Goal: Task Accomplishment & Management: Manage account settings

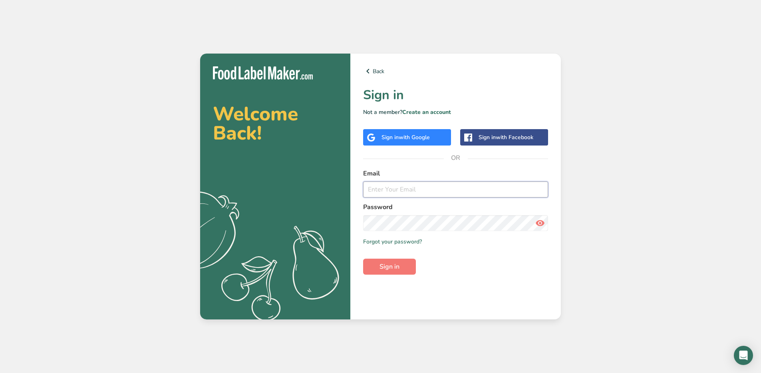
click at [419, 189] on input "email" at bounding box center [455, 189] width 185 height 16
type input "[EMAIL_ADDRESS][DOMAIN_NAME]"
click at [397, 264] on span "Sign in" at bounding box center [390, 267] width 20 height 10
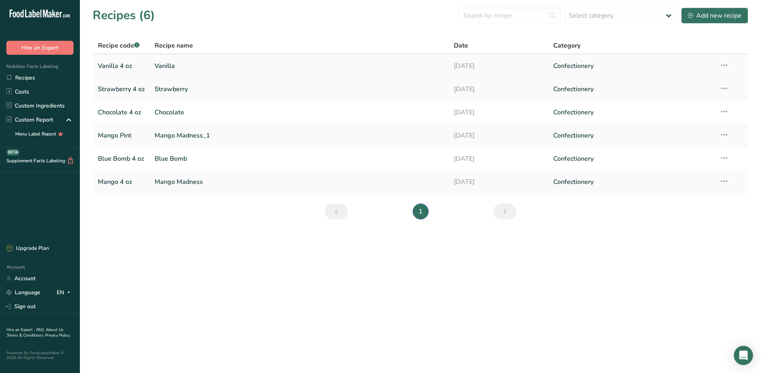
click at [114, 67] on link "Vanilla 4 oz" at bounding box center [121, 66] width 47 height 17
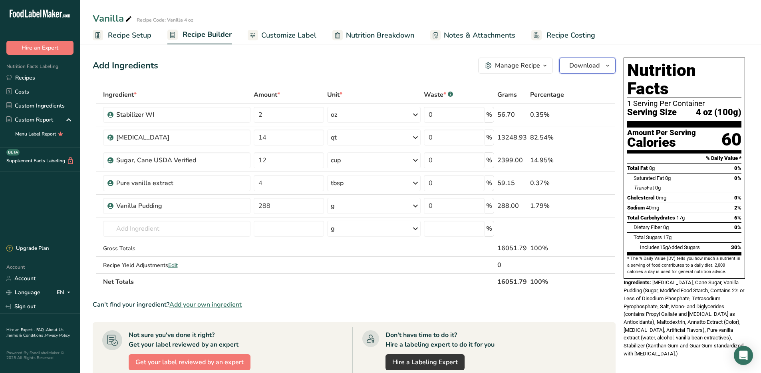
click at [577, 66] on span "Download" at bounding box center [584, 66] width 30 height 10
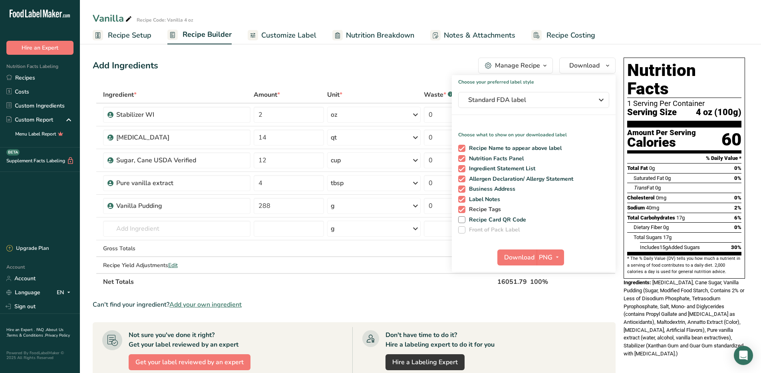
click at [463, 210] on span at bounding box center [461, 209] width 7 height 7
click at [463, 210] on input "Recipe Tags" at bounding box center [460, 209] width 5 height 5
checkbox input "false"
click at [462, 197] on span at bounding box center [461, 199] width 7 height 7
click at [462, 197] on input "Label Notes" at bounding box center [460, 199] width 5 height 5
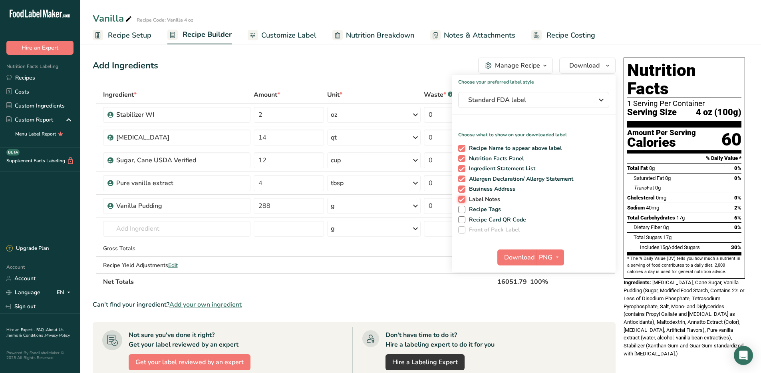
checkbox input "false"
click at [464, 188] on span at bounding box center [461, 188] width 7 height 7
click at [464, 188] on input "Business Address" at bounding box center [460, 188] width 5 height 5
checkbox input "false"
click at [550, 257] on span "PNG" at bounding box center [546, 258] width 14 height 10
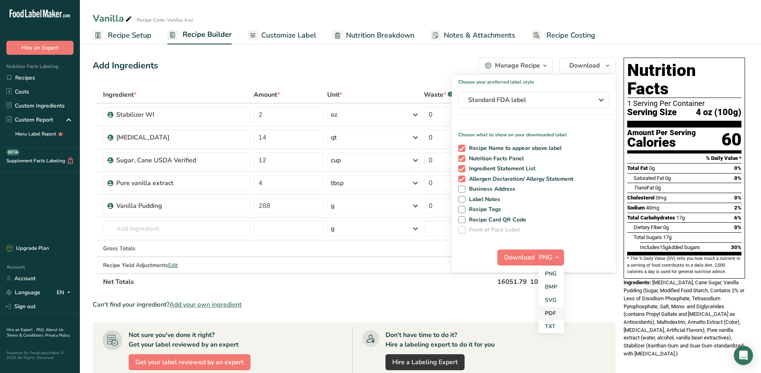
click at [553, 317] on link "PDF" at bounding box center [552, 313] width 26 height 13
click at [517, 259] on span "Download" at bounding box center [520, 258] width 30 height 10
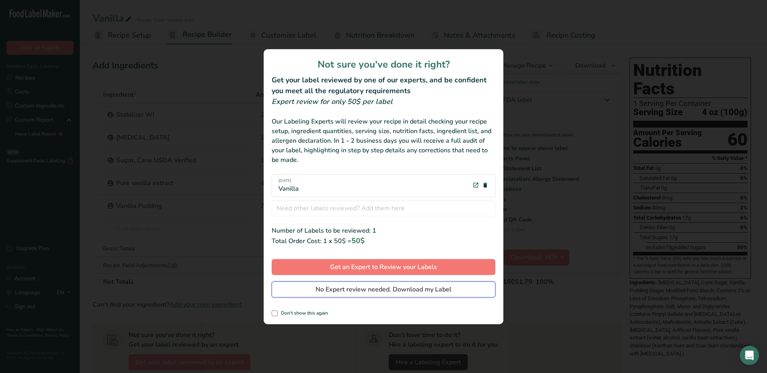
click at [386, 288] on span "No Expert review needed. Download my Label" at bounding box center [384, 290] width 136 height 10
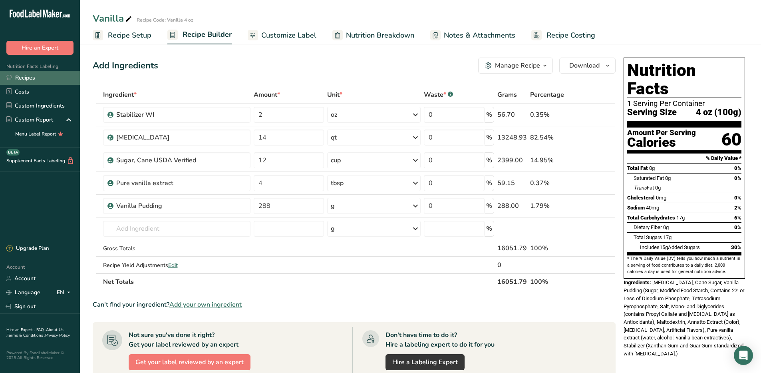
click at [26, 74] on link "Recipes" at bounding box center [40, 78] width 80 height 14
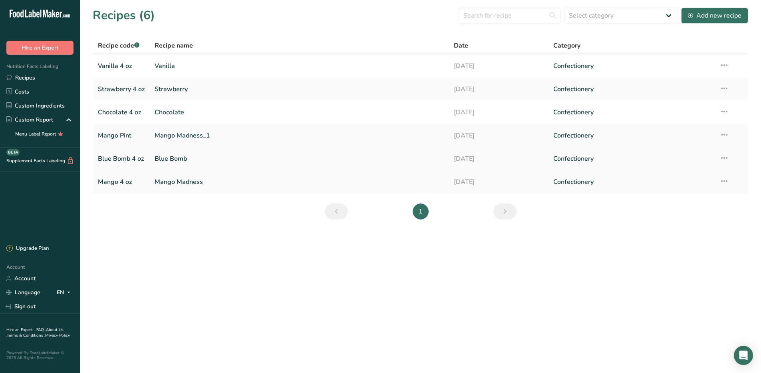
click at [115, 157] on link "Blue Bomb 4 oz" at bounding box center [121, 158] width 47 height 17
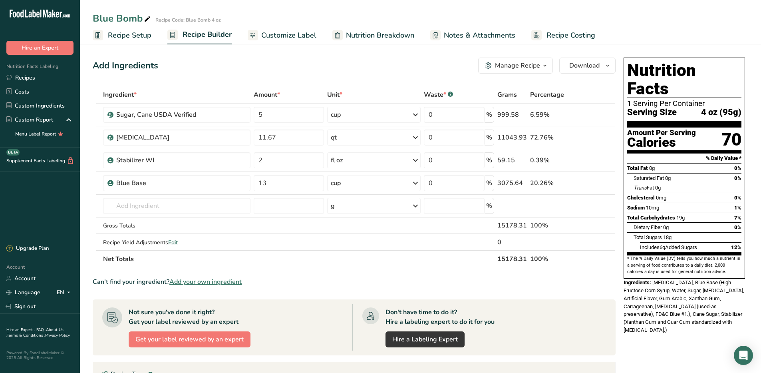
click at [526, 67] on div "Manage Recipe" at bounding box center [517, 66] width 45 height 10
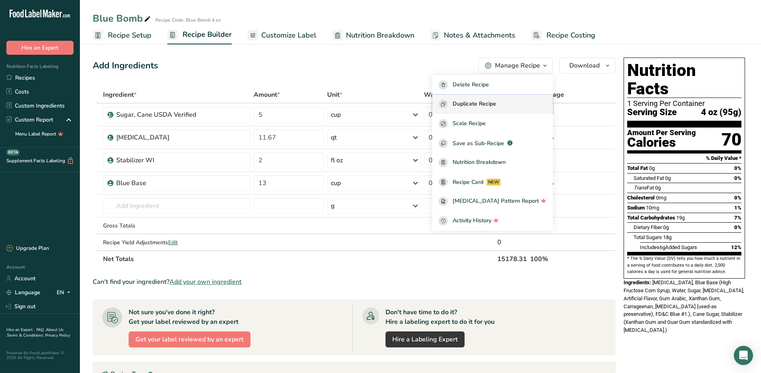
click at [496, 104] on span "Duplicate Recipe" at bounding box center [475, 104] width 44 height 9
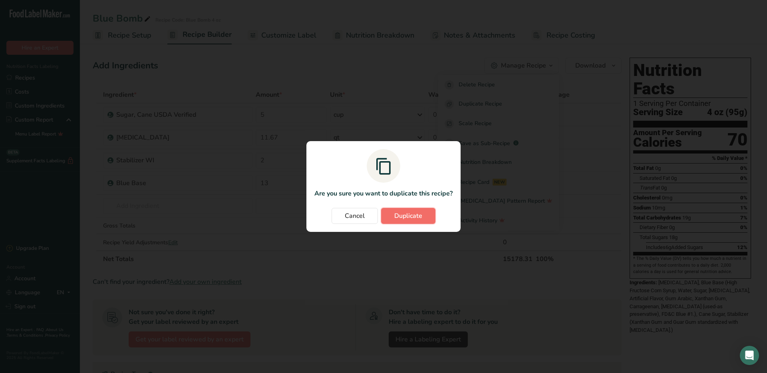
click at [409, 213] on span "Duplicate" at bounding box center [408, 216] width 28 height 10
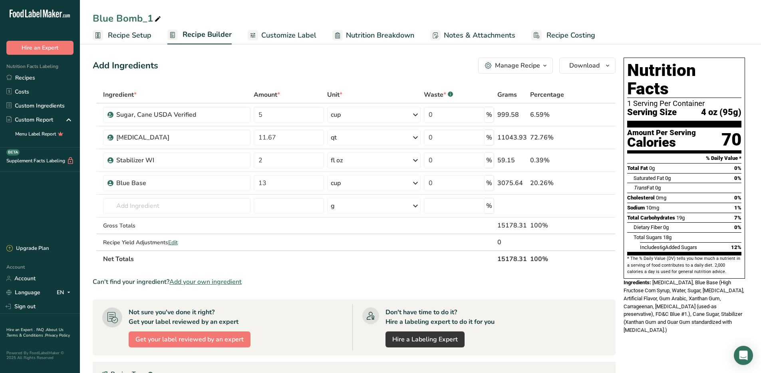
click at [159, 20] on icon at bounding box center [157, 19] width 7 height 11
drag, startPoint x: 154, startPoint y: 20, endPoint x: 85, endPoint y: 20, distance: 69.5
click at [85, 20] on div "Blue Bomb_1" at bounding box center [420, 18] width 681 height 14
type input "[PERSON_NAME]"
click at [241, 169] on td "Stabilizer WI" at bounding box center [177, 160] width 151 height 23
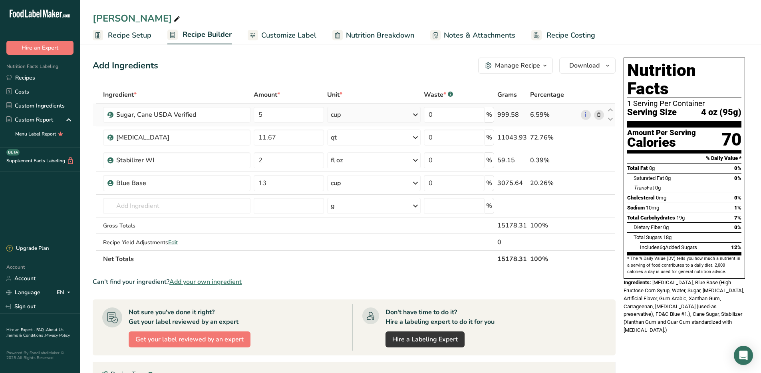
click at [600, 115] on icon at bounding box center [599, 115] width 6 height 8
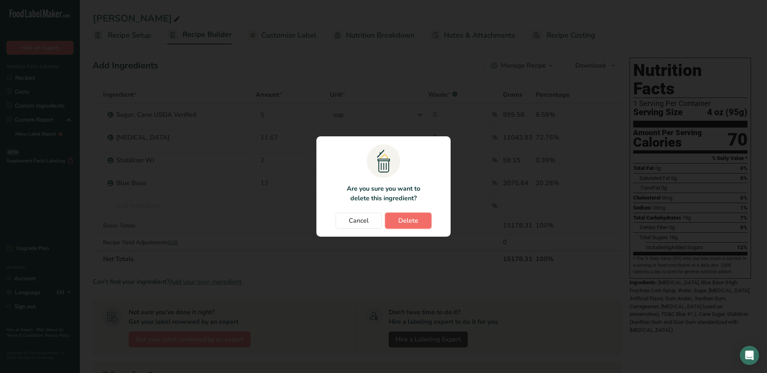
click at [415, 223] on span "Delete" at bounding box center [408, 221] width 20 height 10
type input "11.67"
type input "2"
type input "13"
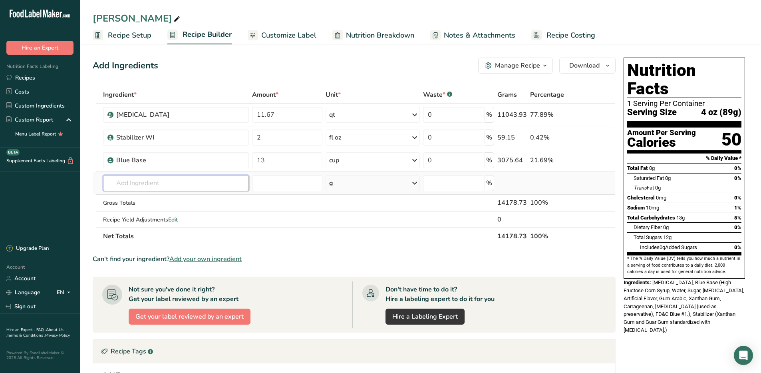
click at [133, 181] on input "text" at bounding box center [176, 183] width 146 height 16
click at [54, 106] on link "Custom Ingredients" at bounding box center [40, 106] width 80 height 14
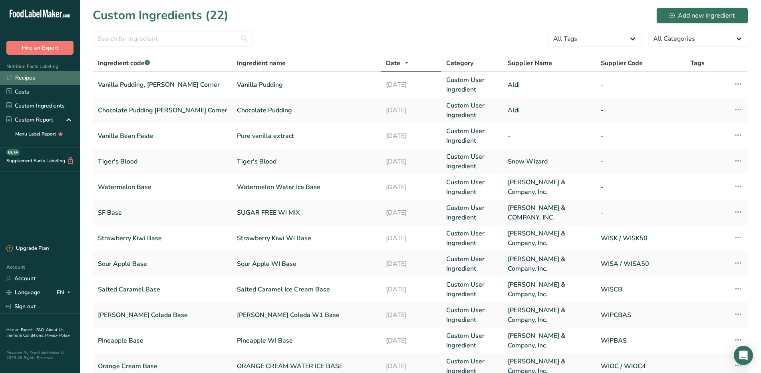
click at [29, 78] on link "Recipes" at bounding box center [40, 78] width 80 height 14
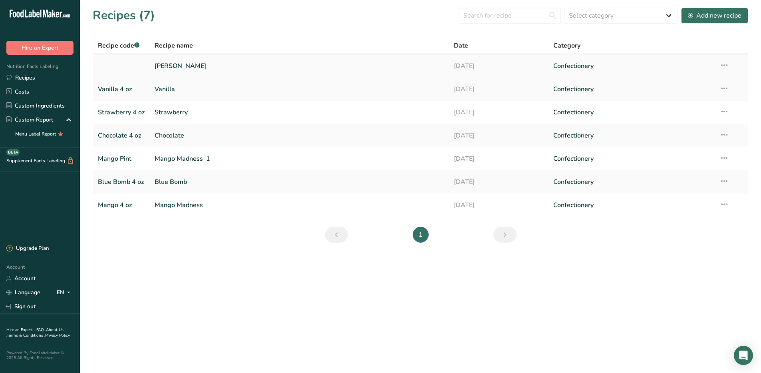
click at [175, 66] on link "[PERSON_NAME]" at bounding box center [299, 66] width 289 height 17
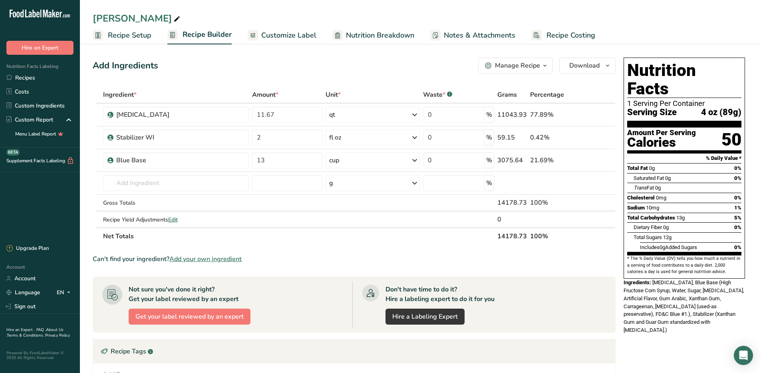
click at [120, 34] on span "Recipe Setup" at bounding box center [130, 35] width 44 height 11
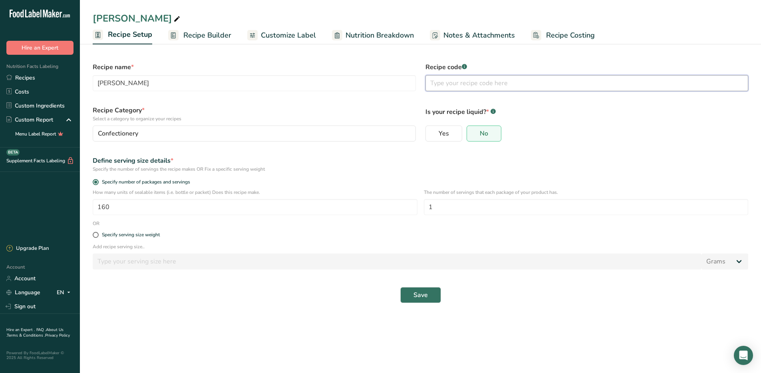
click at [469, 80] on input "text" at bounding box center [587, 83] width 323 height 16
type input "[PERSON_NAME]"
click at [422, 294] on span "Save" at bounding box center [421, 295] width 14 height 10
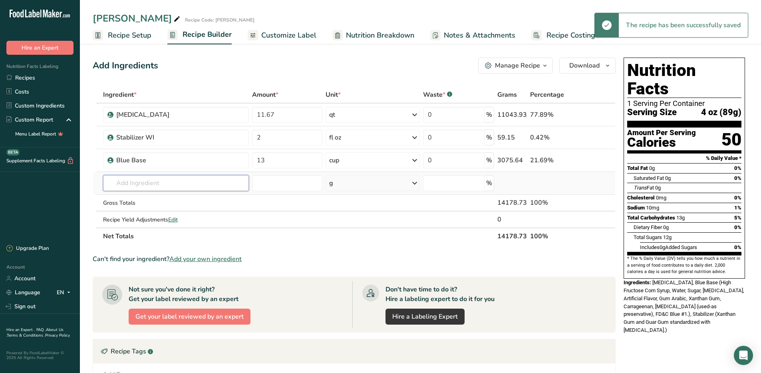
click at [157, 179] on input "text" at bounding box center [176, 183] width 146 height 16
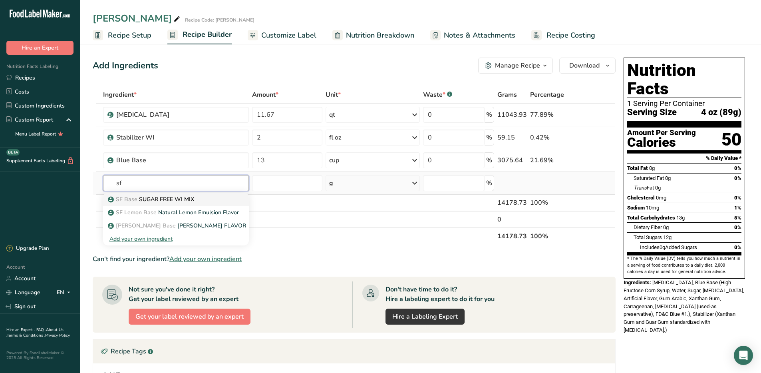
type input "sf"
click at [171, 199] on p "SF Base SUGAR FREE WI MIX" at bounding box center [152, 199] width 85 height 8
type input "SUGAR FREE WI MIX"
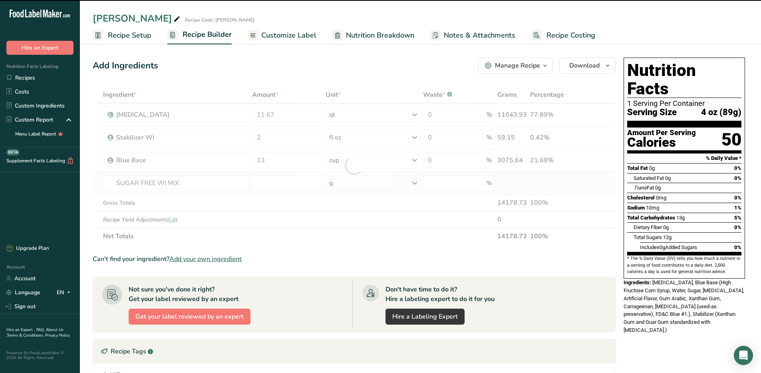
type input "0"
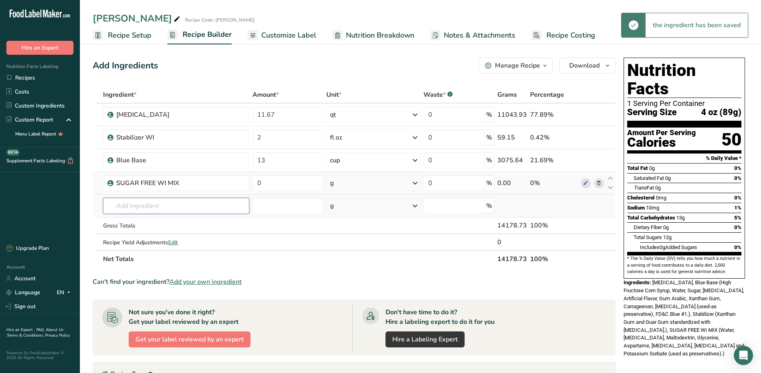
click at [169, 203] on input "text" at bounding box center [176, 206] width 147 height 16
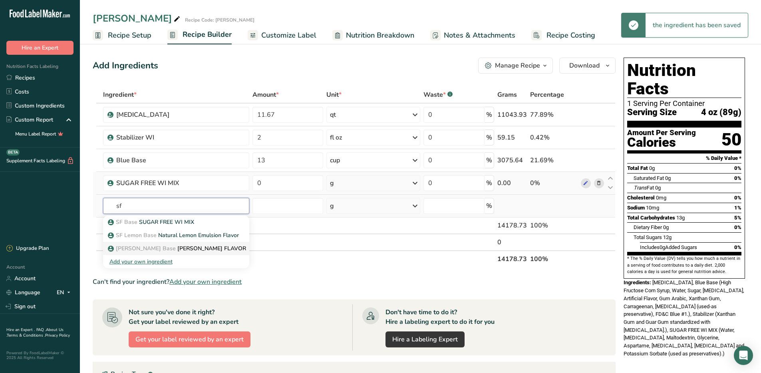
type input "sf"
click at [159, 245] on p "SF Cherry Base D.S CHERRY FLAVOR" at bounding box center [178, 248] width 137 height 8
type input "[PERSON_NAME] FLAVOR"
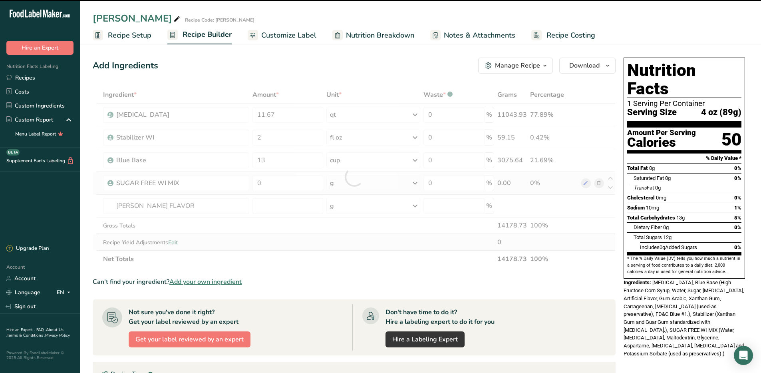
type input "0"
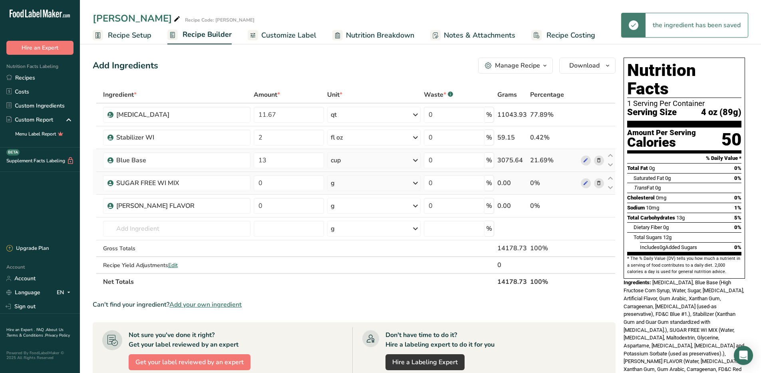
click at [599, 161] on icon at bounding box center [599, 160] width 6 height 8
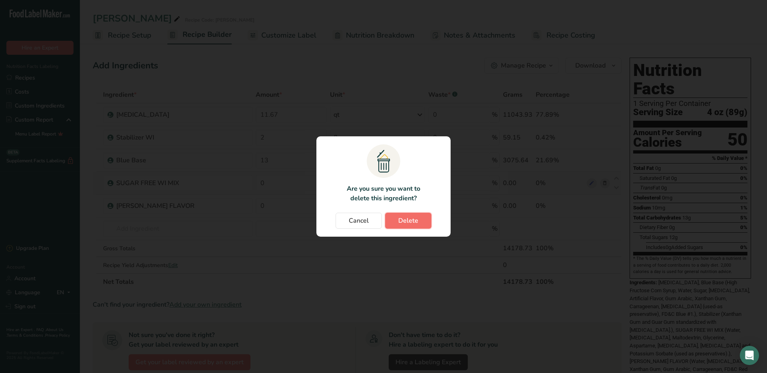
click at [410, 219] on span "Delete" at bounding box center [408, 221] width 20 height 10
type input "0"
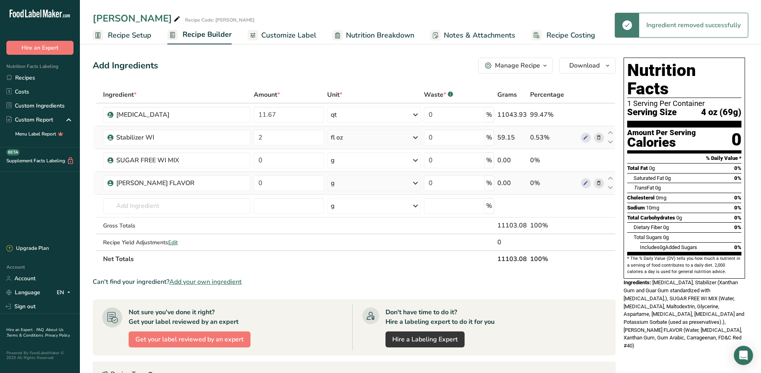
click at [598, 135] on icon at bounding box center [599, 137] width 6 height 8
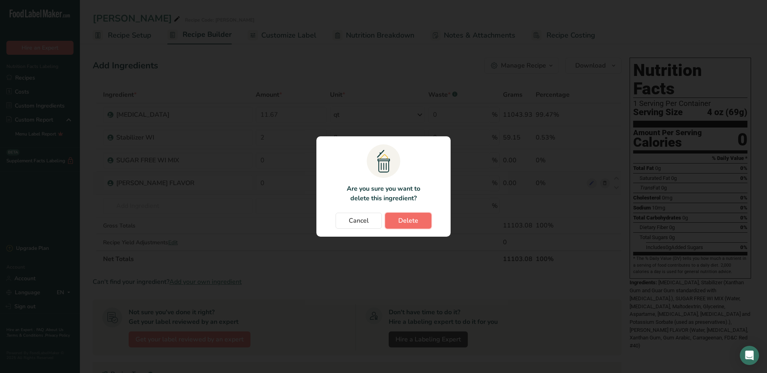
click at [414, 218] on span "Delete" at bounding box center [408, 221] width 20 height 10
type input "0"
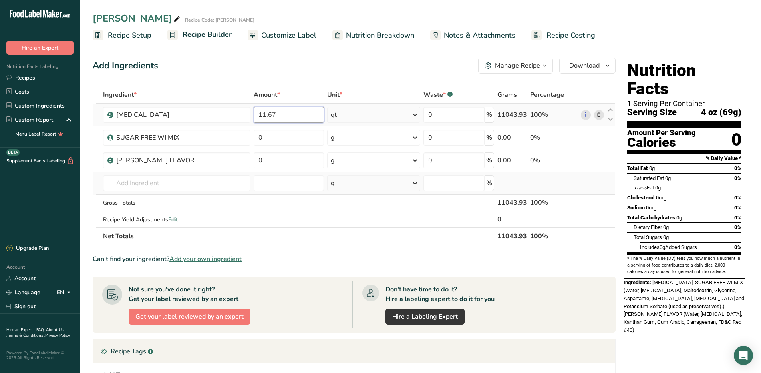
click at [284, 113] on input "11.67" at bounding box center [289, 115] width 70 height 16
type input "12"
click at [193, 182] on div "Ingredient * Amount * Unit * Waste * .a-a{fill:#347362;}.b-a{fill:#fff;} Grams …" at bounding box center [354, 165] width 523 height 158
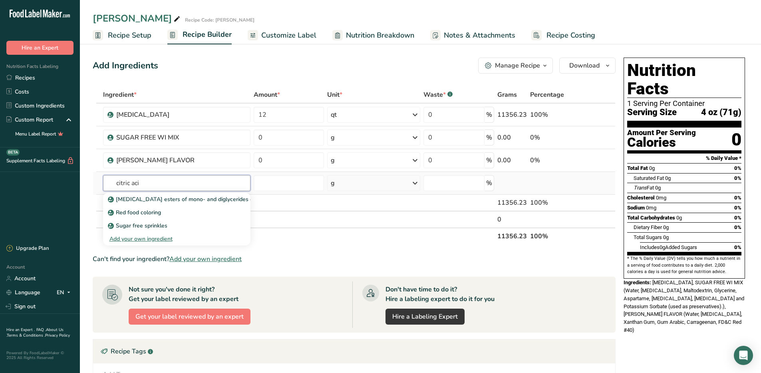
type input "citric aci"
click at [140, 239] on div "Add your own ingredient" at bounding box center [177, 239] width 135 height 8
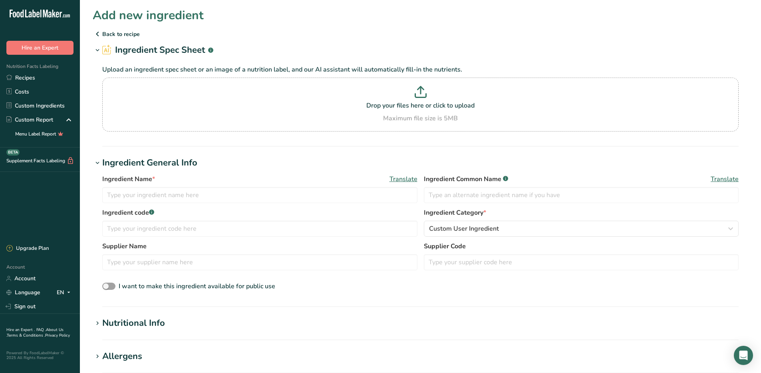
click at [110, 32] on p "Back to recipe" at bounding box center [421, 34] width 656 height 10
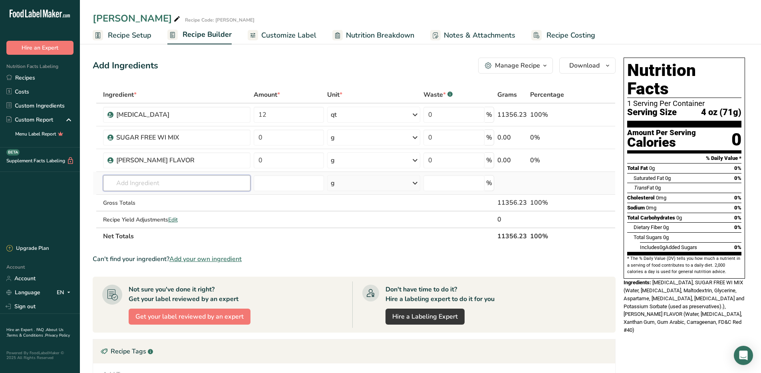
click at [167, 180] on input "text" at bounding box center [177, 183] width 148 height 16
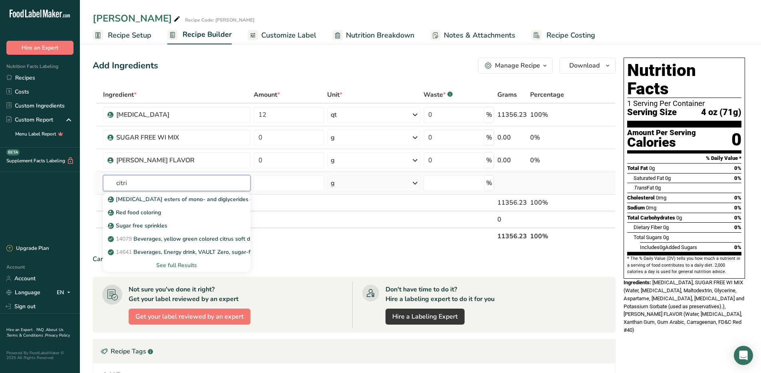
type input "citri"
click at [183, 265] on div "See full Results" at bounding box center [177, 265] width 135 height 8
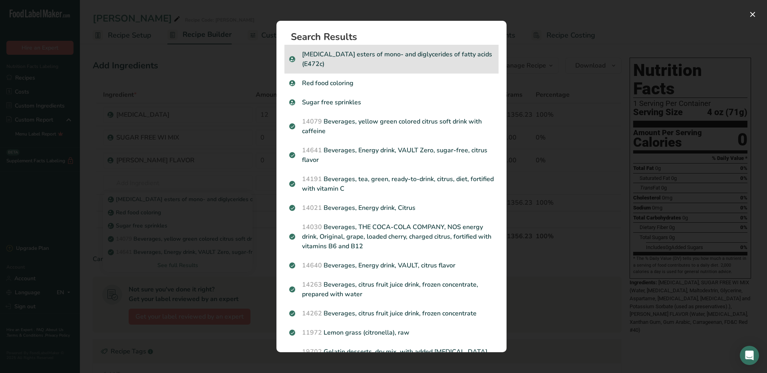
click at [345, 54] on p "Citric acid esters of mono- and diglycerides of fatty acids (E472c)" at bounding box center [391, 59] width 205 height 19
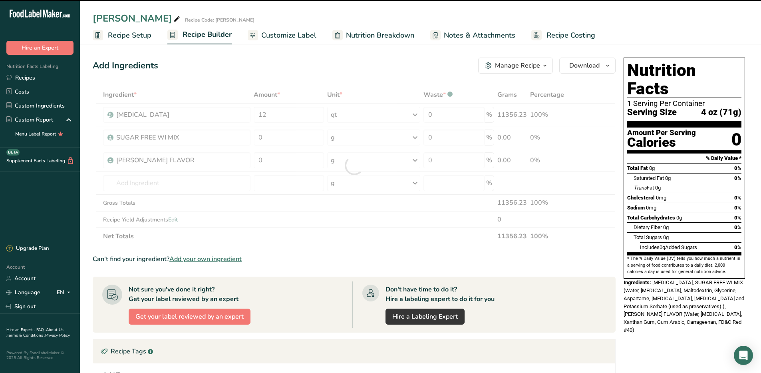
type input "0"
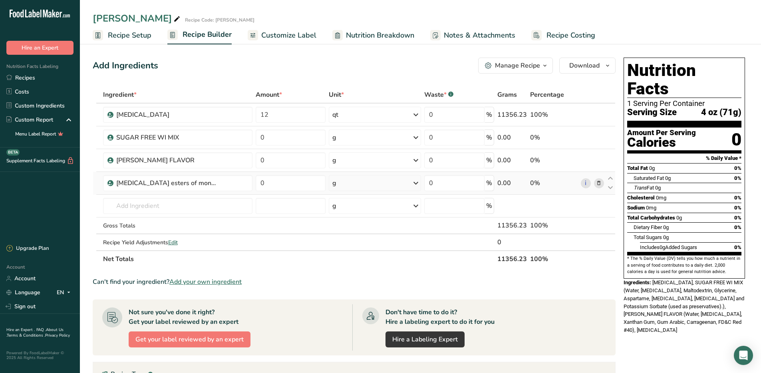
click at [278, 174] on td "0" at bounding box center [290, 183] width 73 height 23
click at [276, 183] on input "0" at bounding box center [291, 183] width 70 height 16
type input "8"
click at [416, 183] on div "Ingredient * Amount * Unit * Waste * .a-a{fill:#347362;}.b-a{fill:#fff;} Grams …" at bounding box center [354, 176] width 523 height 181
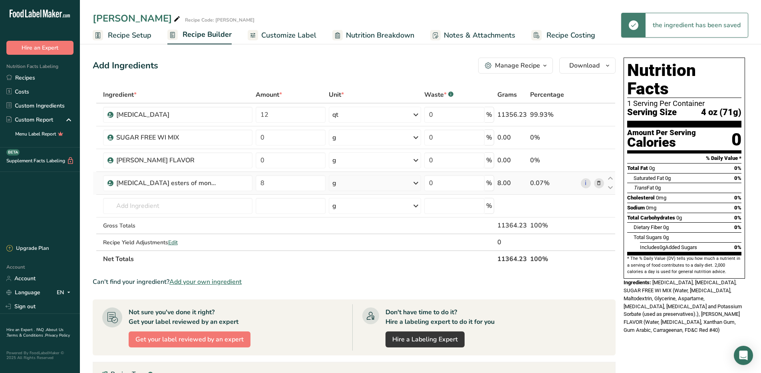
click at [417, 183] on icon at bounding box center [416, 183] width 10 height 14
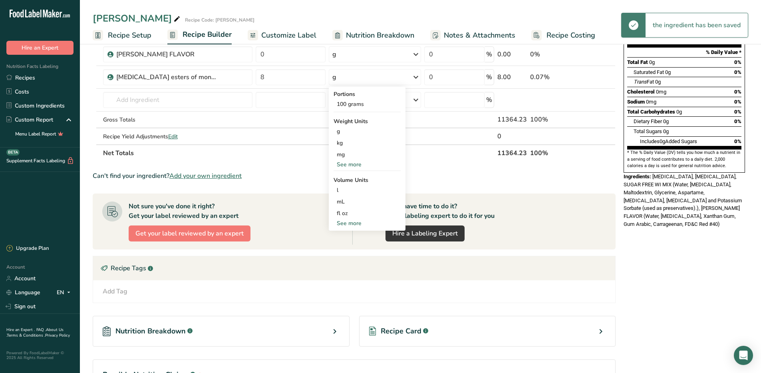
scroll to position [120, 0]
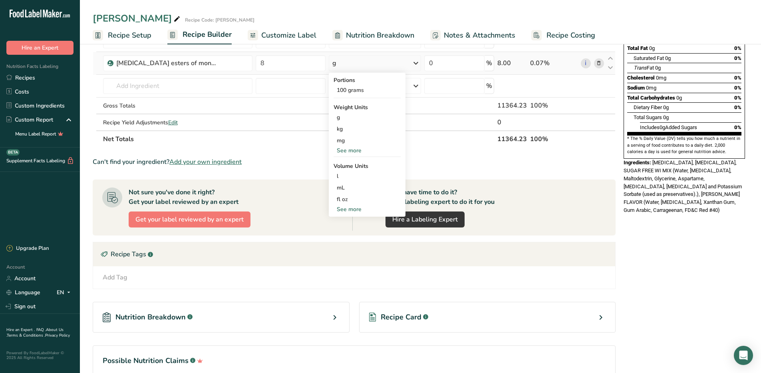
click at [352, 210] on div "See more" at bounding box center [367, 209] width 67 height 8
select select "22"
click at [348, 213] on div "tbsp" at bounding box center [367, 211] width 61 height 8
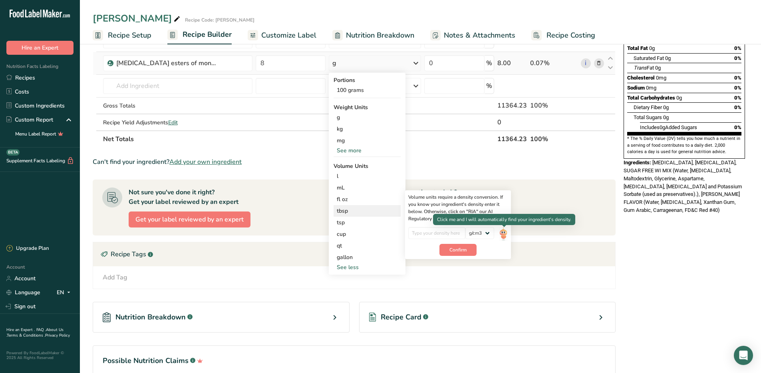
click at [504, 233] on img at bounding box center [503, 234] width 9 height 14
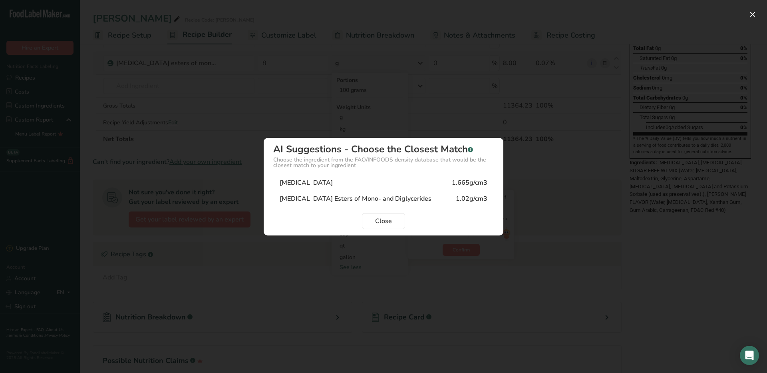
click at [300, 184] on div "Citric Acid" at bounding box center [306, 183] width 53 height 10
type input "1.665"
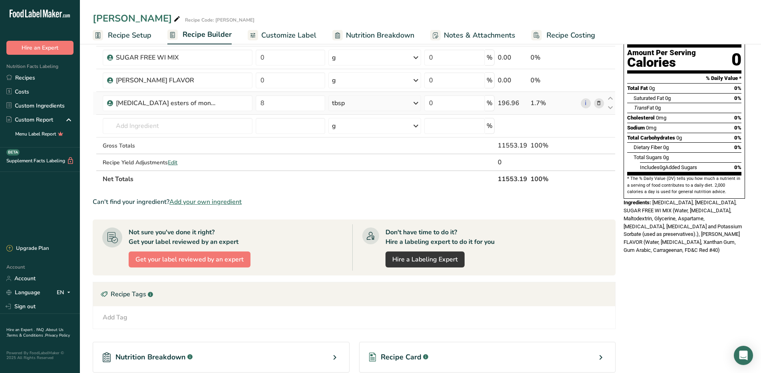
scroll to position [0, 0]
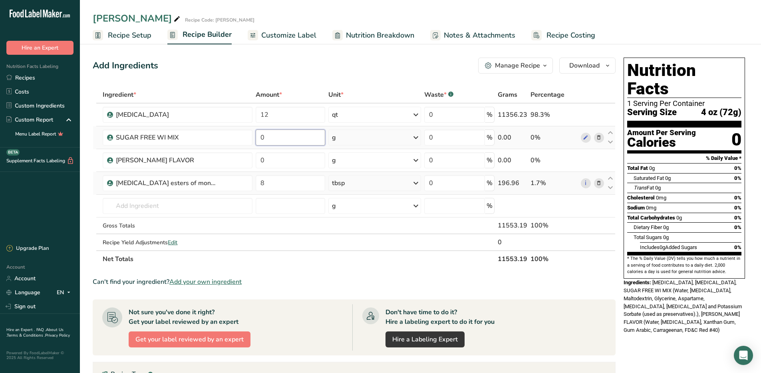
click at [292, 144] on input "0" at bounding box center [291, 137] width 70 height 16
type input "1"
click at [418, 137] on div "Ingredient * Amount * Unit * Waste * .a-a{fill:#347362;}.b-a{fill:#fff;} Grams …" at bounding box center [354, 176] width 523 height 181
click at [417, 136] on icon at bounding box center [416, 137] width 10 height 14
click at [349, 259] on div "See more" at bounding box center [366, 259] width 67 height 8
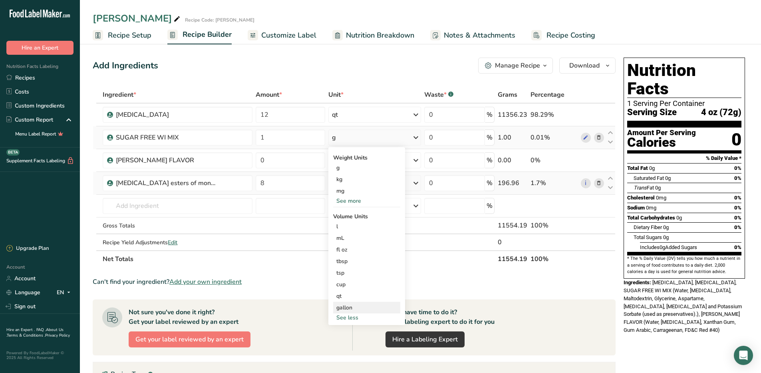
click at [350, 306] on div "gallon" at bounding box center [366, 307] width 61 height 8
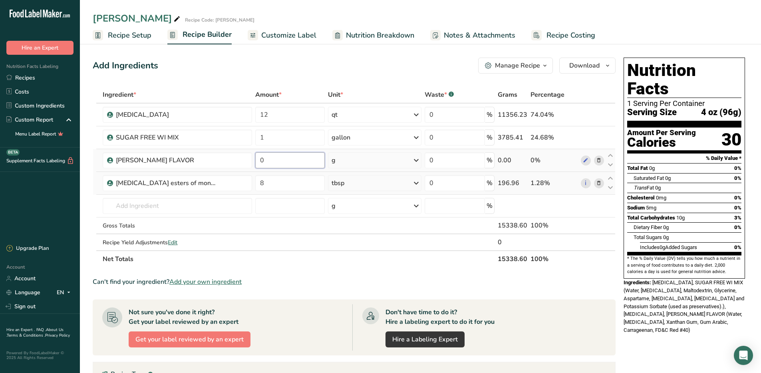
click at [277, 162] on input "0" at bounding box center [290, 160] width 70 height 16
type input "8"
click at [419, 160] on div "Ingredient * Amount * Unit * Waste * .a-a{fill:#347362;}.b-a{fill:#fff;} Grams …" at bounding box center [354, 176] width 523 height 181
click at [419, 160] on icon at bounding box center [417, 160] width 10 height 14
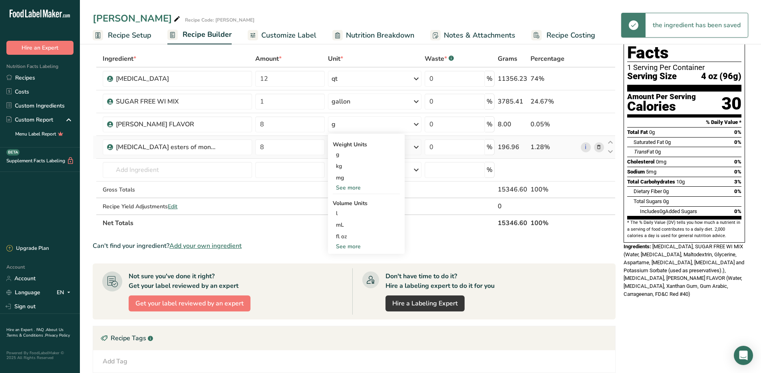
scroll to position [80, 0]
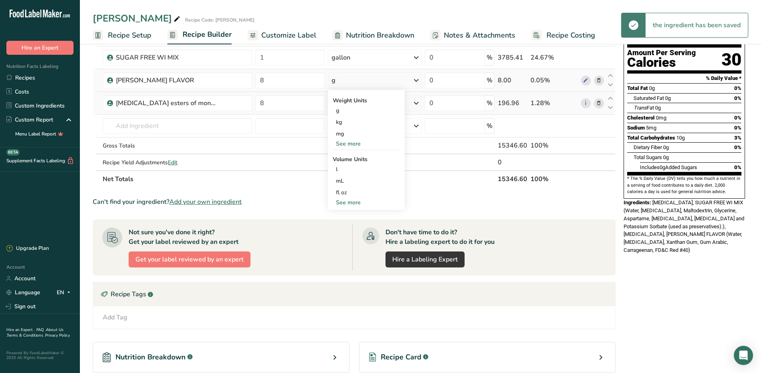
click at [352, 203] on div "See more" at bounding box center [366, 202] width 67 height 8
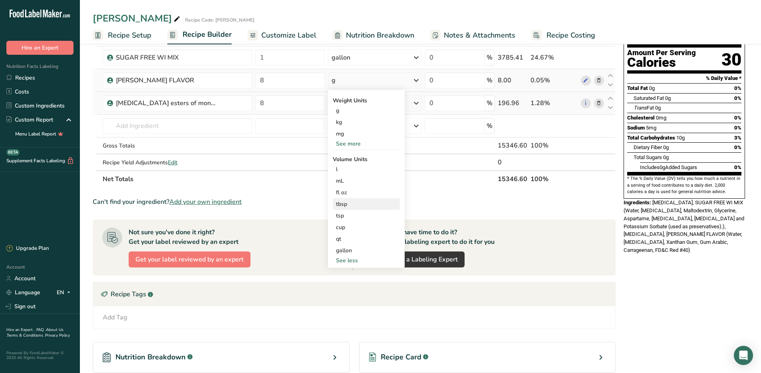
click at [350, 204] on div "tbsp" at bounding box center [366, 204] width 61 height 8
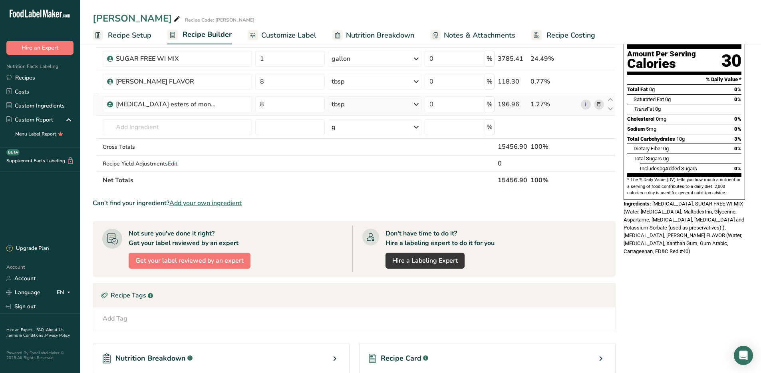
scroll to position [0, 0]
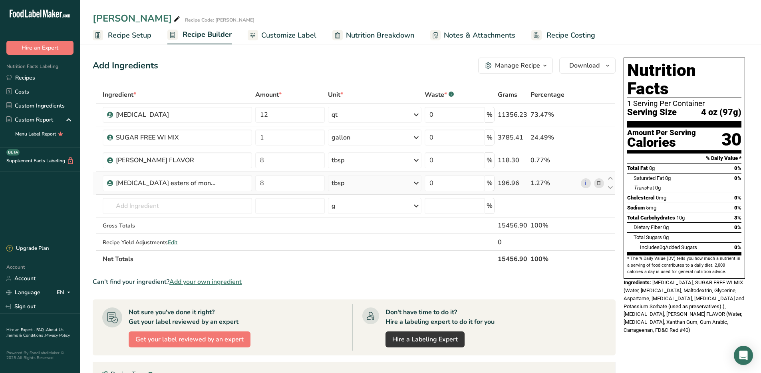
click at [526, 65] on div "Manage Recipe" at bounding box center [517, 66] width 45 height 10
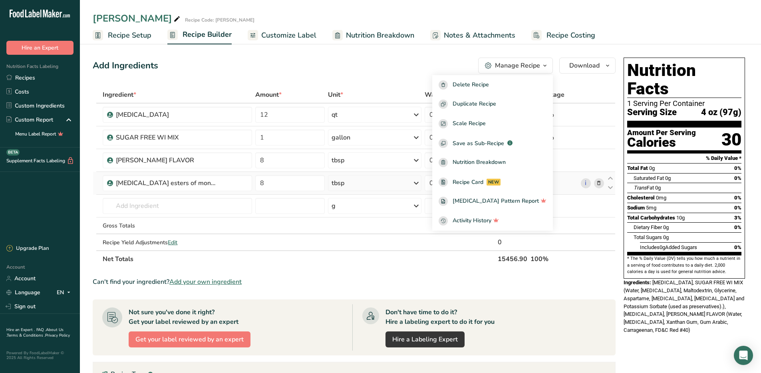
click at [581, 261] on th at bounding box center [592, 258] width 26 height 17
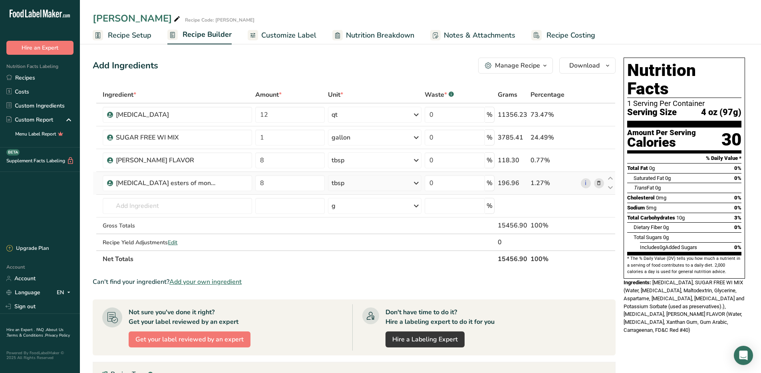
click at [122, 35] on span "Recipe Setup" at bounding box center [130, 35] width 44 height 11
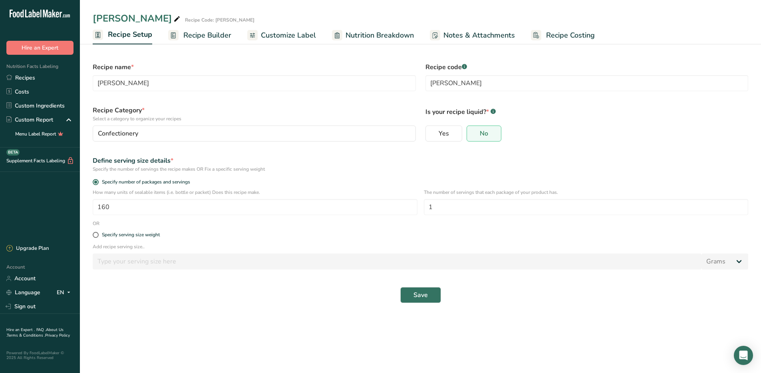
click at [209, 35] on span "Recipe Builder" at bounding box center [207, 35] width 48 height 11
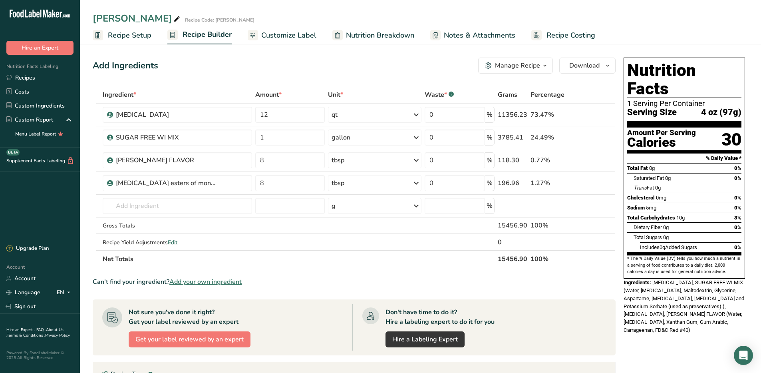
click at [292, 34] on span "Customize Label" at bounding box center [288, 35] width 55 height 11
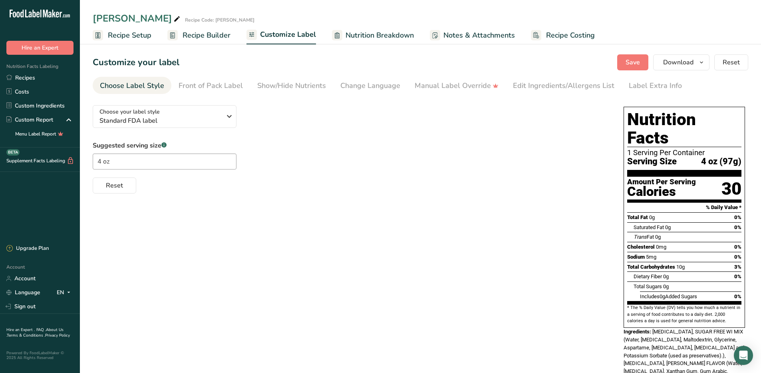
click at [366, 37] on span "Nutrition Breakdown" at bounding box center [380, 35] width 68 height 11
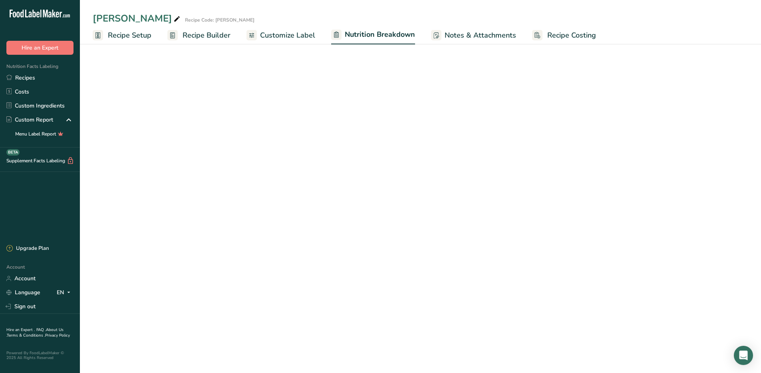
select select "Calories"
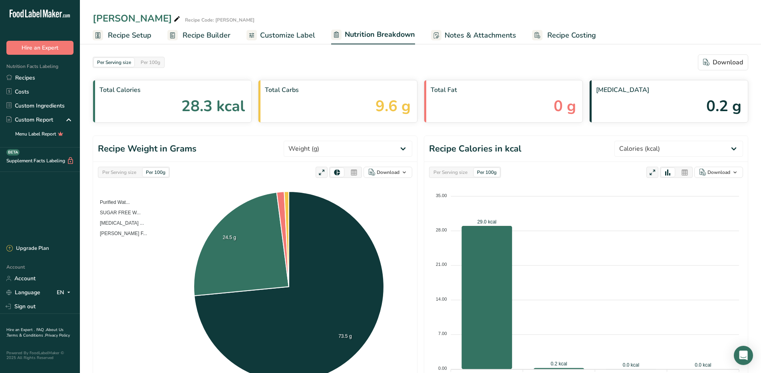
click at [138, 37] on span "Recipe Setup" at bounding box center [130, 35] width 44 height 11
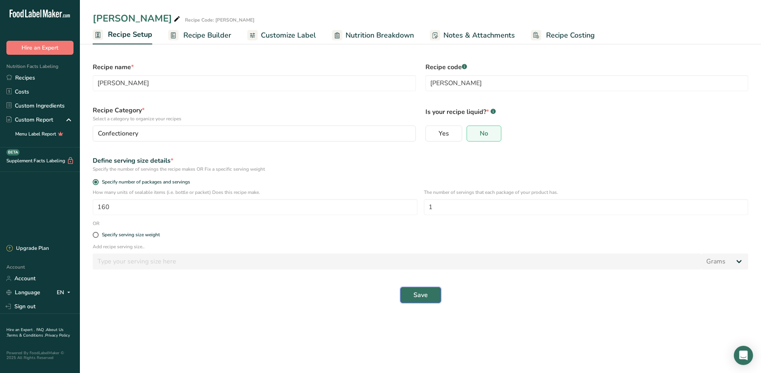
click at [424, 295] on span "Save" at bounding box center [421, 295] width 14 height 10
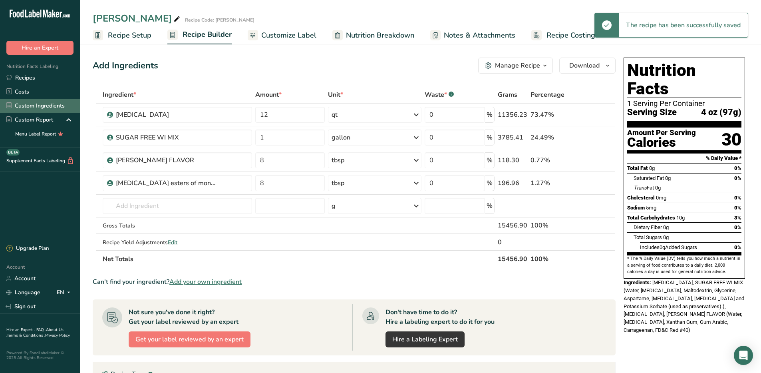
click at [40, 104] on link "Custom Ingredients" at bounding box center [40, 106] width 80 height 14
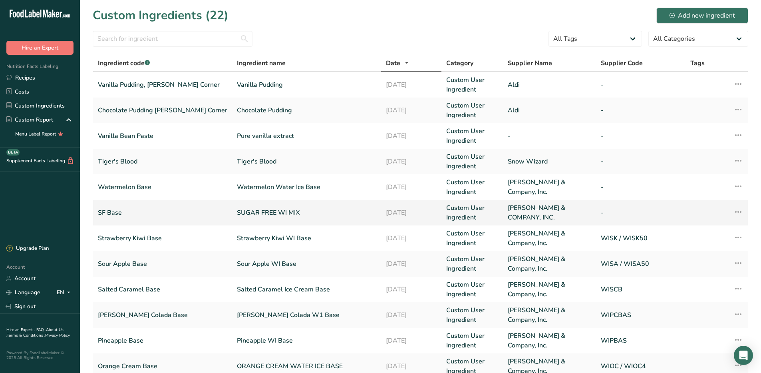
click at [237, 212] on link "SUGAR FREE WI MIX" at bounding box center [306, 213] width 139 height 10
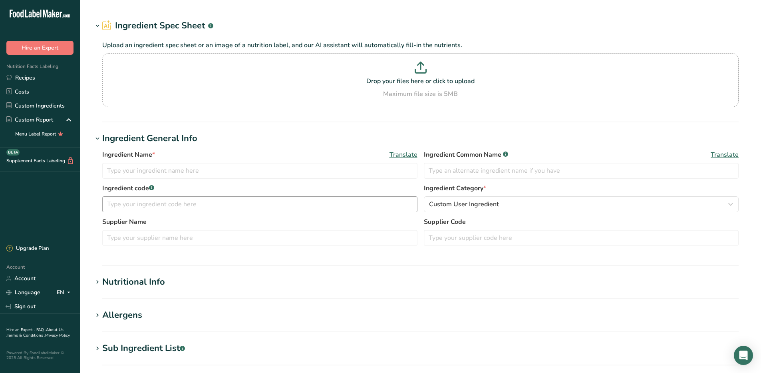
type input "SUGAR FREE WI MIX"
type input "SF Base"
type input "[PERSON_NAME] & COMPANY, INC."
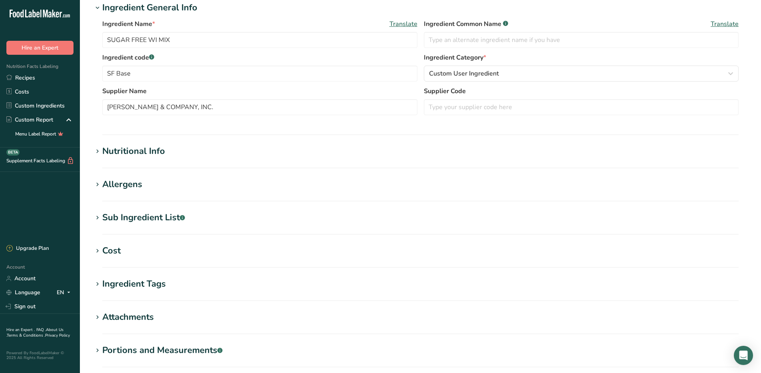
scroll to position [160, 0]
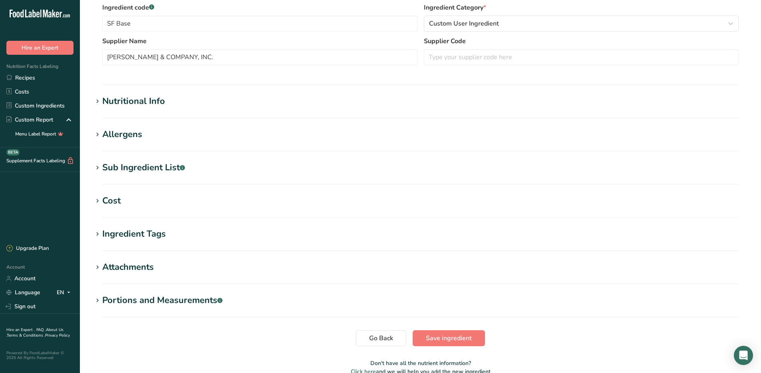
click at [121, 103] on div "Nutritional Info" at bounding box center [133, 101] width 63 height 13
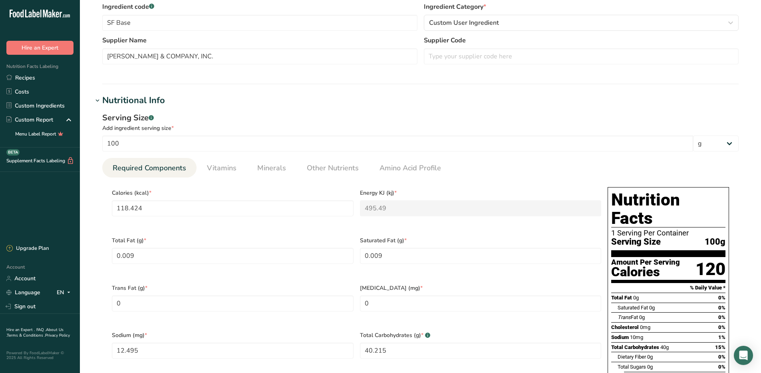
scroll to position [0, 0]
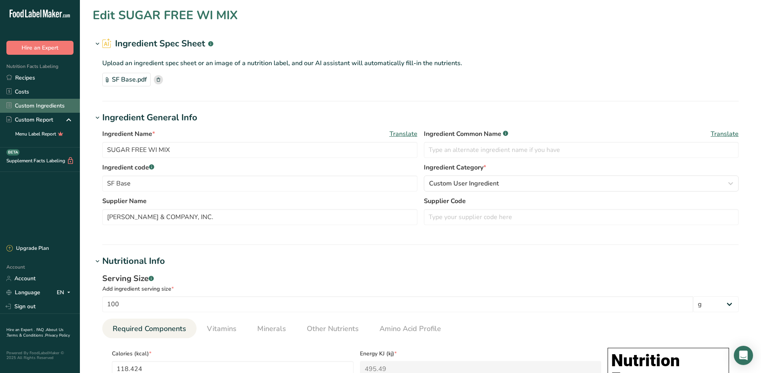
click at [31, 105] on link "Custom Ingredients" at bounding box center [40, 106] width 80 height 14
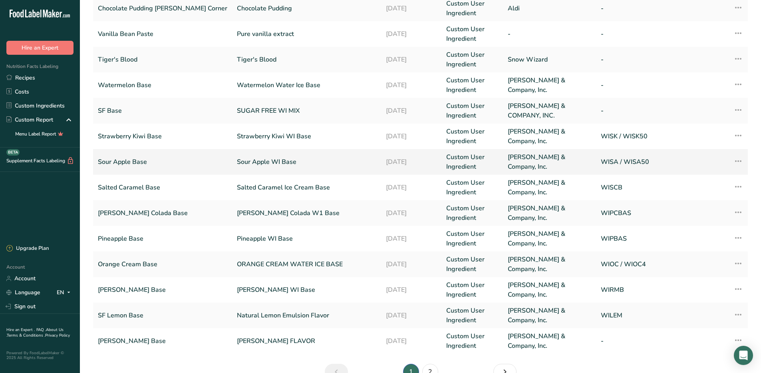
scroll to position [147, 0]
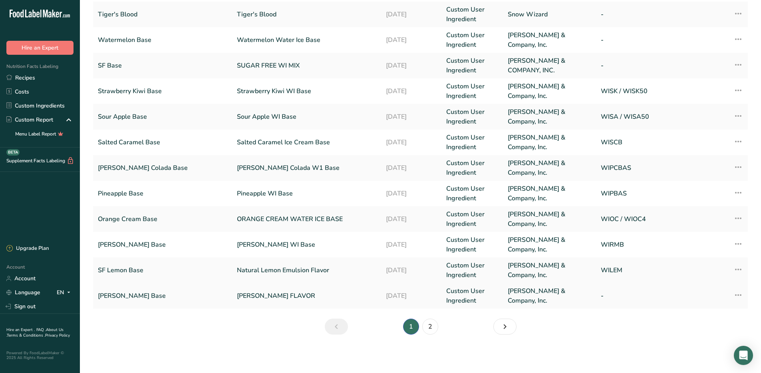
click at [239, 293] on link "[PERSON_NAME] FLAVOR" at bounding box center [306, 296] width 139 height 10
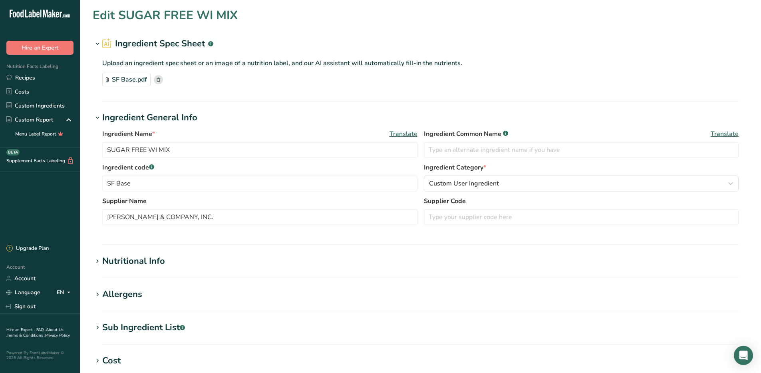
type input "[PERSON_NAME] FLAVOR"
type input "[PERSON_NAME] Base"
type input "[PERSON_NAME] & Company, Inc."
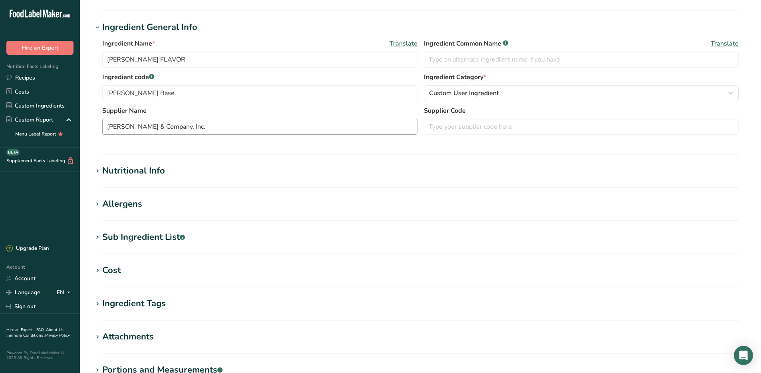
scroll to position [201, 0]
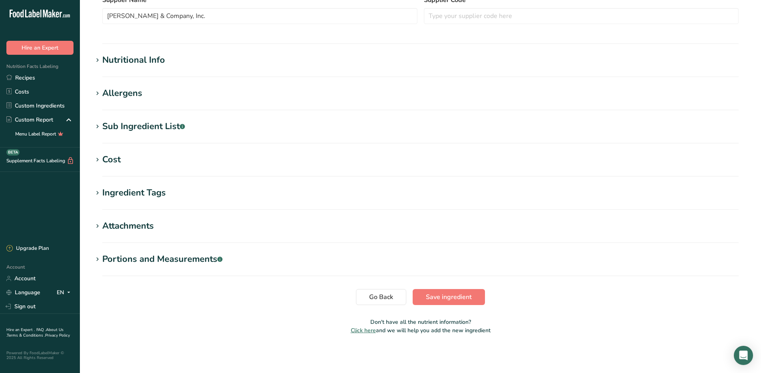
click at [129, 61] on div "Nutritional Info" at bounding box center [133, 60] width 63 height 13
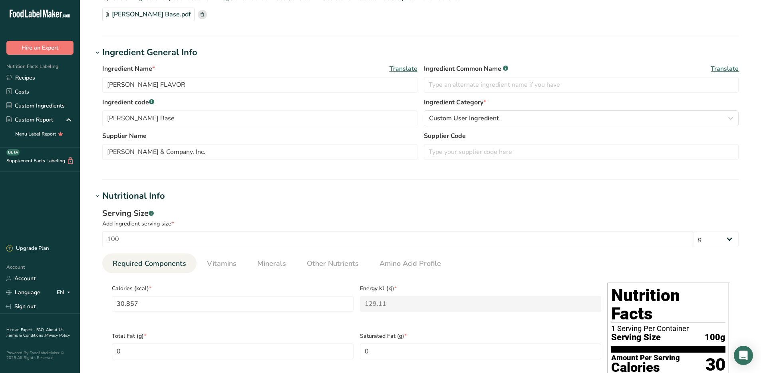
scroll to position [1, 0]
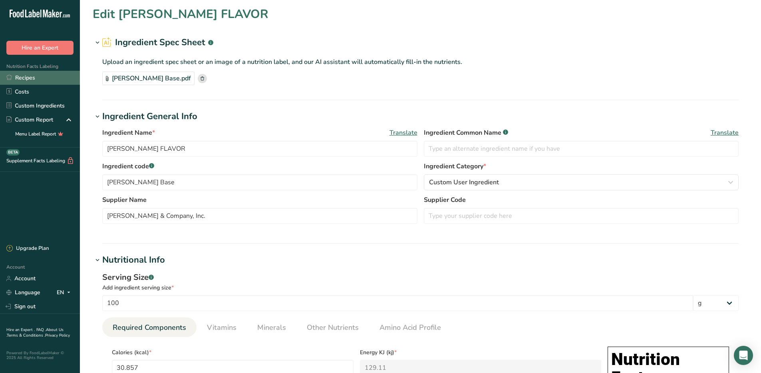
click at [34, 78] on link "Recipes" at bounding box center [40, 78] width 80 height 14
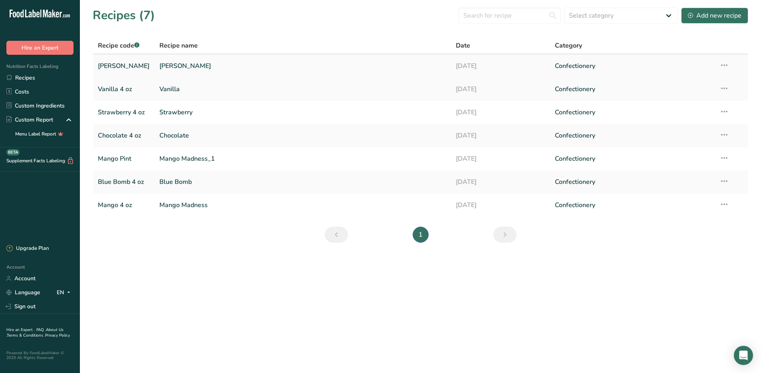
click at [110, 66] on link "[PERSON_NAME]" at bounding box center [124, 66] width 52 height 17
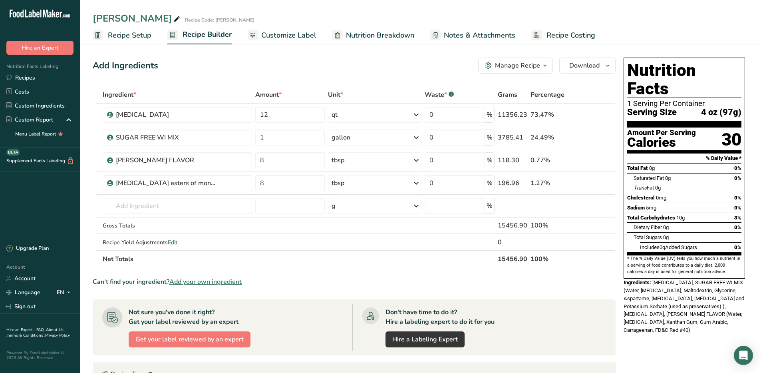
click at [522, 64] on div "Manage Recipe" at bounding box center [517, 66] width 45 height 10
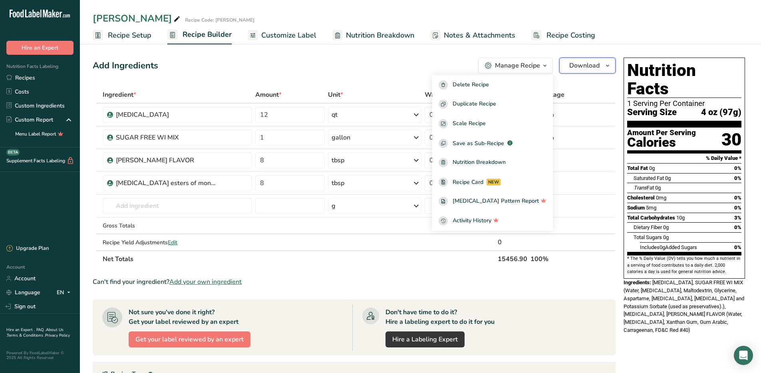
click at [585, 63] on span "Download" at bounding box center [584, 66] width 30 height 10
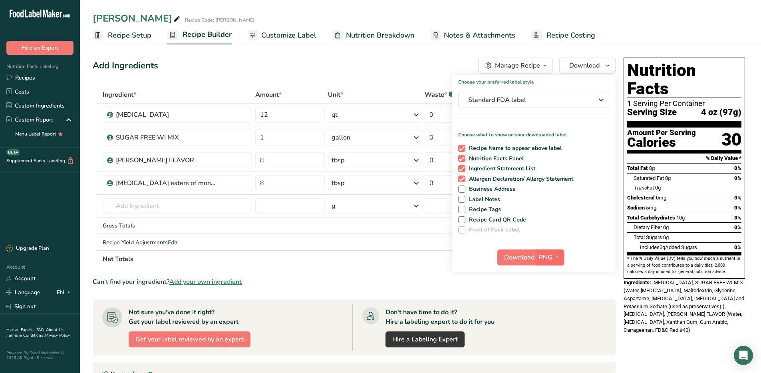
click at [553, 259] on span "button" at bounding box center [558, 258] width 10 height 10
click at [546, 313] on link "PDF" at bounding box center [552, 313] width 26 height 13
click at [521, 257] on span "Download" at bounding box center [520, 258] width 30 height 10
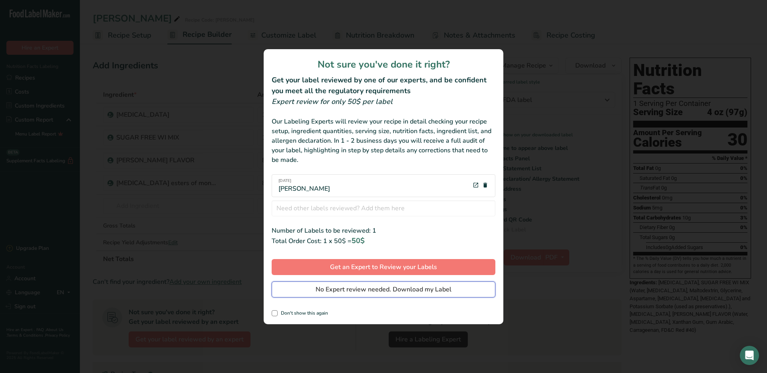
click at [400, 291] on span "No Expert review needed. Download my Label" at bounding box center [384, 290] width 136 height 10
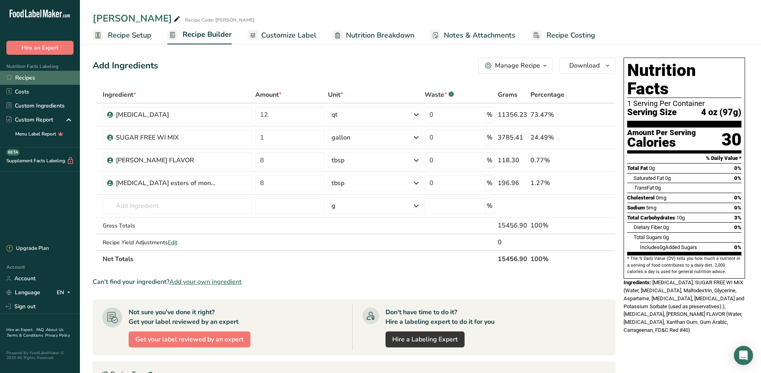
click at [26, 79] on link "Recipes" at bounding box center [40, 78] width 80 height 14
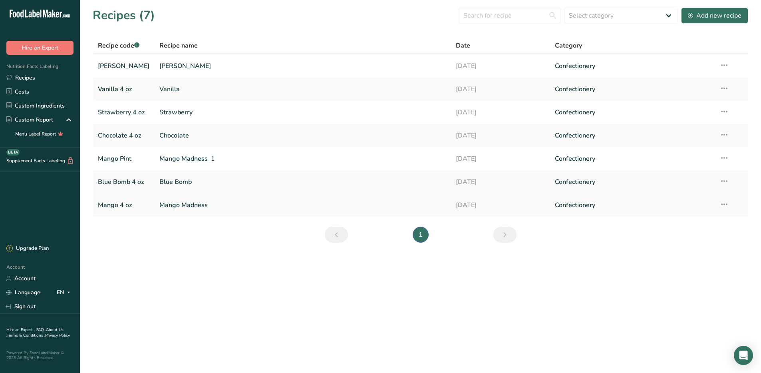
click at [113, 204] on link "Mango 4 oz" at bounding box center [124, 205] width 52 height 17
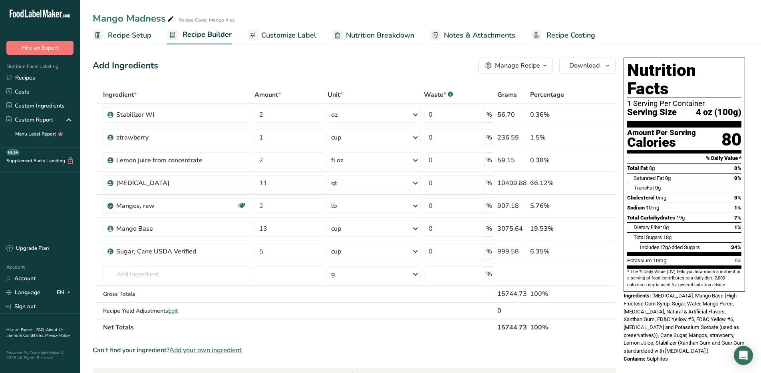
click at [548, 64] on icon "button" at bounding box center [545, 66] width 6 height 10
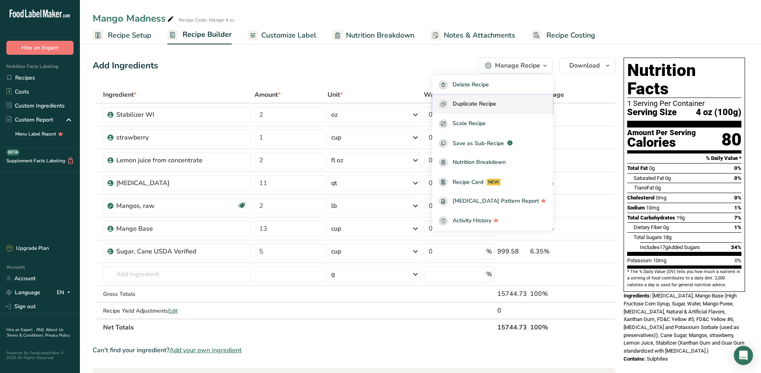
click at [483, 103] on span "Duplicate Recipe" at bounding box center [475, 104] width 44 height 9
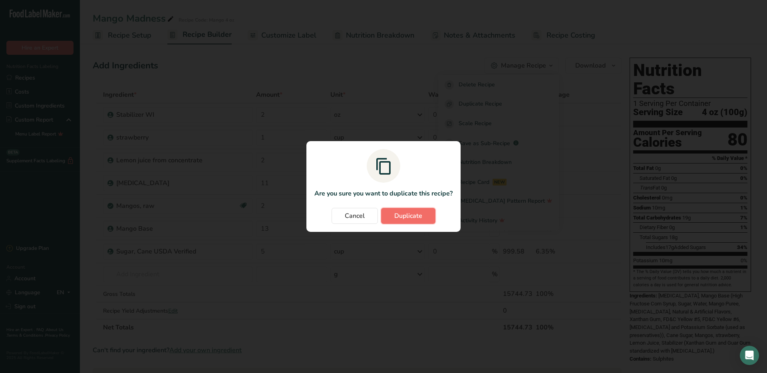
click at [404, 213] on span "Duplicate" at bounding box center [408, 216] width 28 height 10
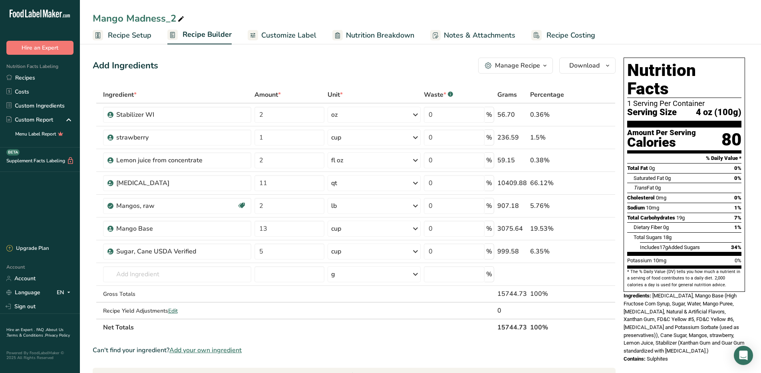
click at [181, 19] on icon at bounding box center [180, 19] width 7 height 11
type input "M"
type input "Coconut Craze"
click at [272, 245] on input "5" at bounding box center [290, 251] width 70 height 16
type input "18"
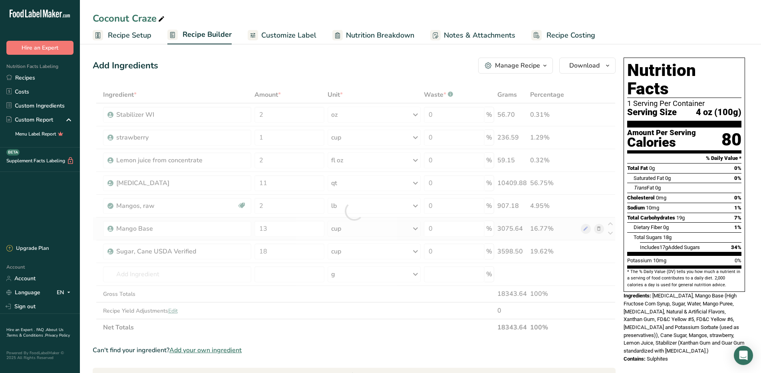
click at [380, 237] on div "Ingredient * Amount * Unit * Waste * .a-a{fill:#347362;}.b-a{fill:#fff;} Grams …" at bounding box center [354, 210] width 523 height 249
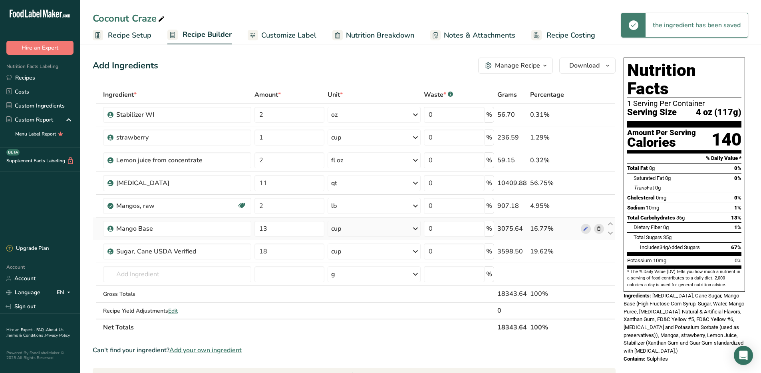
click at [599, 230] on icon at bounding box center [599, 229] width 6 height 8
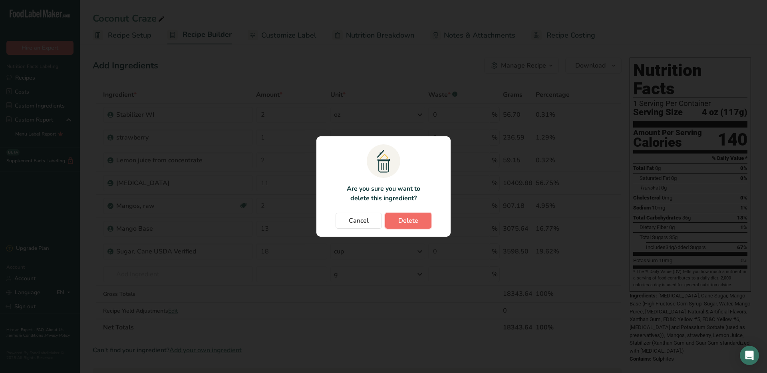
click at [396, 219] on button "Delete" at bounding box center [408, 221] width 46 height 16
type input "18"
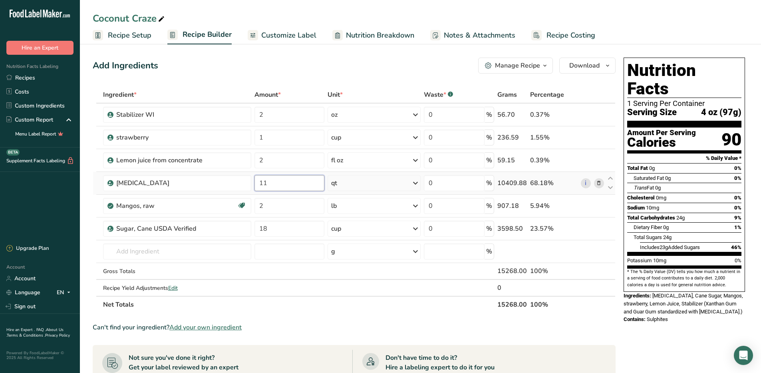
click at [274, 183] on input "11" at bounding box center [290, 183] width 70 height 16
type input "13"
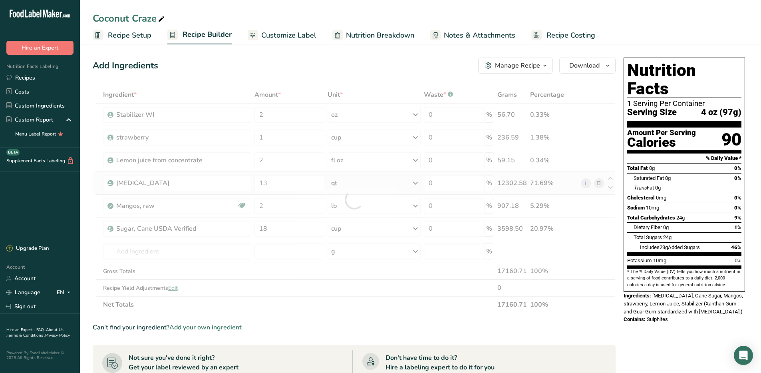
click at [383, 186] on div "Ingredient * Amount * Unit * Waste * .a-a{fill:#347362;}.b-a{fill:#fff;} Grams …" at bounding box center [354, 199] width 523 height 227
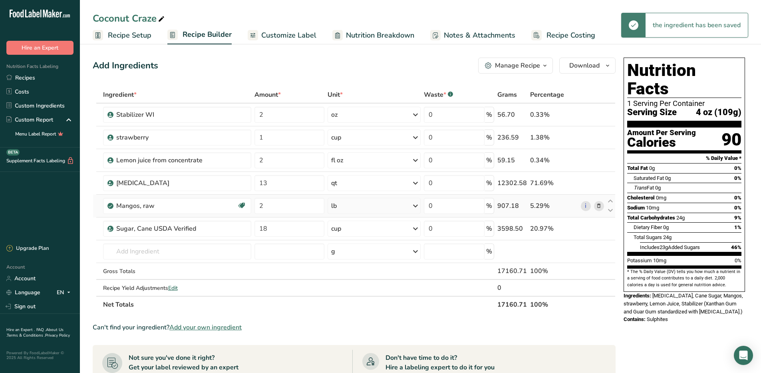
click at [599, 207] on icon at bounding box center [599, 206] width 6 height 8
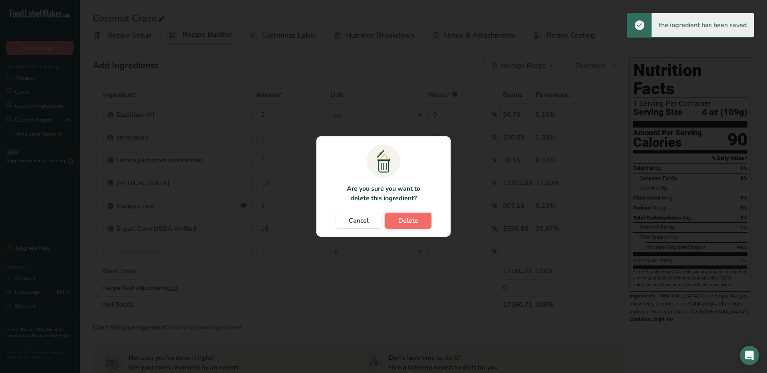
click at [419, 221] on button "Delete" at bounding box center [408, 221] width 46 height 16
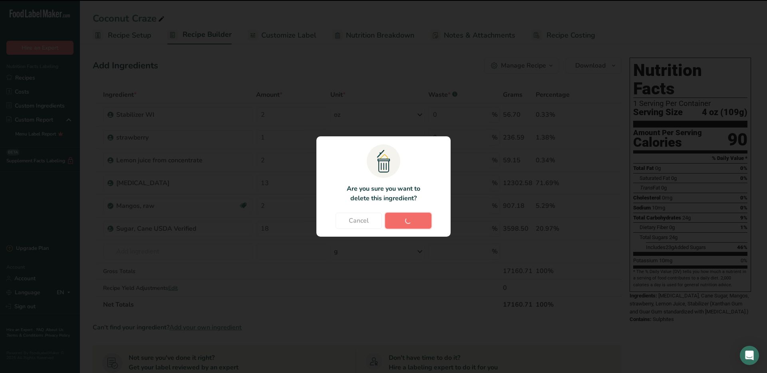
type input "18"
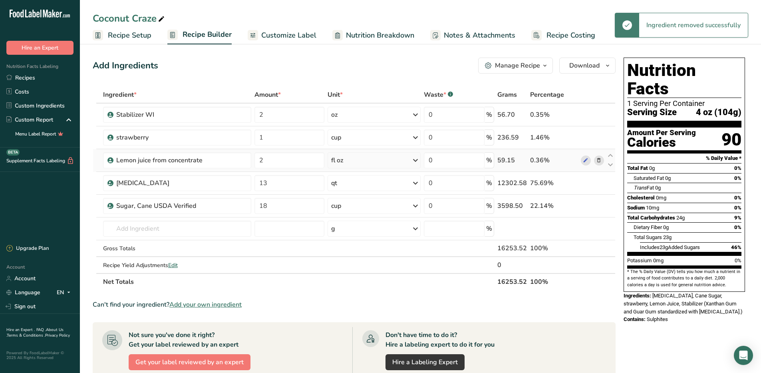
click at [598, 162] on icon at bounding box center [599, 160] width 6 height 8
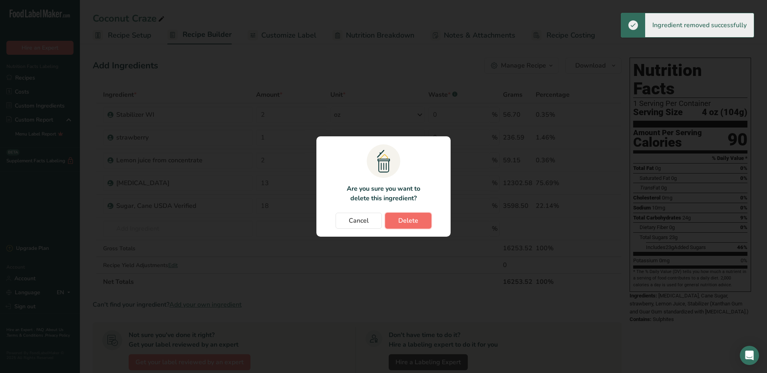
click at [413, 218] on span "Delete" at bounding box center [408, 221] width 20 height 10
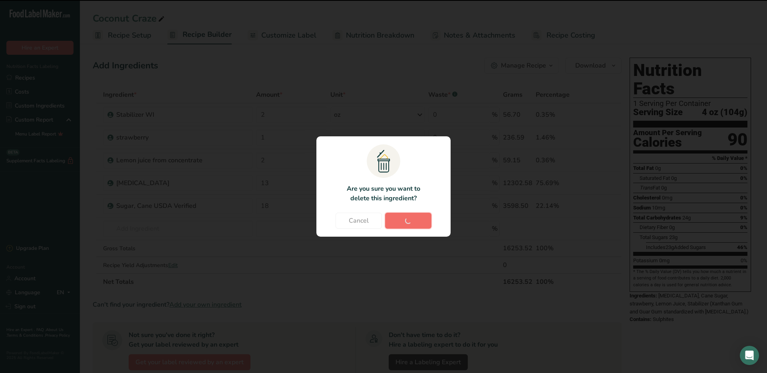
type input "13"
type input "18"
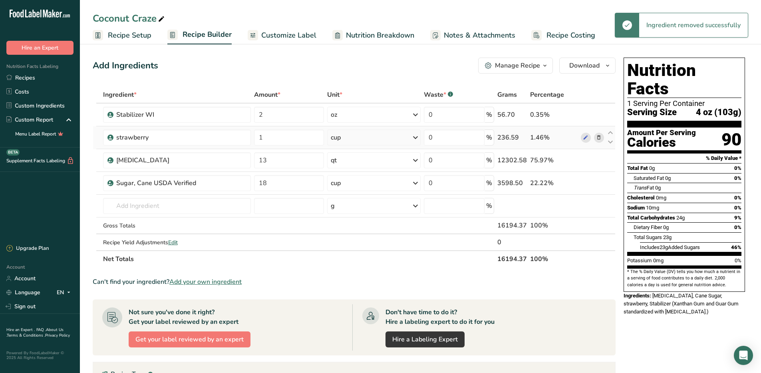
click at [600, 137] on icon at bounding box center [599, 137] width 6 height 8
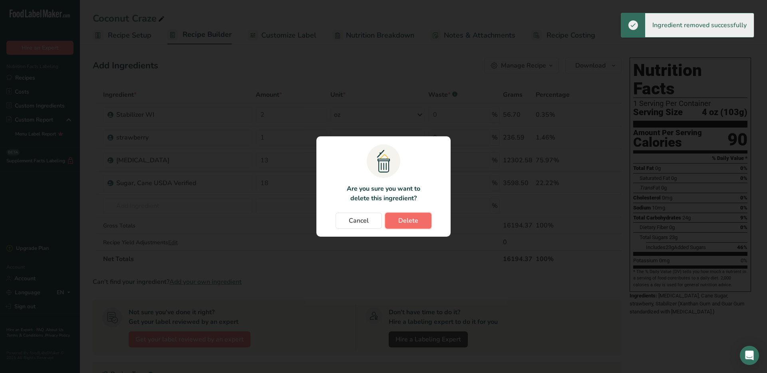
click at [405, 219] on span "Delete" at bounding box center [408, 221] width 20 height 10
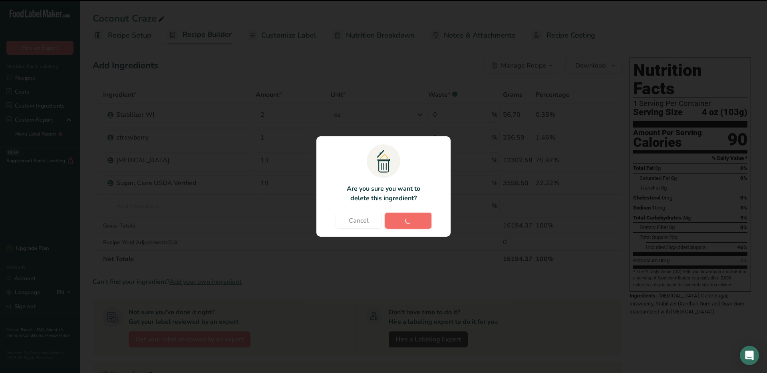
type input "13"
type input "18"
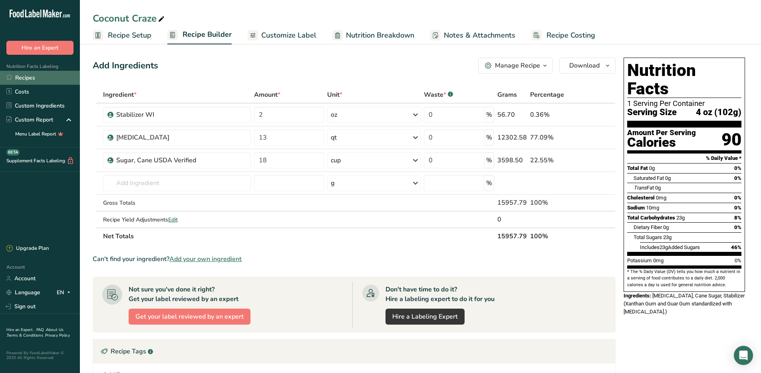
click at [26, 78] on link "Recipes" at bounding box center [40, 78] width 80 height 14
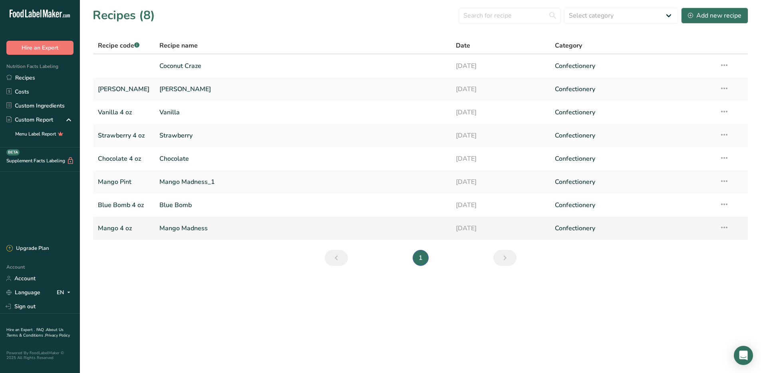
click at [169, 229] on link "Mango Madness" at bounding box center [302, 228] width 287 height 17
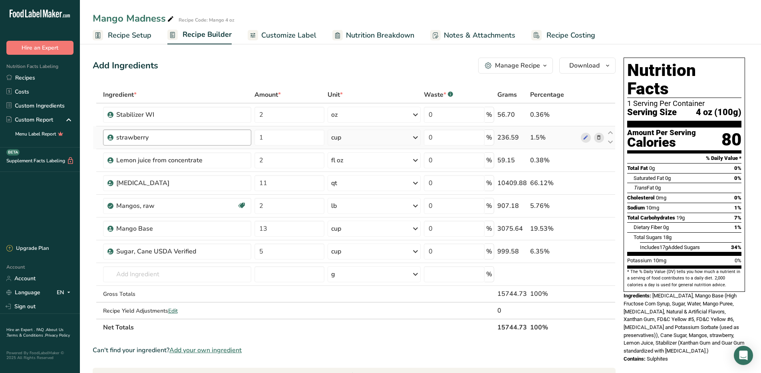
click at [238, 139] on div "strawberry" at bounding box center [181, 138] width 130 height 10
click at [193, 137] on div "strawberry" at bounding box center [166, 138] width 100 height 10
click at [596, 136] on icon at bounding box center [599, 137] width 6 height 8
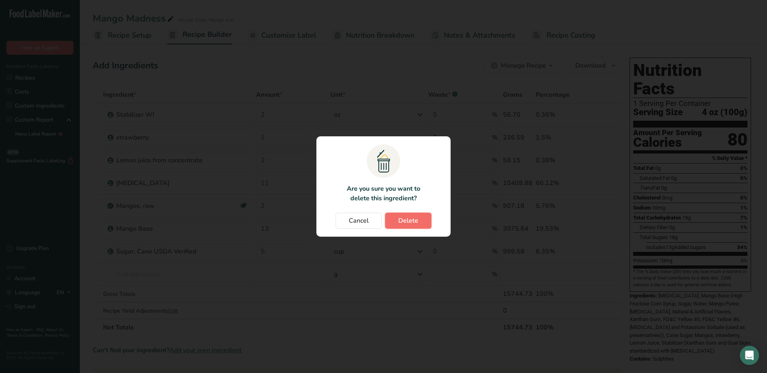
click at [404, 219] on span "Delete" at bounding box center [408, 221] width 20 height 10
type input "2"
type input "11"
type input "2"
type input "13"
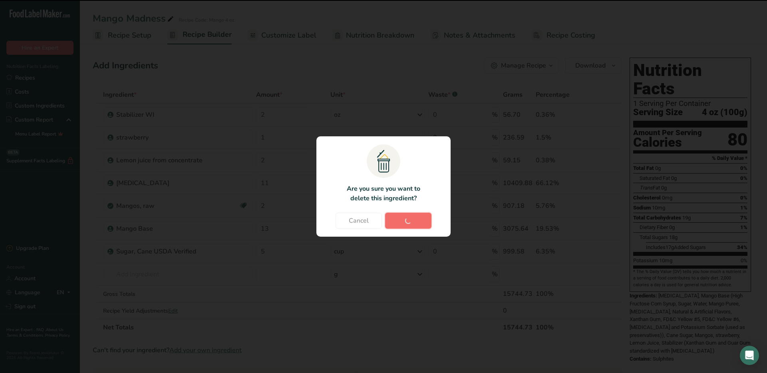
type input "5"
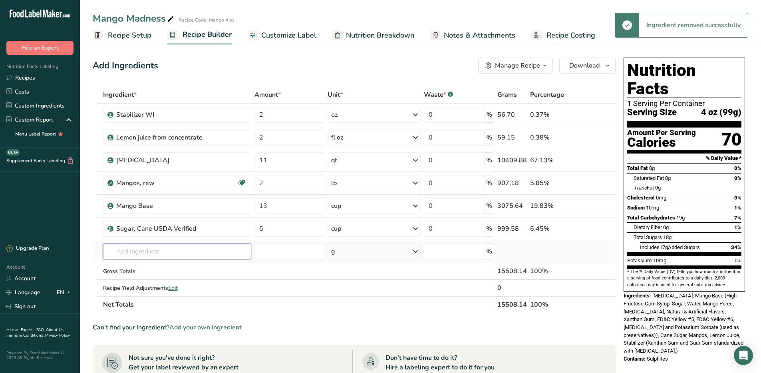
click at [148, 256] on input "text" at bounding box center [177, 251] width 148 height 16
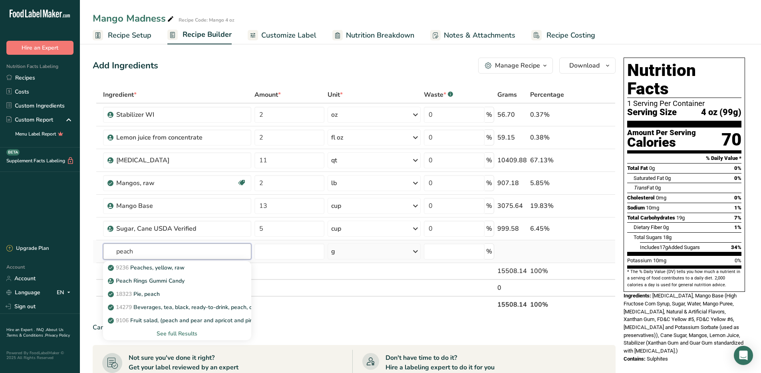
type input "peach"
click at [173, 335] on div "See full Results" at bounding box center [177, 333] width 135 height 8
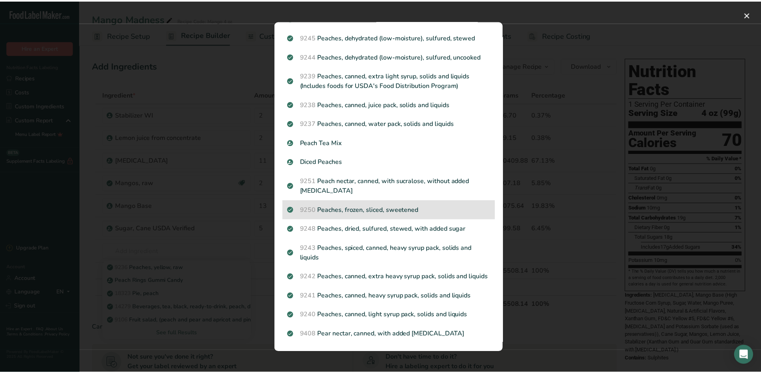
scroll to position [813, 0]
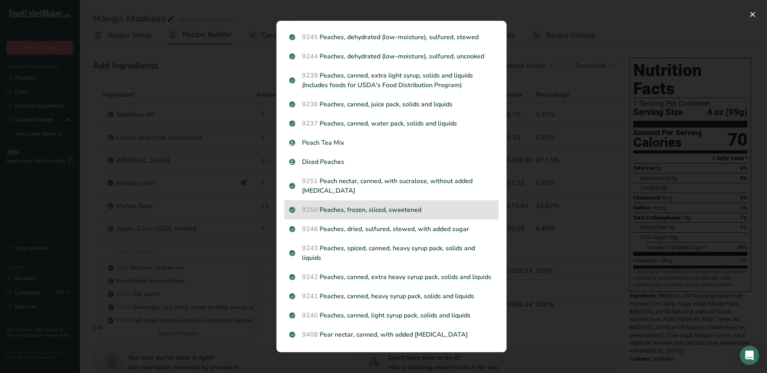
click at [338, 205] on p "9250 Peaches, frozen, sliced, sweetened" at bounding box center [391, 210] width 205 height 10
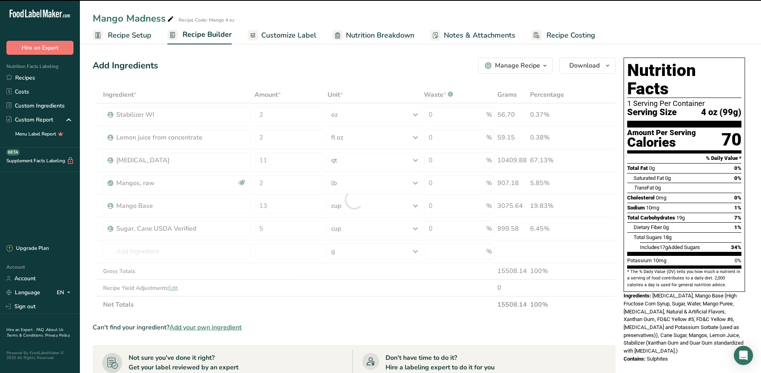
type input "0"
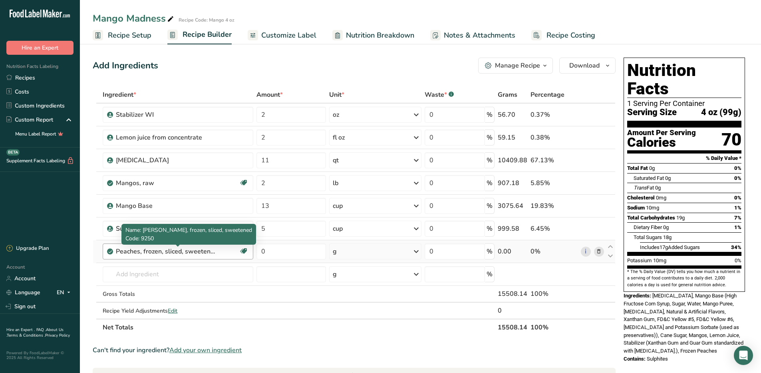
click at [193, 251] on div "Peaches, frozen, sliced, sweetened" at bounding box center [166, 252] width 100 height 10
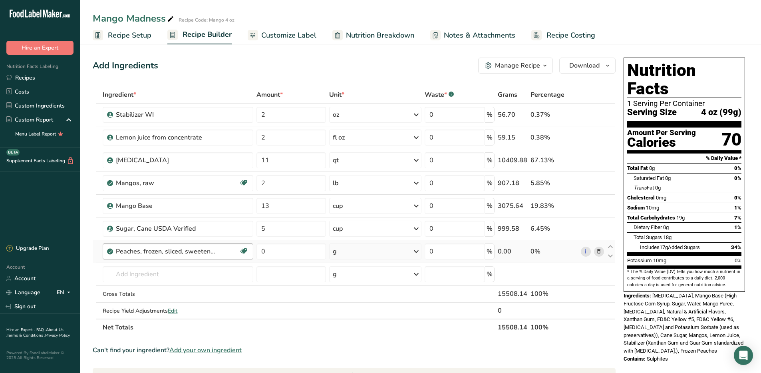
click at [217, 253] on div "Peaches, frozen, sliced, sweetened" at bounding box center [177, 252] width 123 height 10
click at [395, 35] on span "Nutrition Breakdown" at bounding box center [380, 35] width 68 height 11
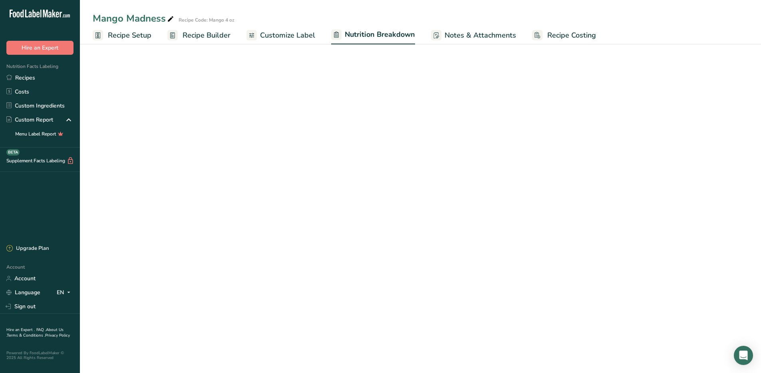
select select "Calories"
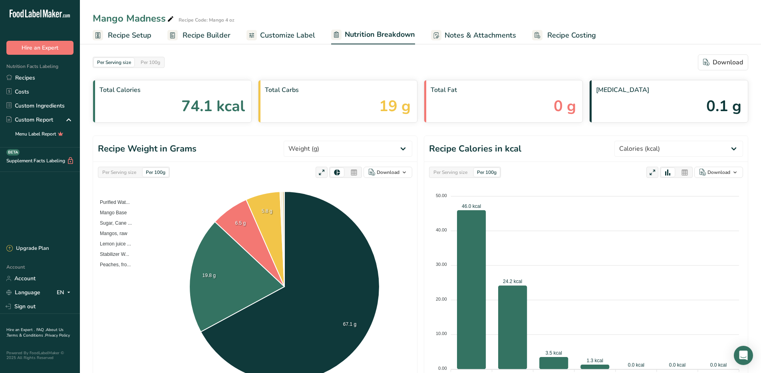
click at [198, 36] on span "Recipe Builder" at bounding box center [207, 35] width 48 height 11
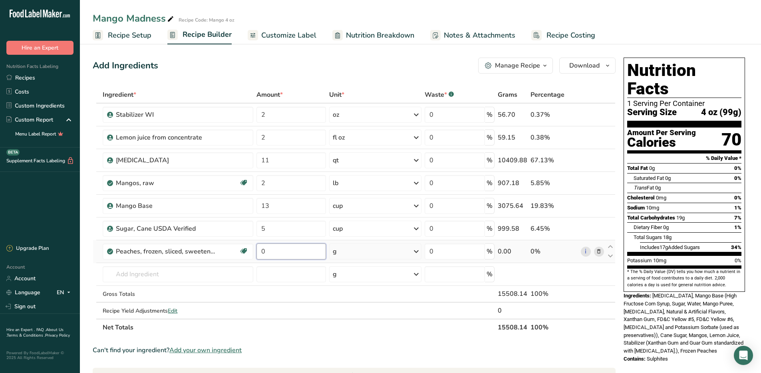
click at [288, 255] on input "0" at bounding box center [292, 251] width 70 height 16
type input "1"
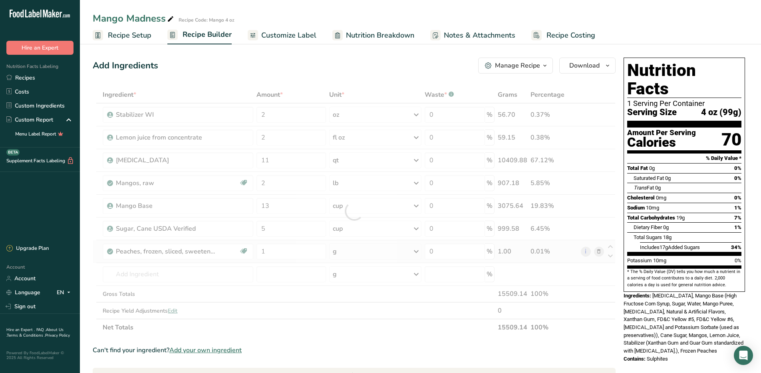
click at [415, 249] on div "Ingredient * Amount * Unit * Waste * .a-a{fill:#347362;}.b-a{fill:#fff;} Grams …" at bounding box center [354, 210] width 523 height 249
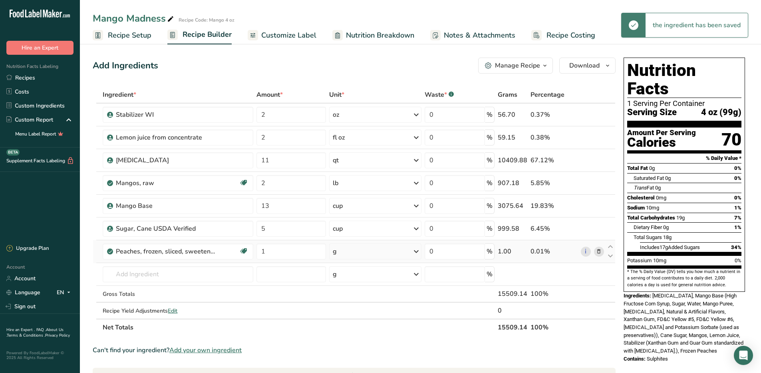
click at [416, 253] on icon at bounding box center [417, 251] width 10 height 14
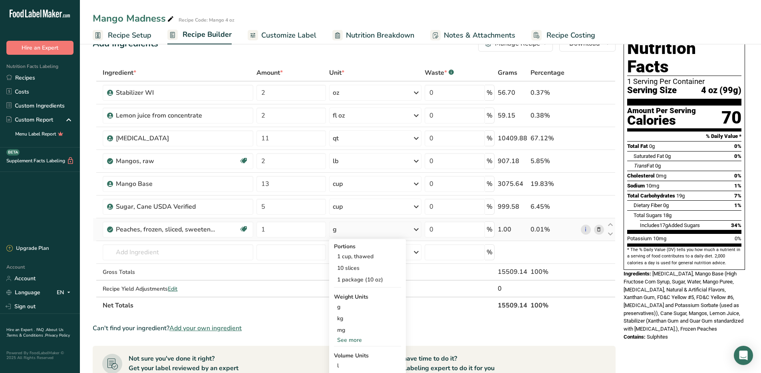
scroll to position [40, 0]
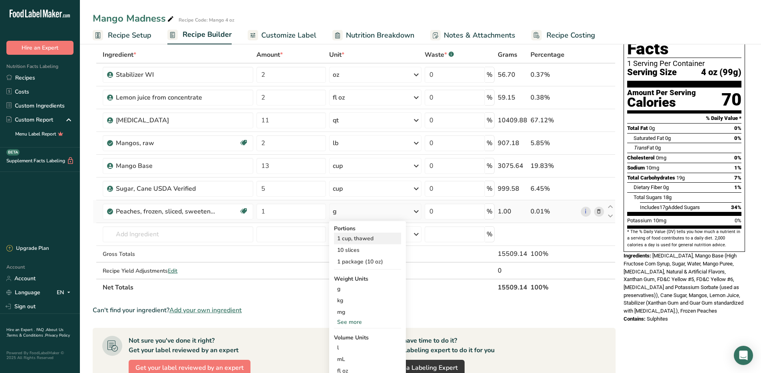
click at [360, 236] on div "1 cup, thawed" at bounding box center [367, 239] width 67 height 12
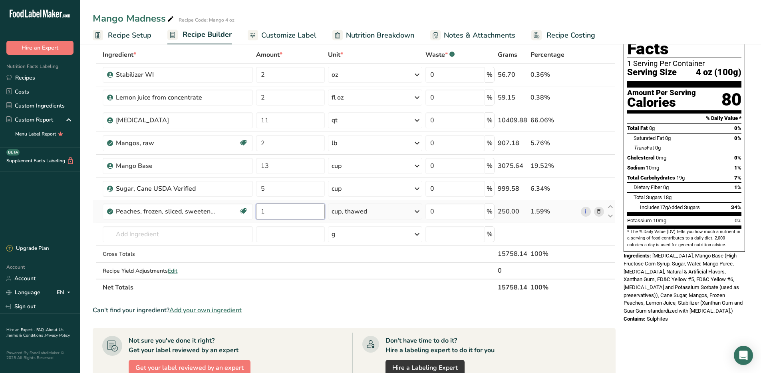
click at [295, 217] on input "1" at bounding box center [290, 211] width 69 height 16
type input "0"
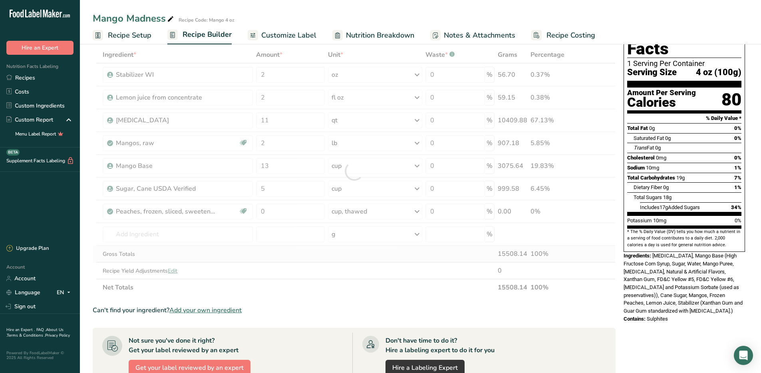
click at [389, 253] on div "Ingredient * Amount * Unit * Waste * .a-a{fill:#347362;}.b-a{fill:#fff;} Grams …" at bounding box center [354, 170] width 523 height 249
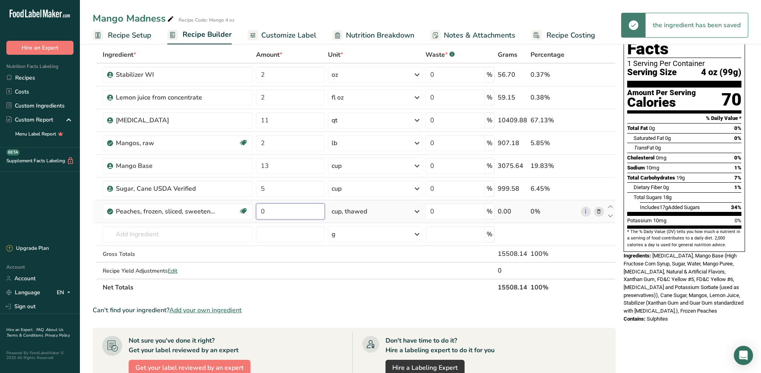
click at [287, 211] on input "0" at bounding box center [290, 211] width 69 height 16
type input "1"
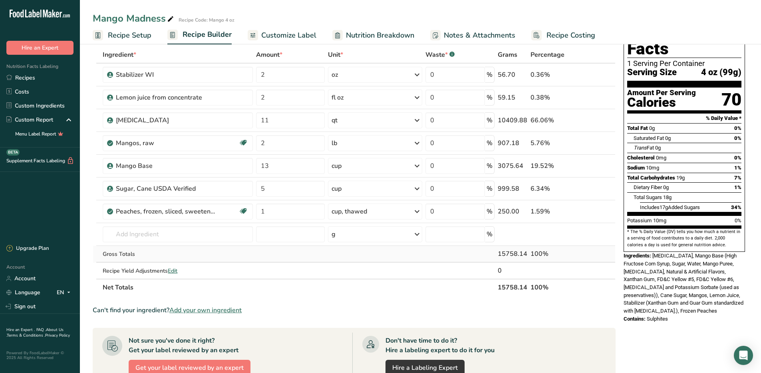
click at [352, 262] on div "Ingredient * Amount * Unit * Waste * .a-a{fill:#347362;}.b-a{fill:#fff;} Grams …" at bounding box center [354, 170] width 523 height 249
click at [379, 291] on th "Net Totals" at bounding box center [298, 287] width 395 height 17
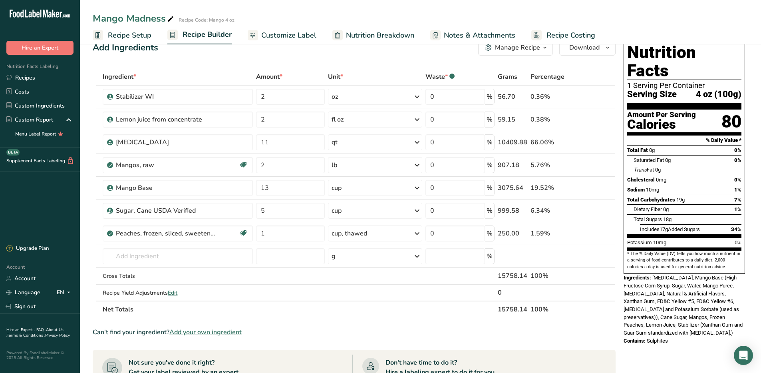
scroll to position [0, 0]
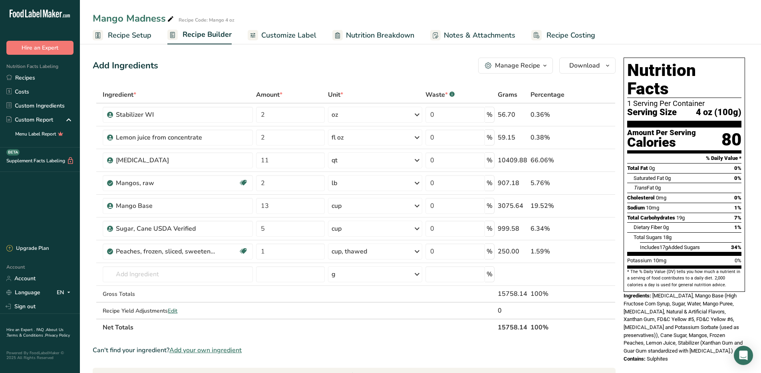
click at [525, 67] on div "Manage Recipe" at bounding box center [517, 66] width 45 height 10
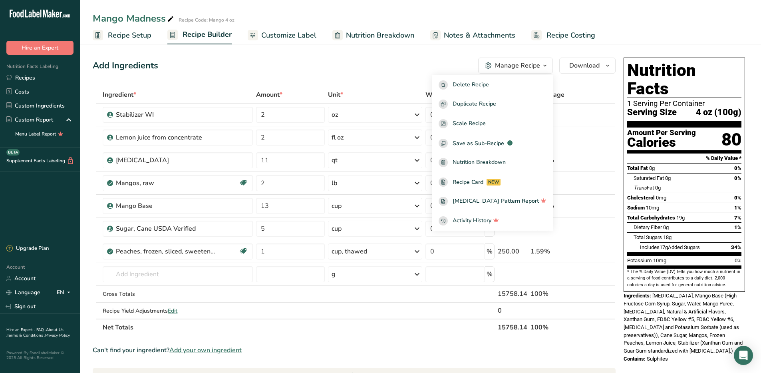
click at [574, 79] on div "Add Ingredients Manage Recipe Delete Recipe Duplicate Recipe Scale Recipe Save …" at bounding box center [357, 322] width 528 height 536
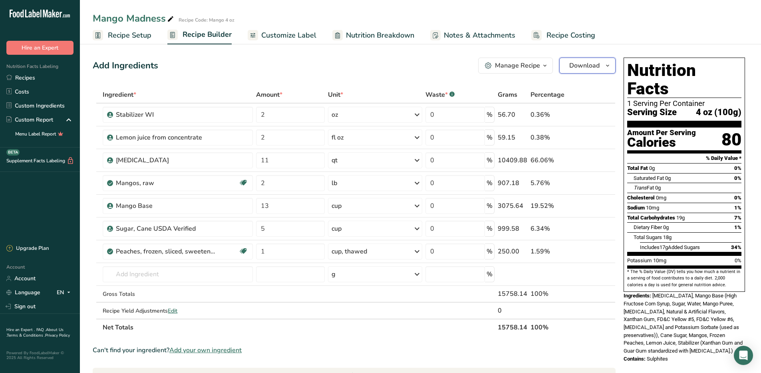
click at [593, 67] on span "Download" at bounding box center [584, 66] width 30 height 10
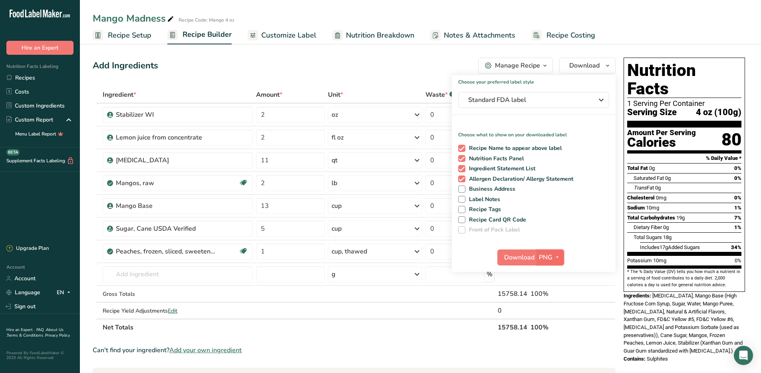
click at [559, 259] on icon "button" at bounding box center [557, 257] width 6 height 10
click at [553, 314] on link "PDF" at bounding box center [552, 313] width 26 height 13
click at [519, 257] on span "Download" at bounding box center [520, 258] width 30 height 10
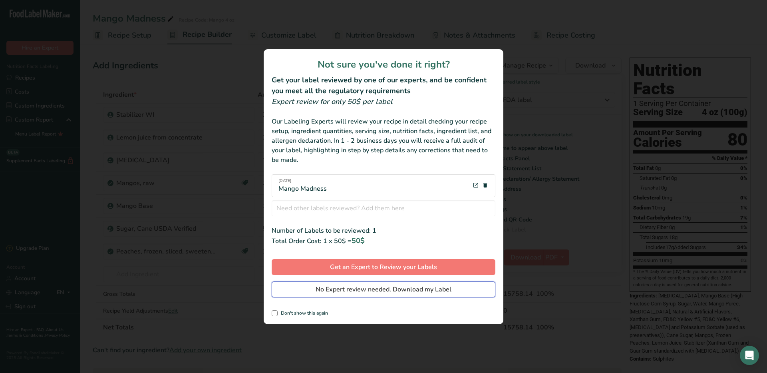
click at [374, 291] on span "No Expert review needed. Download my Label" at bounding box center [384, 290] width 136 height 10
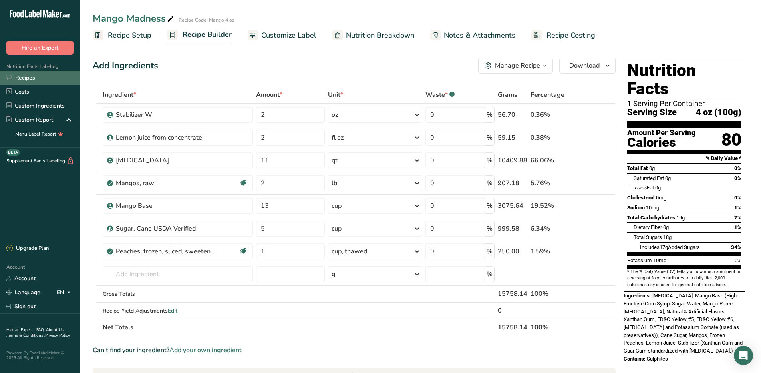
click at [22, 74] on link "Recipes" at bounding box center [40, 78] width 80 height 14
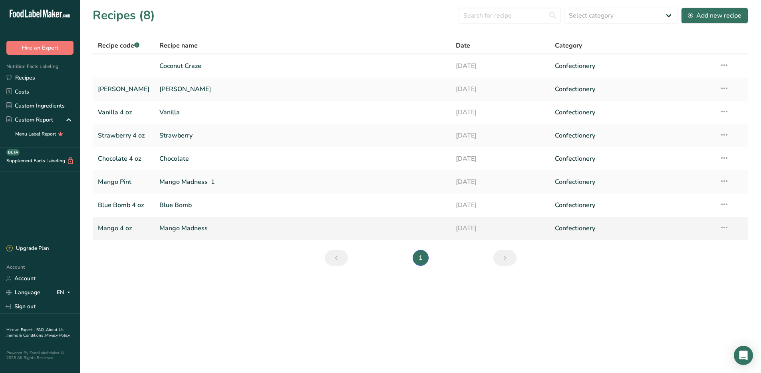
click at [180, 227] on link "Mango Madness" at bounding box center [302, 228] width 287 height 17
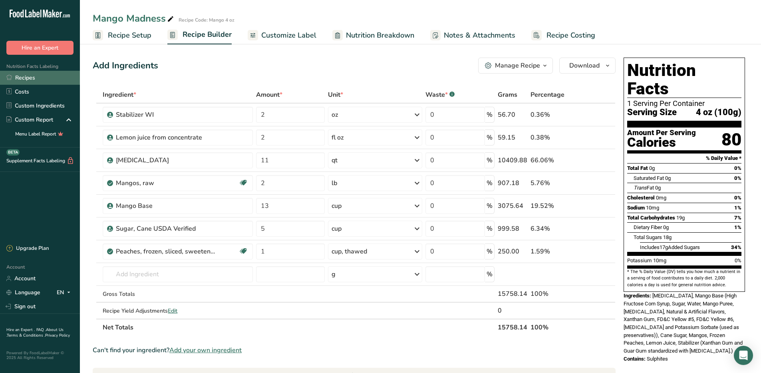
click at [32, 78] on link "Recipes" at bounding box center [40, 78] width 80 height 14
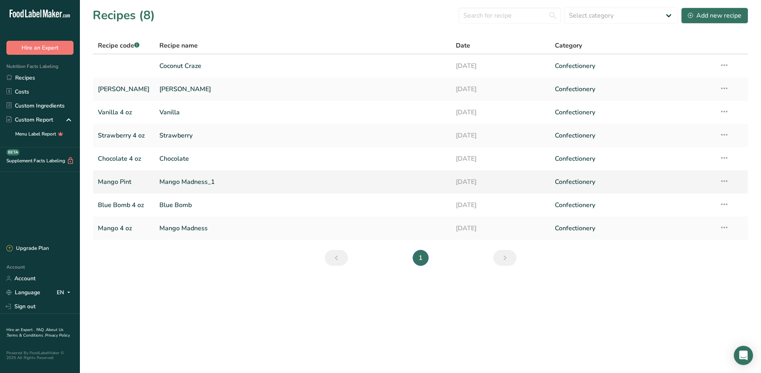
click at [122, 181] on link "Mango Pint" at bounding box center [124, 181] width 52 height 17
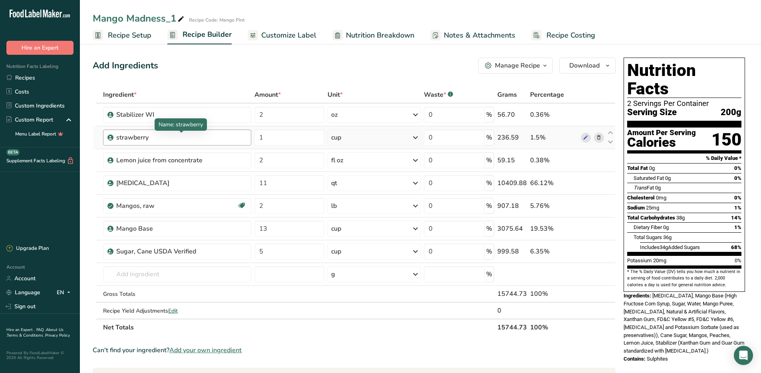
click at [178, 135] on div "strawberry" at bounding box center [166, 138] width 100 height 10
click at [157, 136] on div "strawberry" at bounding box center [166, 138] width 100 height 10
click at [149, 137] on div "strawberry" at bounding box center [166, 138] width 100 height 10
click at [600, 137] on icon at bounding box center [599, 137] width 6 height 8
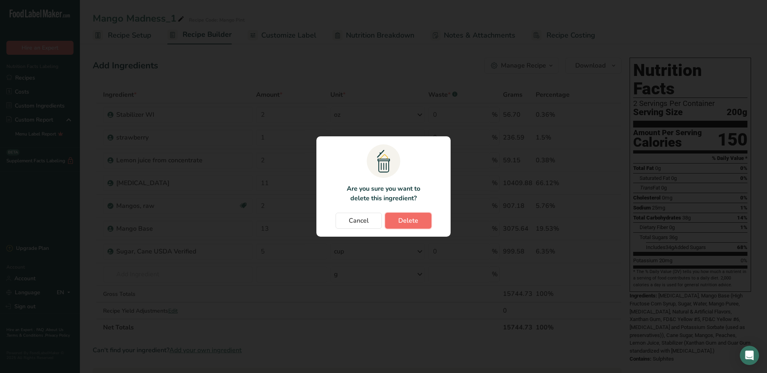
click at [418, 223] on button "Delete" at bounding box center [408, 221] width 46 height 16
type input "2"
type input "11"
type input "2"
type input "13"
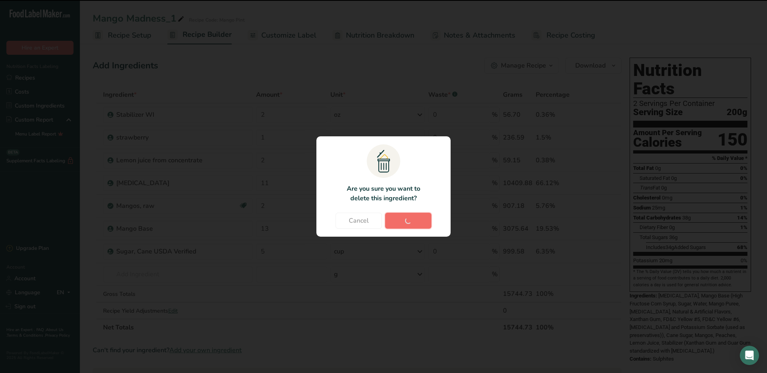
type input "5"
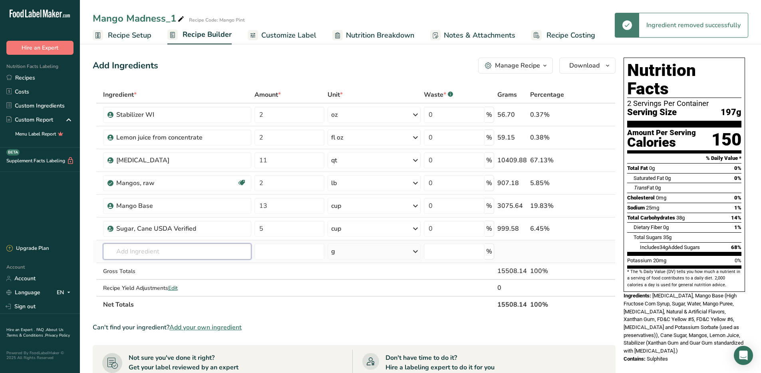
click at [176, 247] on input "text" at bounding box center [177, 251] width 148 height 16
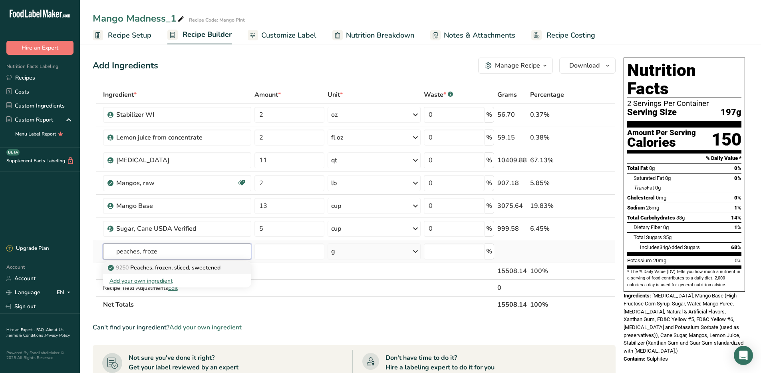
type input "peaches, froze"
click at [174, 266] on p "9250 Peaches, frozen, sliced, sweetened" at bounding box center [165, 267] width 111 height 8
type input "Peaches, frozen, sliced, sweetened"
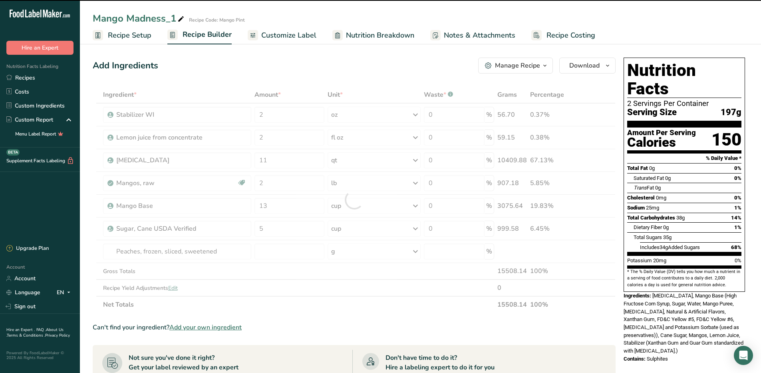
type input "0"
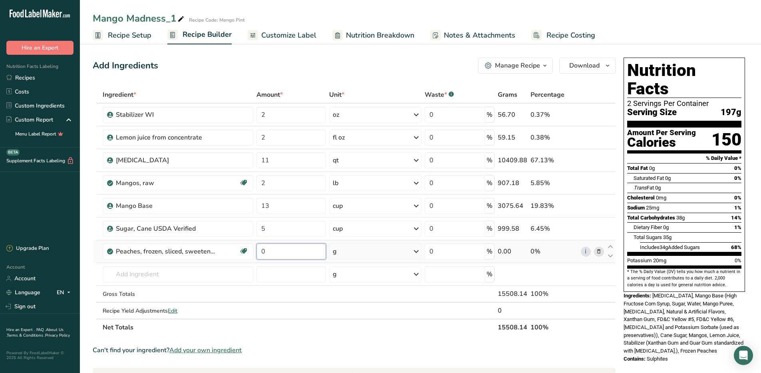
click at [270, 256] on input "0" at bounding box center [292, 251] width 70 height 16
type input "1"
click at [419, 251] on div "Ingredient * Amount * Unit * Waste * .a-a{fill:#347362;}.b-a{fill:#fff;} Grams …" at bounding box center [354, 210] width 523 height 249
click at [418, 252] on icon at bounding box center [417, 251] width 10 height 14
click at [350, 278] on div "1 cup, thawed" at bounding box center [367, 279] width 67 height 12
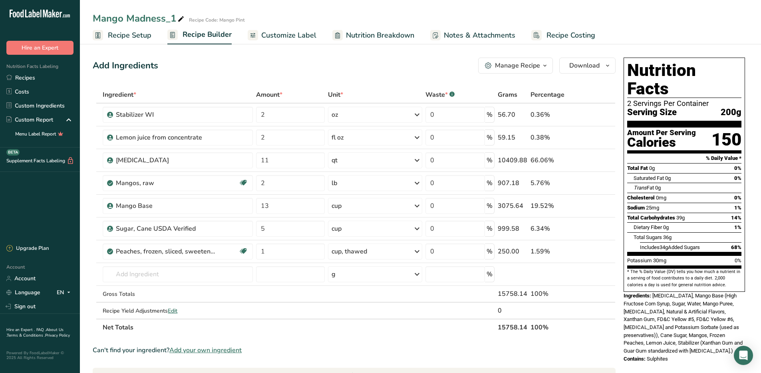
click at [122, 36] on span "Recipe Setup" at bounding box center [130, 35] width 44 height 11
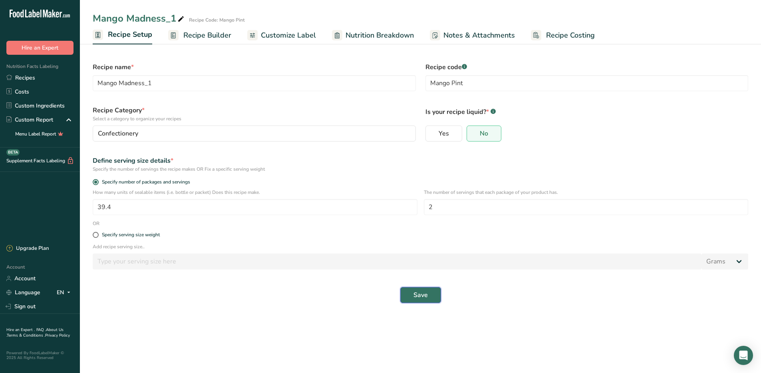
click at [423, 294] on span "Save" at bounding box center [421, 295] width 14 height 10
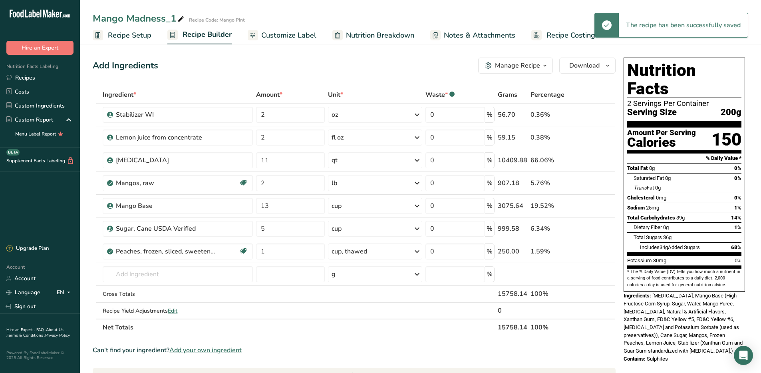
click at [134, 36] on span "Recipe Setup" at bounding box center [130, 35] width 44 height 11
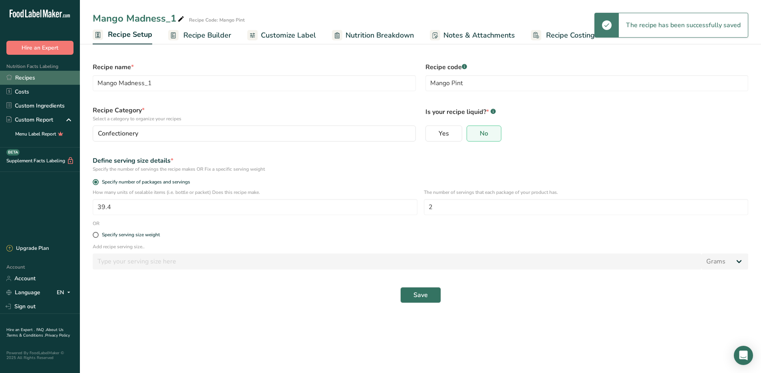
click at [20, 78] on link "Recipes" at bounding box center [40, 78] width 80 height 14
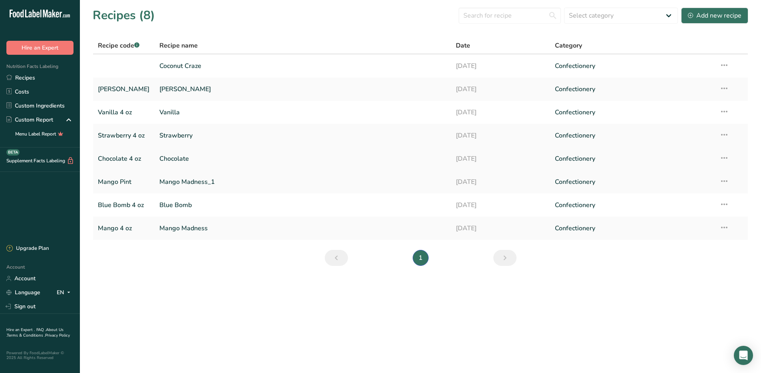
click at [169, 159] on link "Chocolate" at bounding box center [302, 158] width 287 height 17
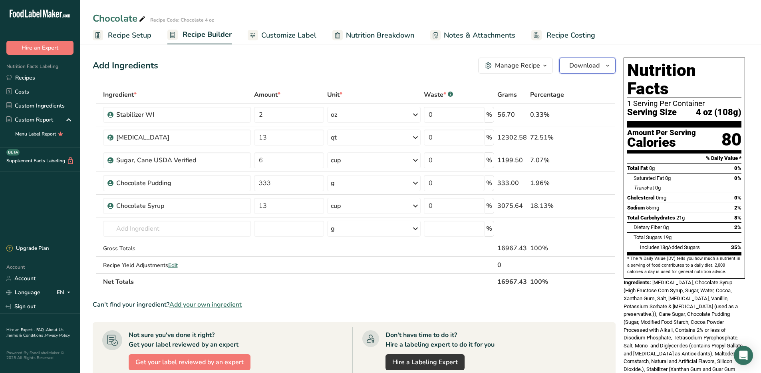
click at [584, 65] on span "Download" at bounding box center [584, 66] width 30 height 10
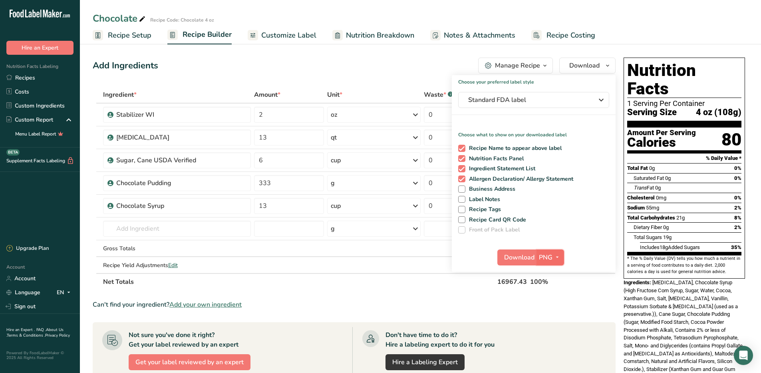
click at [550, 257] on span "PNG" at bounding box center [546, 258] width 14 height 10
click at [553, 316] on link "PDF" at bounding box center [552, 313] width 26 height 13
click at [524, 258] on span "Download" at bounding box center [520, 258] width 30 height 10
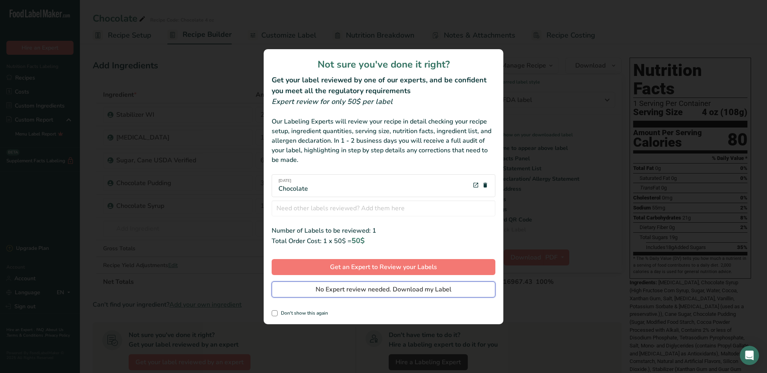
click at [421, 290] on span "No Expert review needed. Download my Label" at bounding box center [384, 290] width 136 height 10
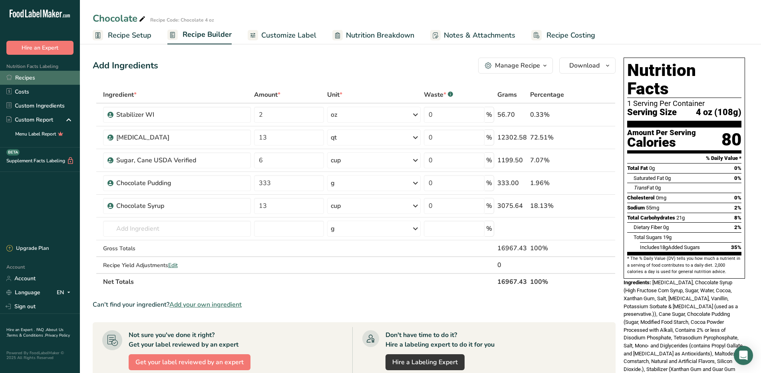
click at [29, 78] on link "Recipes" at bounding box center [40, 78] width 80 height 14
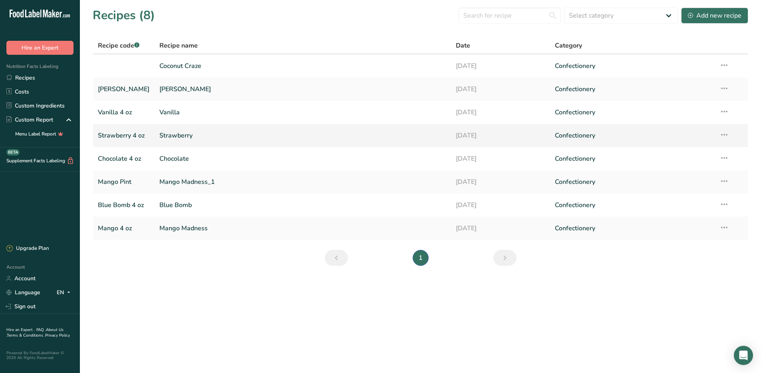
click at [173, 134] on link "Strawberry" at bounding box center [302, 135] width 287 height 17
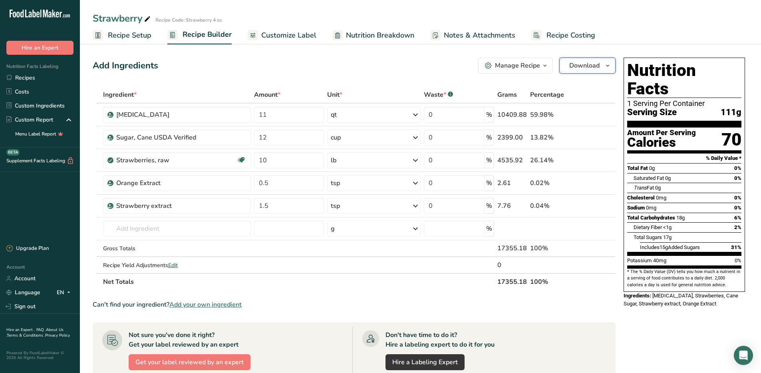
click at [575, 64] on span "Download" at bounding box center [584, 66] width 30 height 10
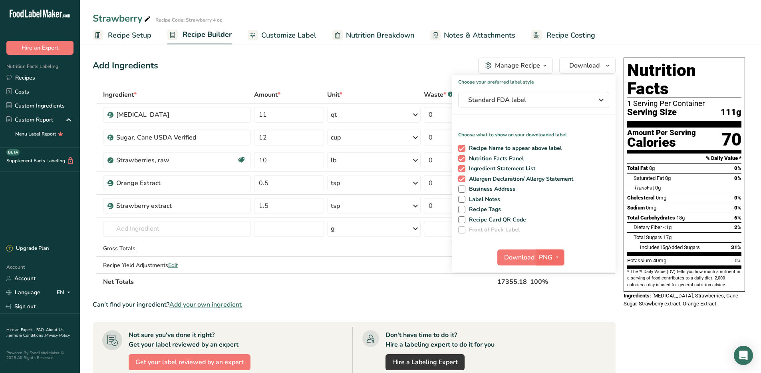
click at [550, 255] on span "PNG" at bounding box center [546, 258] width 14 height 10
click at [550, 312] on link "PDF" at bounding box center [552, 313] width 26 height 13
click at [522, 258] on span "Download" at bounding box center [520, 258] width 30 height 10
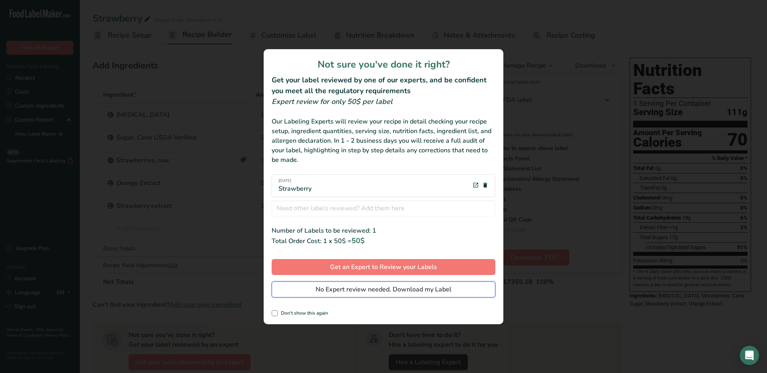
click at [418, 288] on span "No Expert review needed. Download my Label" at bounding box center [384, 290] width 136 height 10
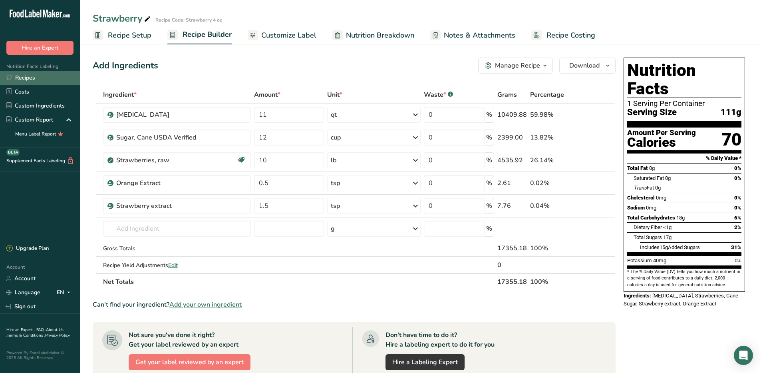
click at [25, 77] on link "Recipes" at bounding box center [40, 78] width 80 height 14
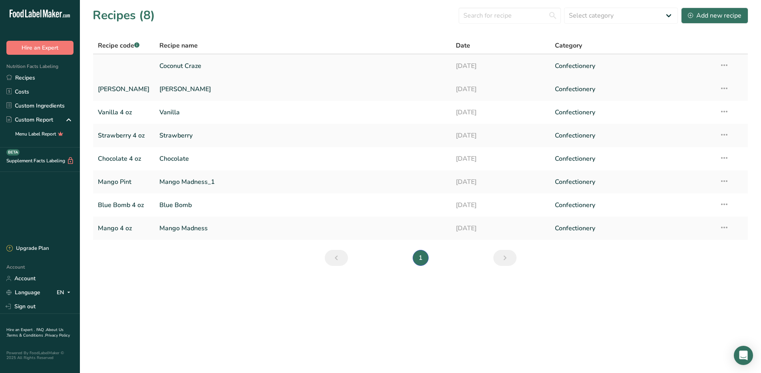
click at [173, 67] on link "Coconut Craze" at bounding box center [302, 66] width 287 height 17
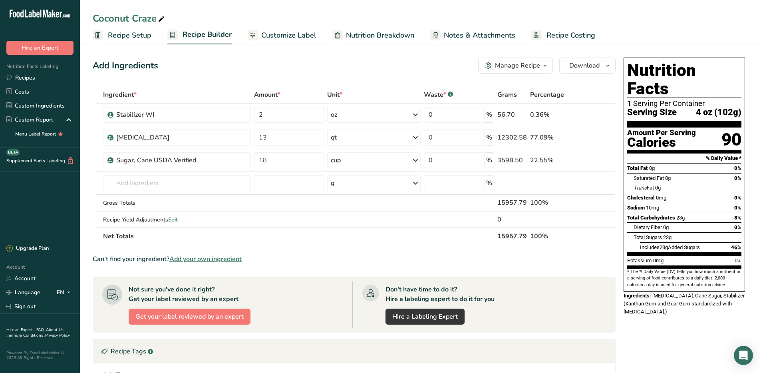
click at [132, 36] on span "Recipe Setup" at bounding box center [130, 35] width 44 height 11
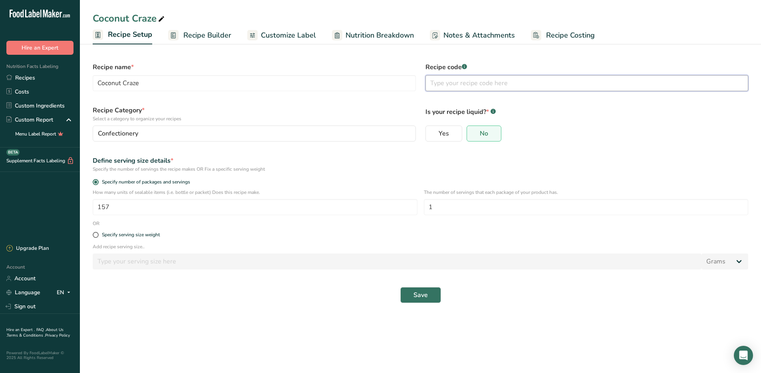
click at [490, 86] on input "text" at bounding box center [587, 83] width 323 height 16
type input "Coconut Craze"
click at [113, 203] on input "157" at bounding box center [255, 207] width 325 height 16
type input "160"
click at [417, 299] on span "Save" at bounding box center [421, 295] width 14 height 10
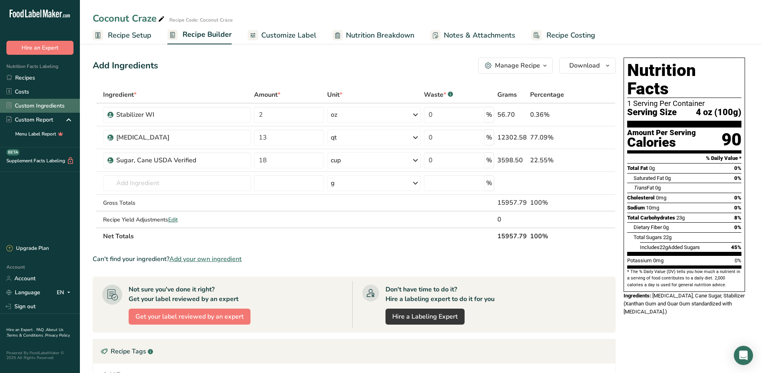
click at [43, 107] on link "Custom Ingredients" at bounding box center [40, 106] width 80 height 14
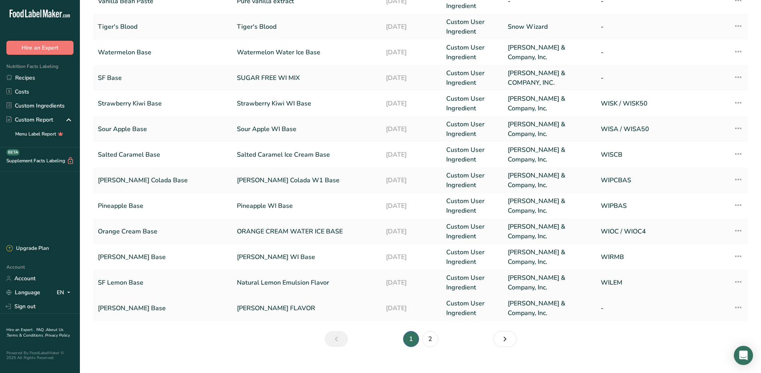
scroll to position [147, 0]
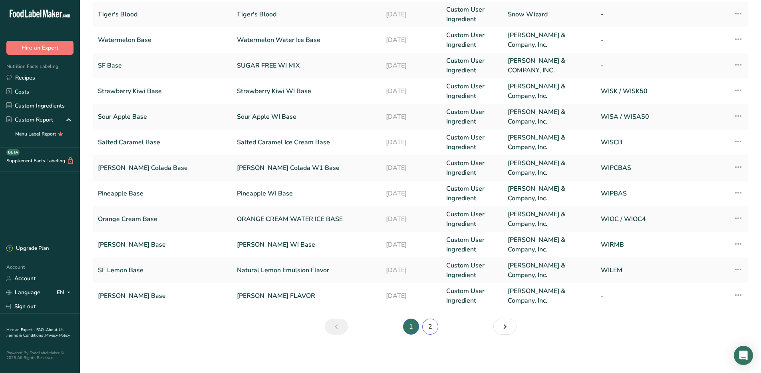
click at [427, 327] on link "2" at bounding box center [430, 327] width 16 height 16
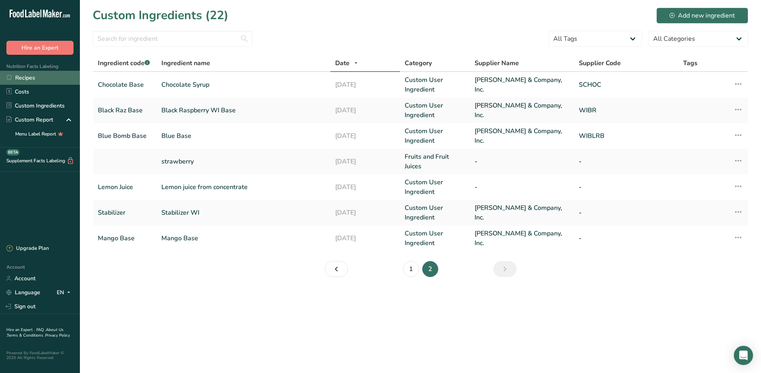
click at [32, 80] on link "Recipes" at bounding box center [40, 78] width 80 height 14
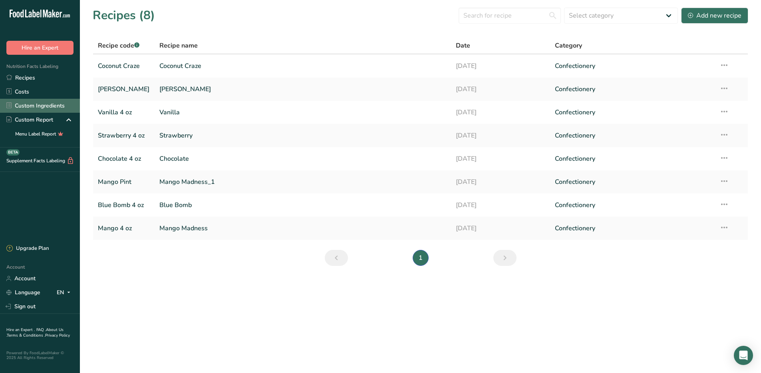
click at [34, 104] on link "Custom Ingredients" at bounding box center [40, 106] width 80 height 14
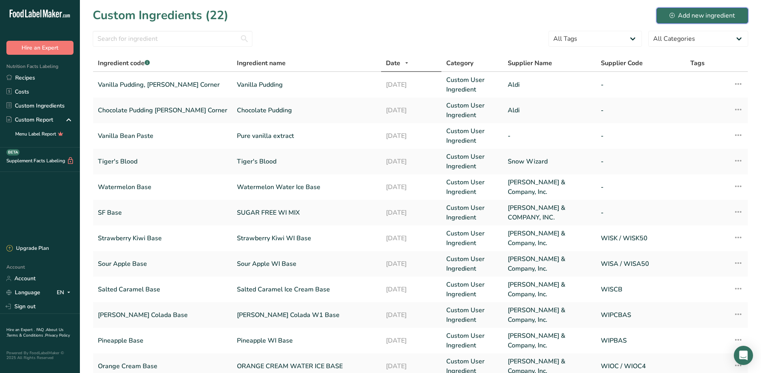
click at [679, 16] on div "Add new ingredient" at bounding box center [703, 16] width 66 height 10
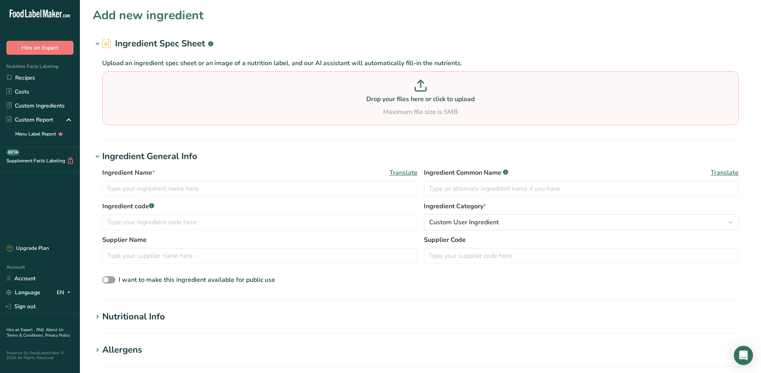
click at [422, 92] on p at bounding box center [420, 87] width 633 height 15
click at [422, 92] on input "Drop your files here or click to upload Maximum file size is 5MB" at bounding box center [420, 98] width 637 height 54
type input "C:\fakepath\IMG_5190.jpg"
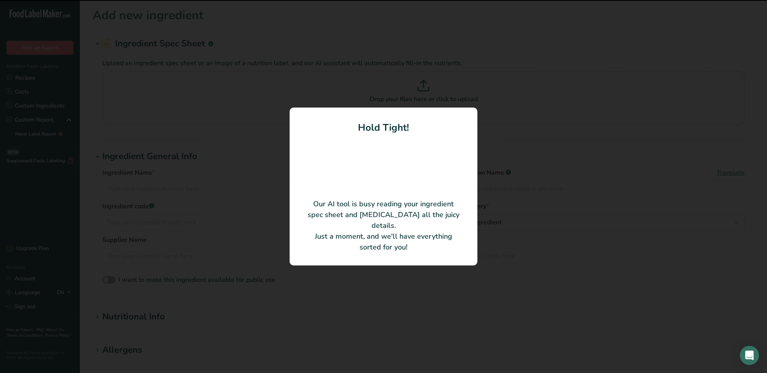
type input "Natural Coconut Type Flavor"
type input "GREEN MOUNTAIN FLAVORS, INC."
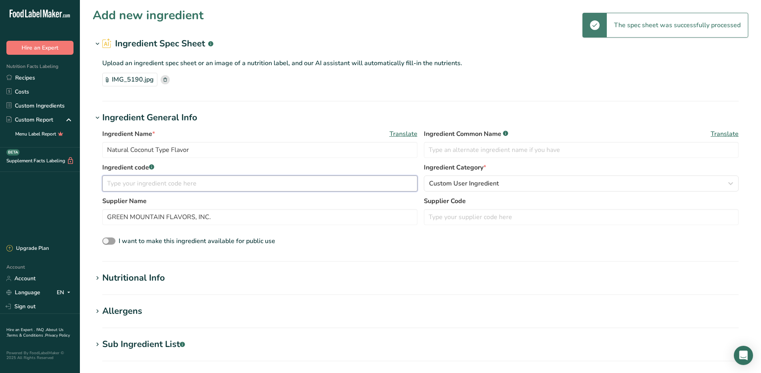
click at [191, 186] on input "text" at bounding box center [259, 183] width 315 height 16
click at [141, 277] on div "Nutritional Info" at bounding box center [133, 277] width 63 height 13
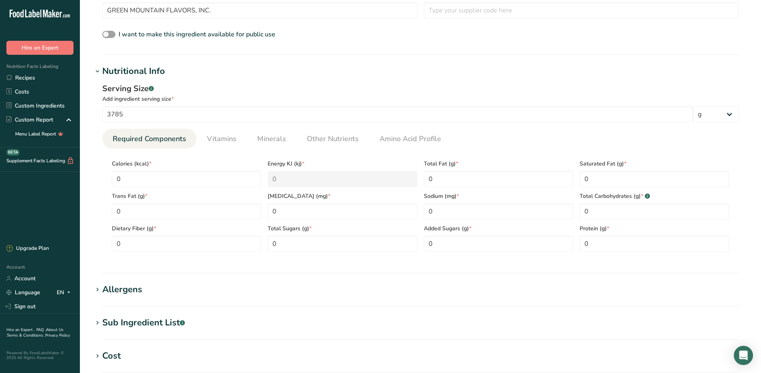
scroll to position [280, 0]
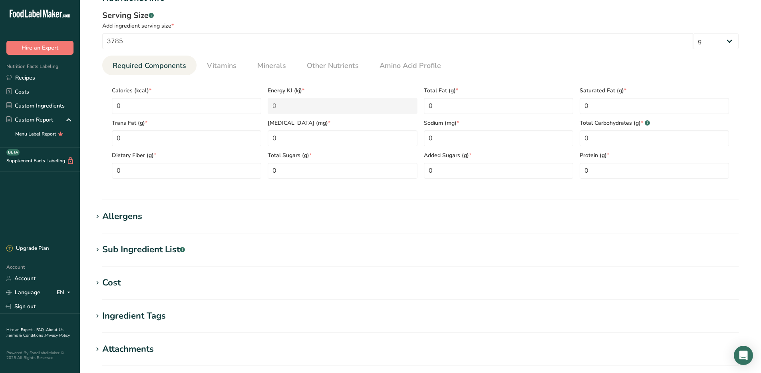
click at [135, 218] on div "Allergens" at bounding box center [122, 216] width 40 height 13
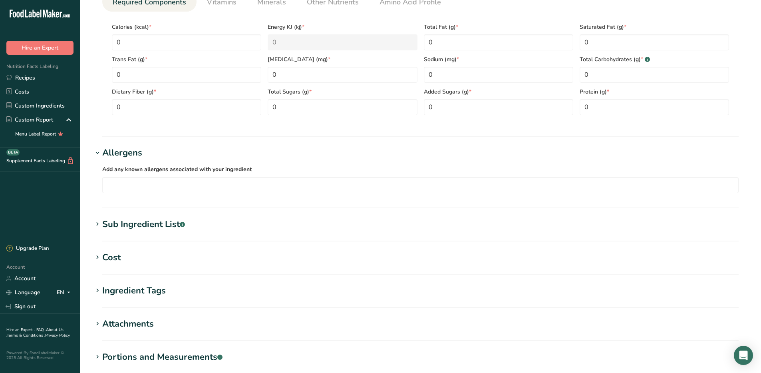
scroll to position [400, 0]
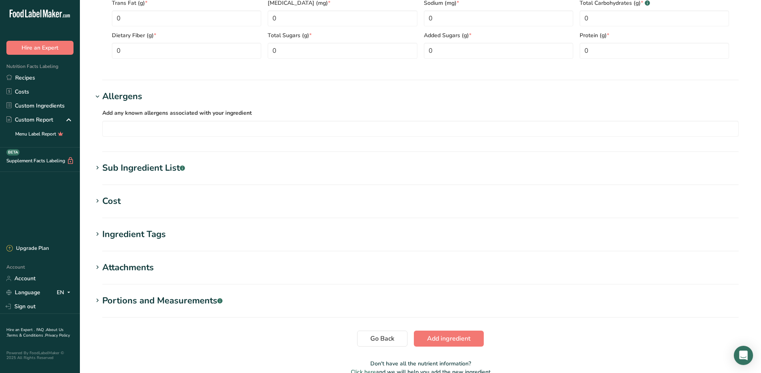
click at [147, 167] on div "Sub Ingredient List .a-a{fill:#347362;}.b-a{fill:#fff;}" at bounding box center [143, 167] width 83 height 13
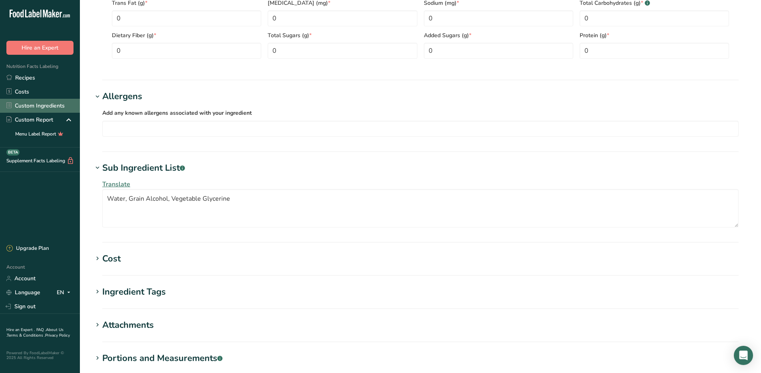
click at [31, 106] on link "Custom Ingredients" at bounding box center [40, 106] width 80 height 14
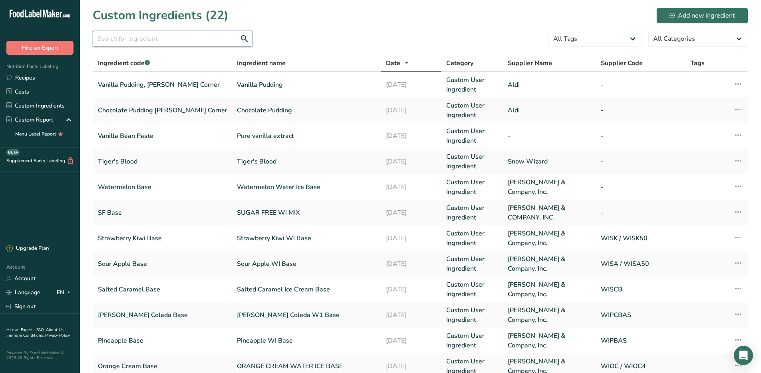
click at [170, 37] on input "text" at bounding box center [173, 39] width 160 height 16
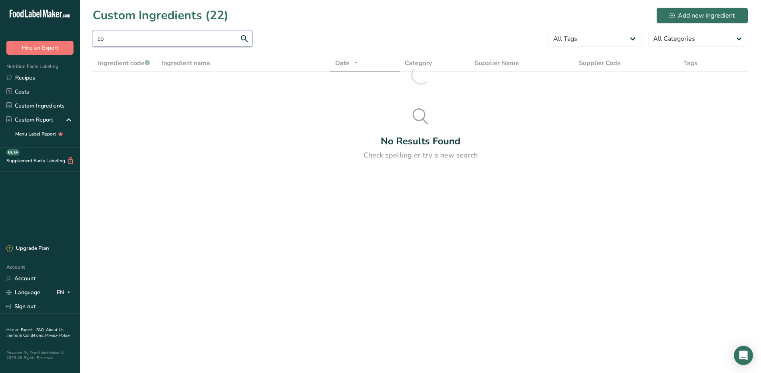
type input "c"
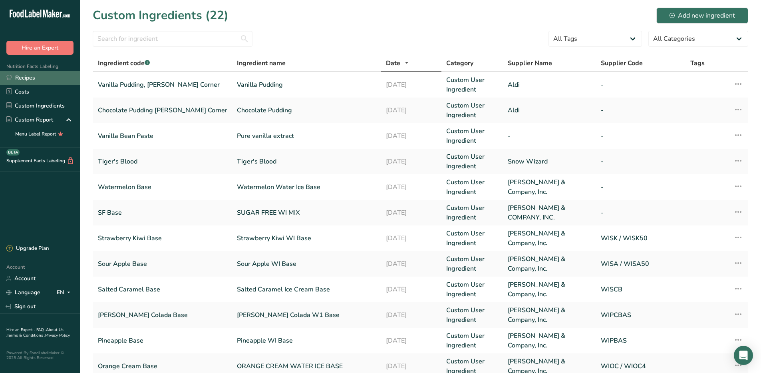
click at [33, 80] on link "Recipes" at bounding box center [40, 78] width 80 height 14
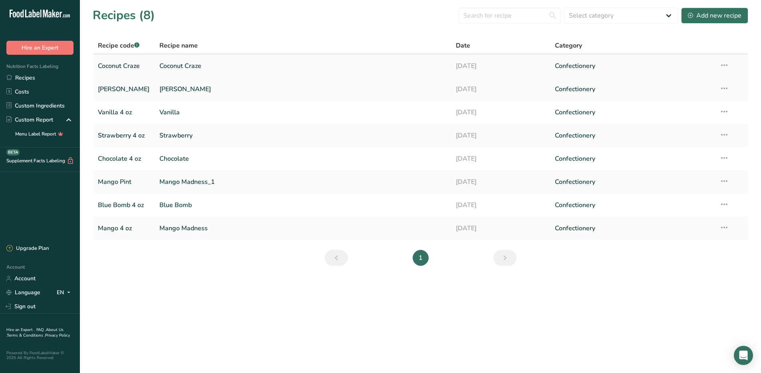
click at [187, 68] on link "Coconut Craze" at bounding box center [302, 66] width 287 height 17
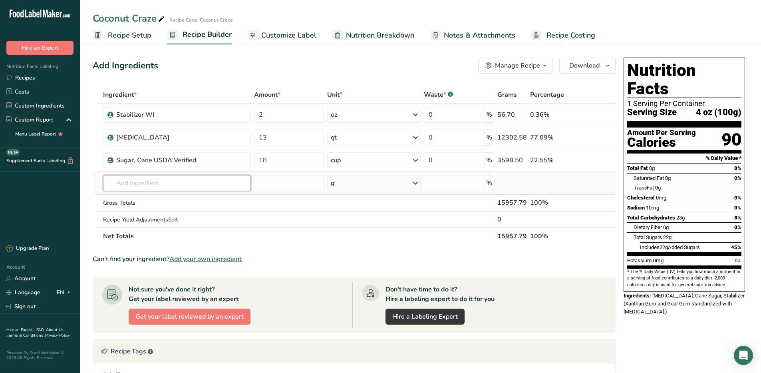
click at [168, 181] on input "text" at bounding box center [177, 183] width 148 height 16
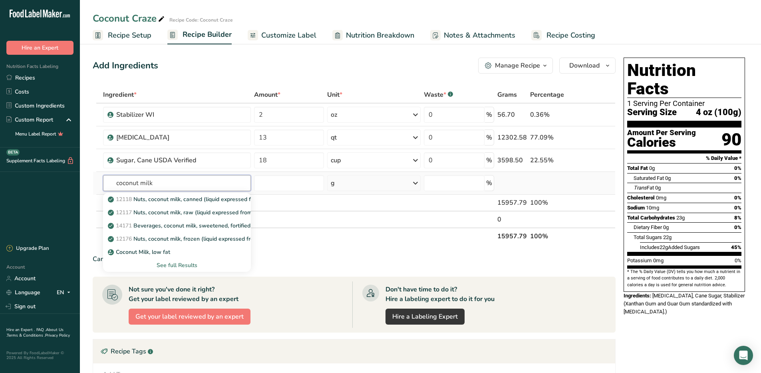
type input "coconut milk"
click at [176, 265] on div "See full Results" at bounding box center [177, 265] width 135 height 8
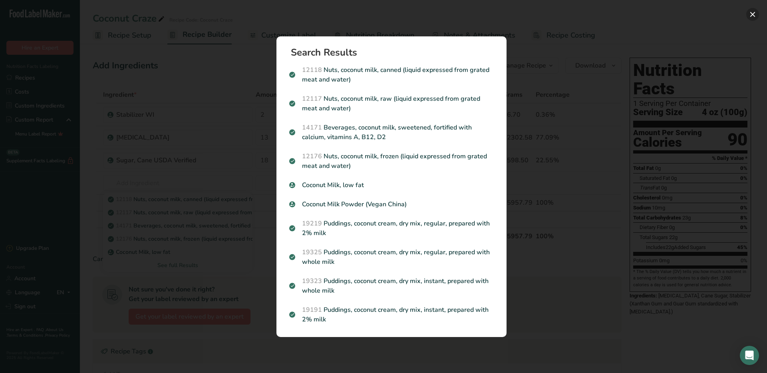
click at [752, 15] on button "Search results modal" at bounding box center [753, 14] width 13 height 13
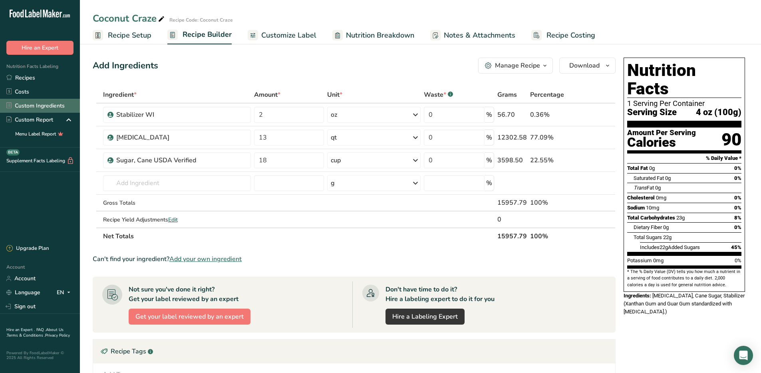
click at [30, 104] on link "Custom Ingredients" at bounding box center [40, 106] width 80 height 14
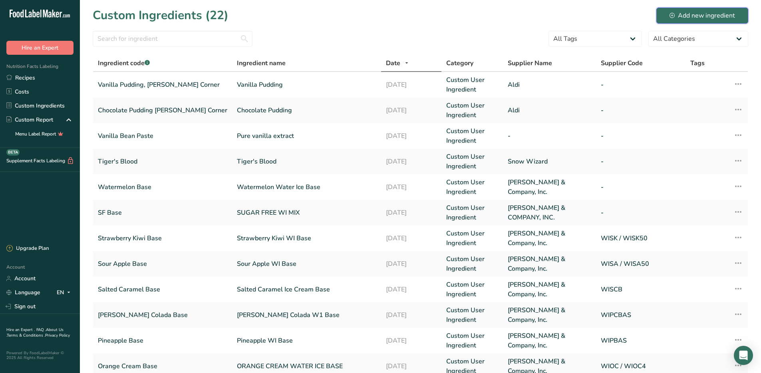
click at [697, 17] on div "Add new ingredient" at bounding box center [703, 16] width 66 height 10
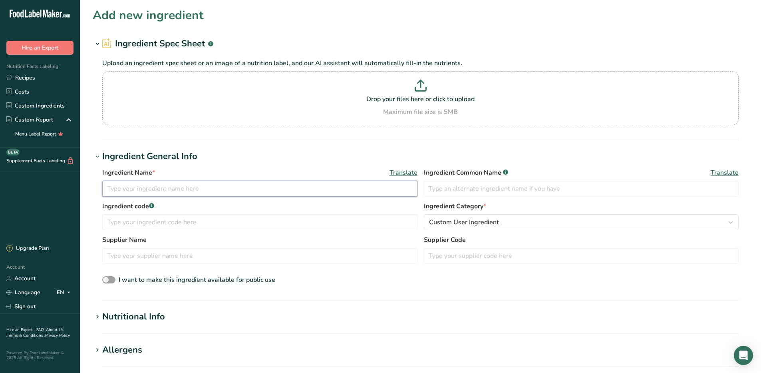
click at [170, 186] on input "text" at bounding box center [259, 189] width 315 height 16
type input "c"
type input "Coconut Milk"
click at [420, 94] on p at bounding box center [420, 87] width 633 height 15
click at [420, 94] on input "Drop your files here or click to upload Maximum file size is 5MB" at bounding box center [420, 98] width 637 height 54
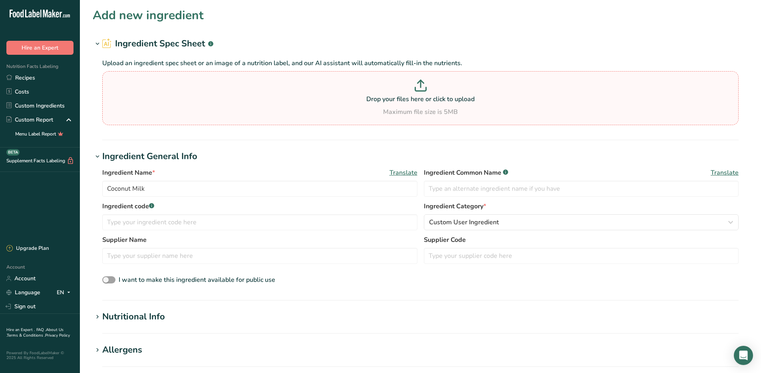
type input "C:\fakepath\IMG_5189.jpg"
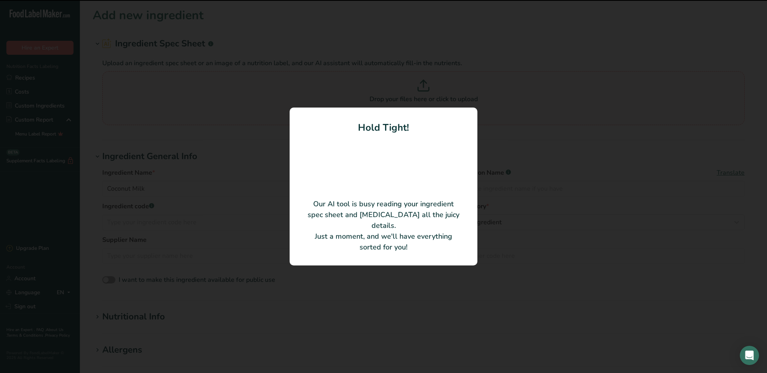
type input "Coconut extract"
type input "THEPPADUNGPORN COCONUT CO., LTD."
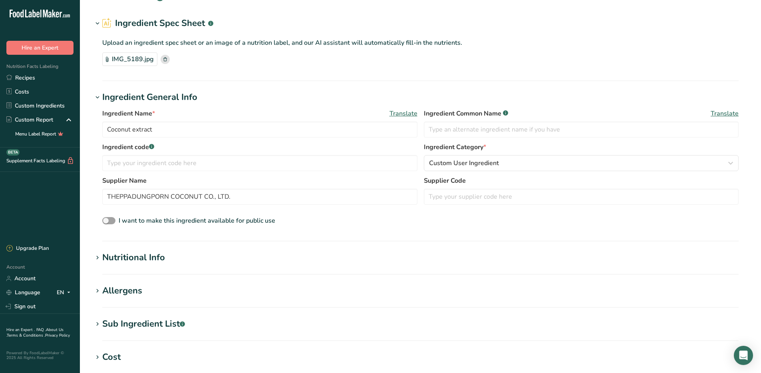
scroll to position [40, 0]
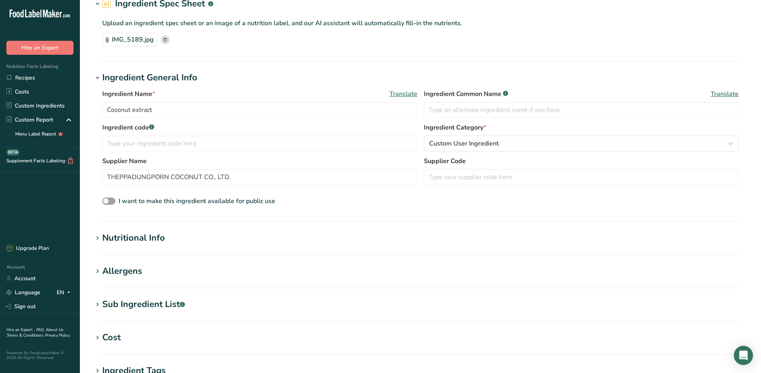
click at [129, 237] on div "Nutritional Info" at bounding box center [133, 237] width 63 height 13
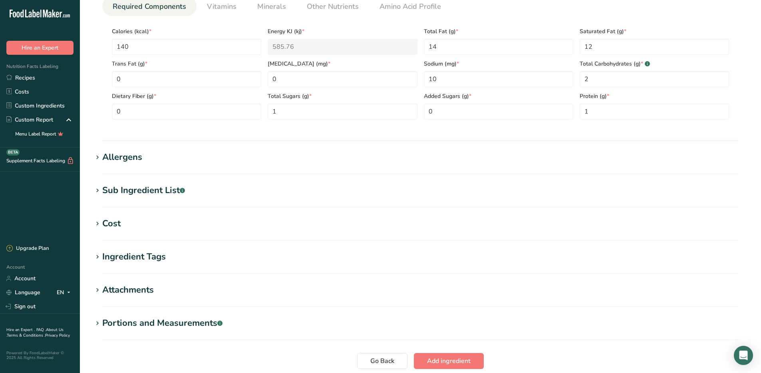
scroll to position [280, 0]
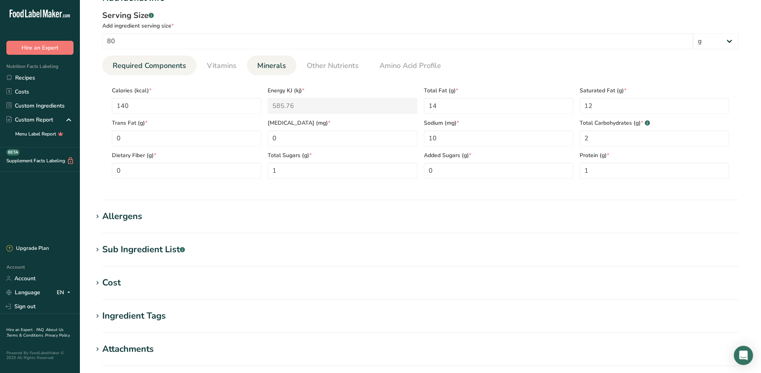
click at [273, 66] on span "Minerals" at bounding box center [271, 65] width 29 height 11
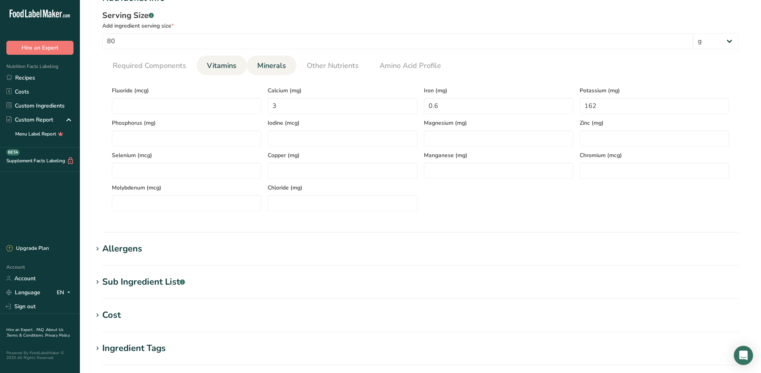
click at [223, 66] on span "Vitamins" at bounding box center [222, 65] width 30 height 11
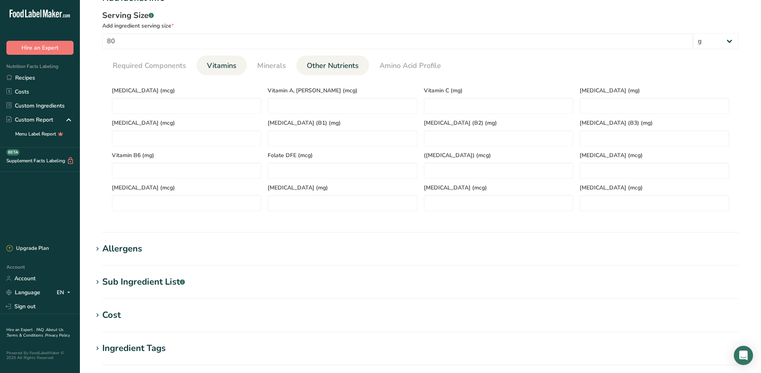
click at [313, 66] on span "Other Nutrients" at bounding box center [333, 65] width 52 height 11
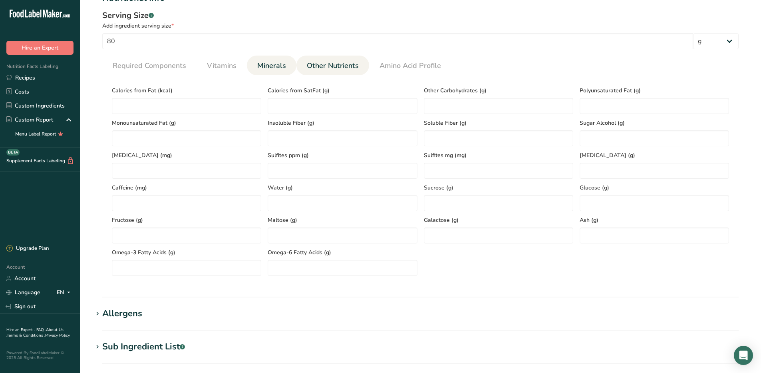
click at [265, 66] on span "Minerals" at bounding box center [271, 65] width 29 height 11
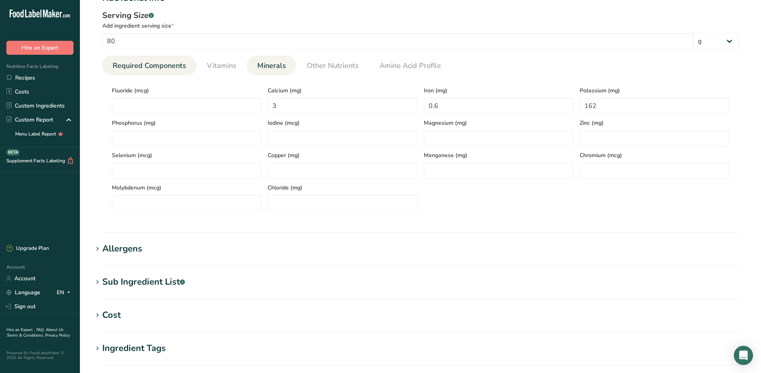
click at [156, 66] on span "Required Components" at bounding box center [150, 65] width 74 height 11
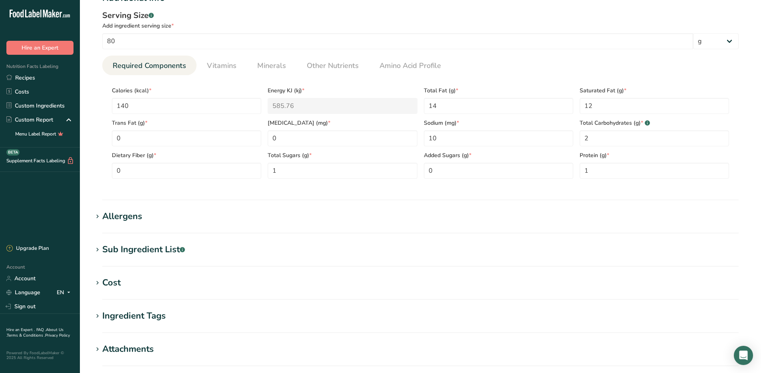
click at [136, 217] on div "Allergens" at bounding box center [122, 216] width 40 height 13
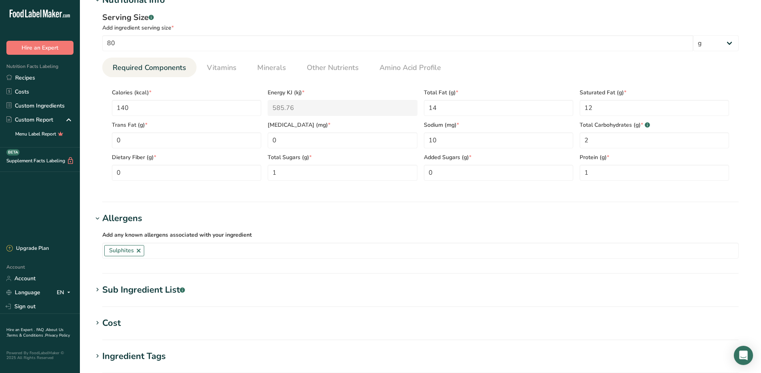
scroll to position [440, 0]
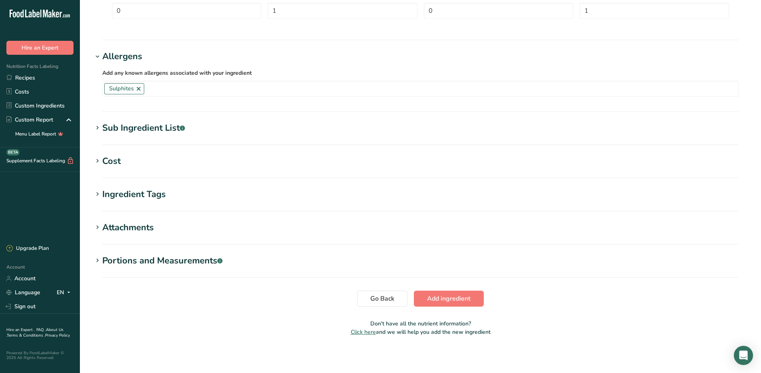
click at [148, 127] on div "Sub Ingredient List .a-a{fill:#347362;}.b-a{fill:#fff;}" at bounding box center [143, 127] width 83 height 13
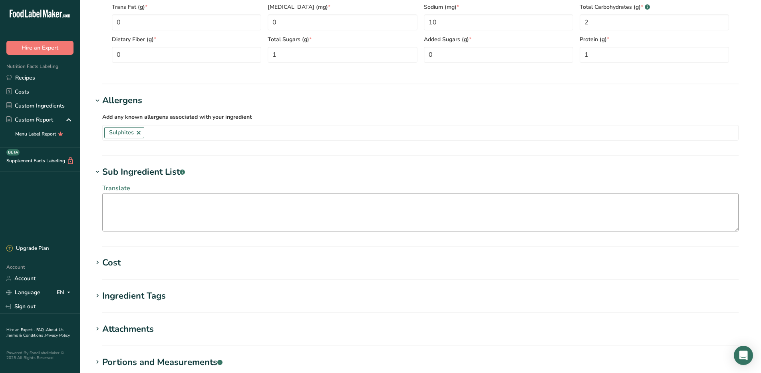
scroll to position [360, 0]
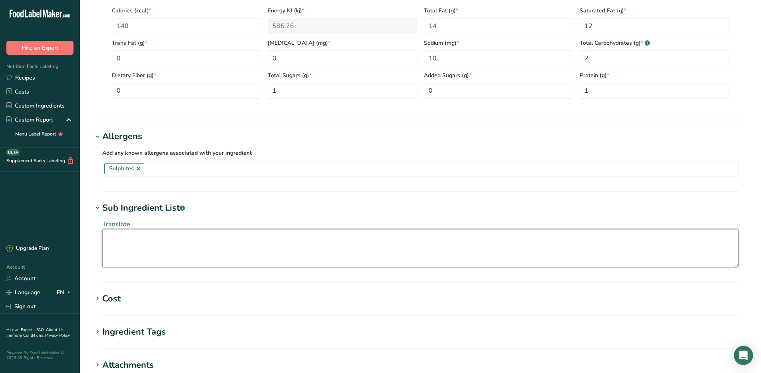
click at [158, 236] on textarea at bounding box center [420, 248] width 637 height 38
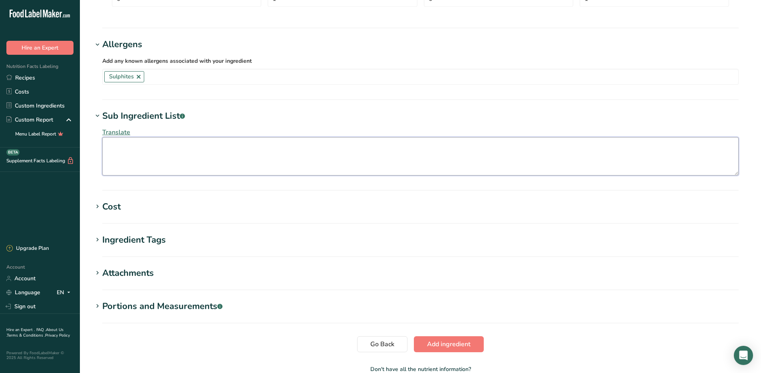
scroll to position [480, 0]
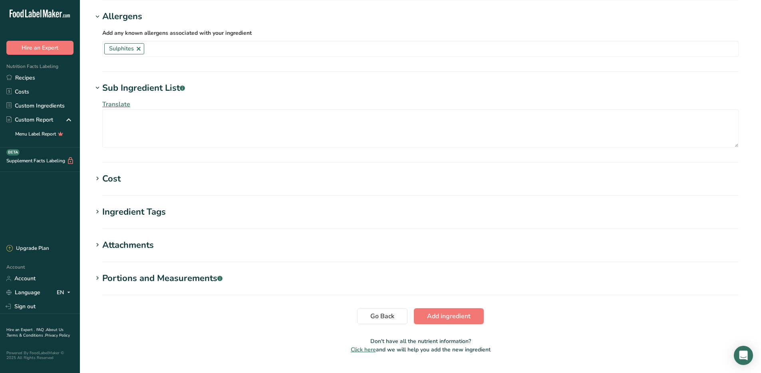
click at [131, 210] on div "Ingredient Tags" at bounding box center [134, 211] width 64 height 13
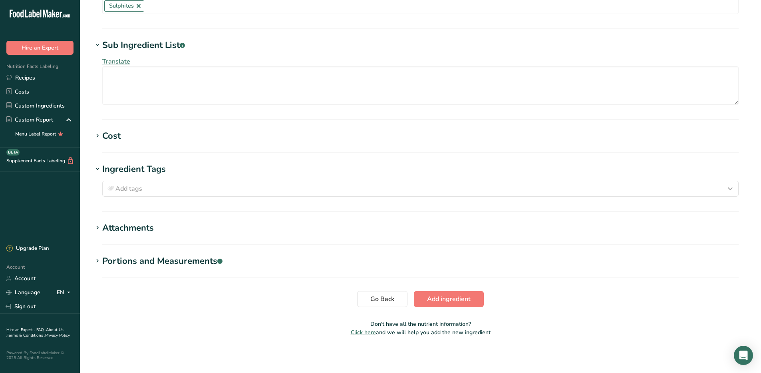
scroll to position [524, 0]
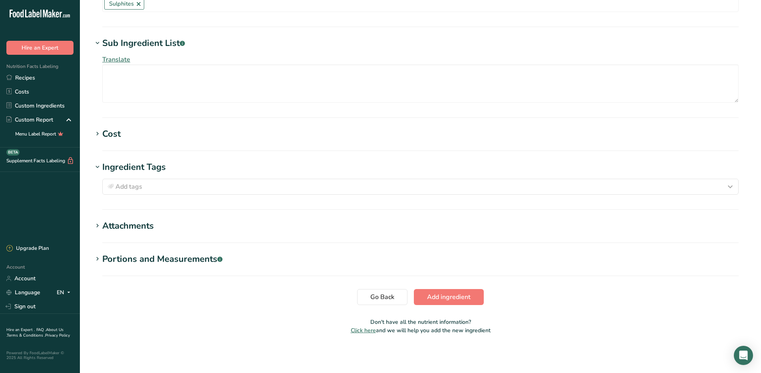
click at [161, 262] on div "Portions and Measurements .a-a{fill:#347362;}.b-a{fill:#fff;}" at bounding box center [162, 259] width 120 height 13
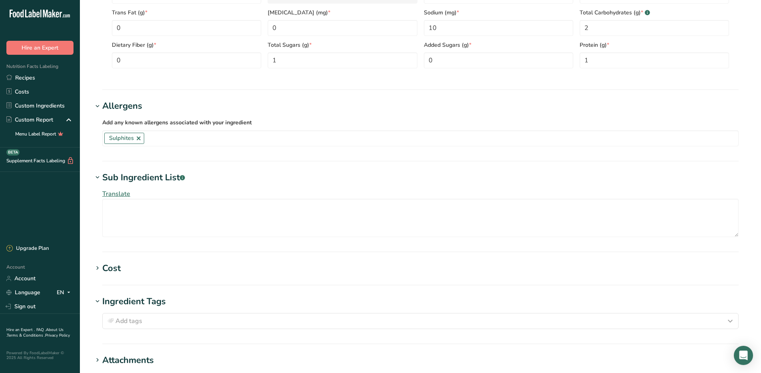
scroll to position [404, 0]
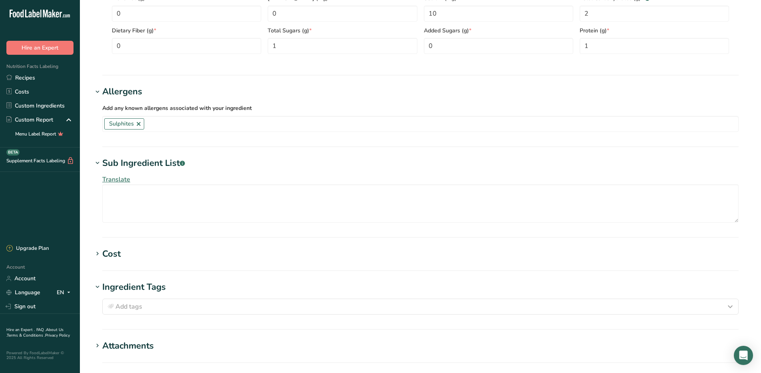
click at [98, 288] on icon at bounding box center [97, 286] width 7 height 11
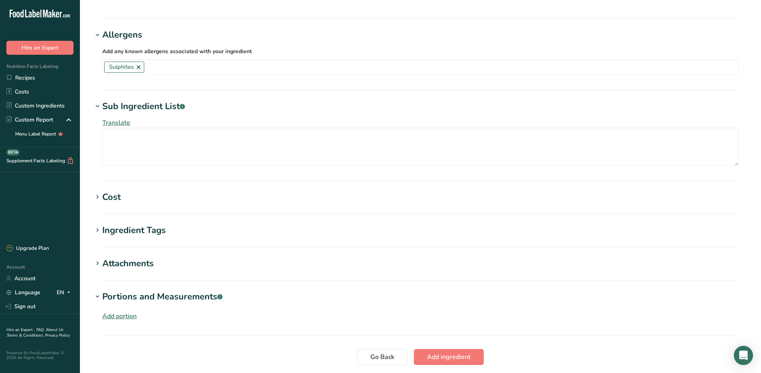
scroll to position [521, 0]
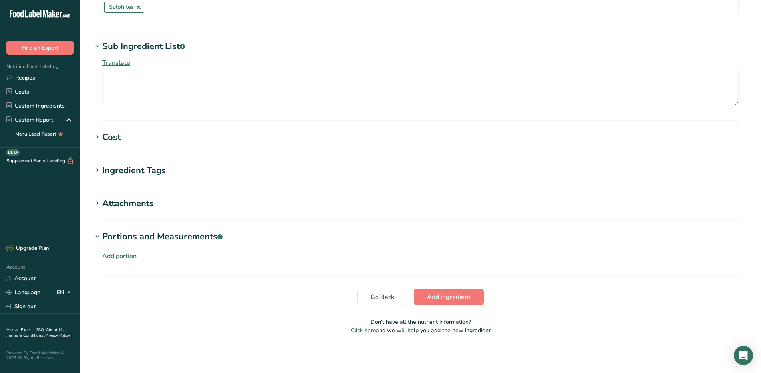
click at [100, 237] on icon at bounding box center [97, 236] width 7 height 11
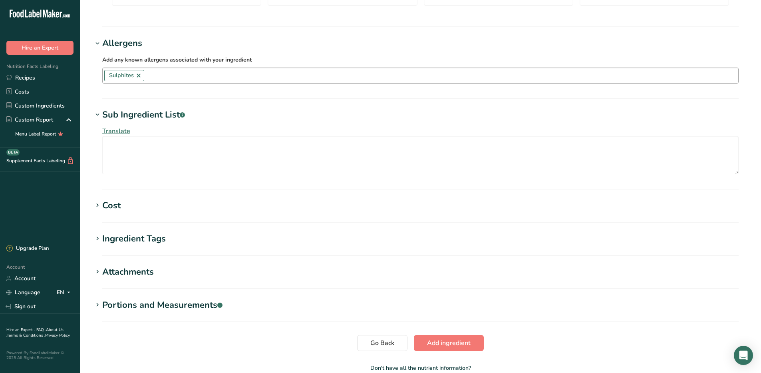
scroll to position [379, 0]
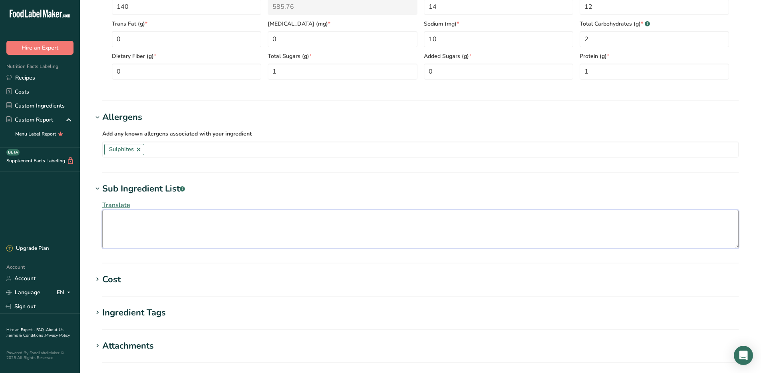
click at [127, 220] on textarea at bounding box center [420, 229] width 637 height 38
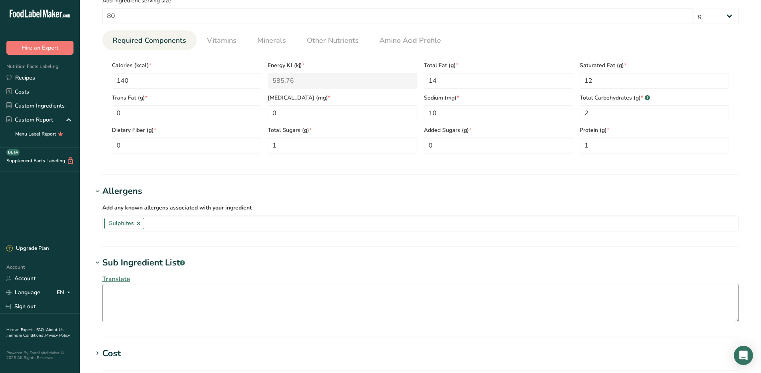
scroll to position [339, 0]
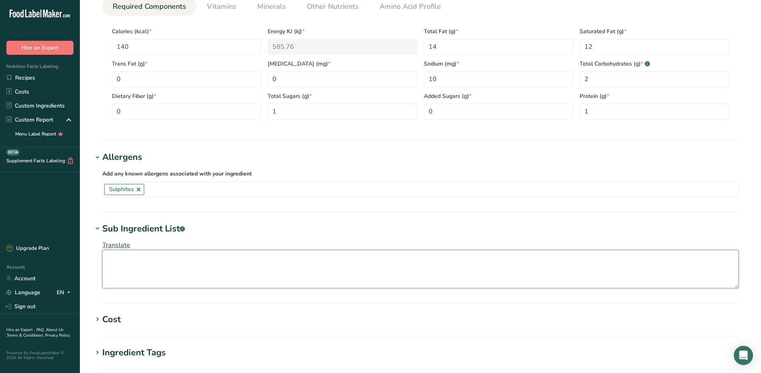
click at [157, 260] on textarea at bounding box center [420, 269] width 637 height 38
click at [153, 323] on h1 "Cost" at bounding box center [421, 319] width 656 height 13
click at [231, 270] on textarea "Coconut Extract, Water, [MEDICAL_DATA] (as" at bounding box center [420, 269] width 637 height 38
click at [252, 260] on textarea "Coconut Extract, Water, [MEDICAL_DATA] (as Antioxidant, Sodium" at bounding box center [420, 269] width 637 height 38
click at [252, 260] on textarea "Coconut Extract, Water, [MEDICAL_DATA] (as Antioxidant), Sodium" at bounding box center [420, 269] width 637 height 38
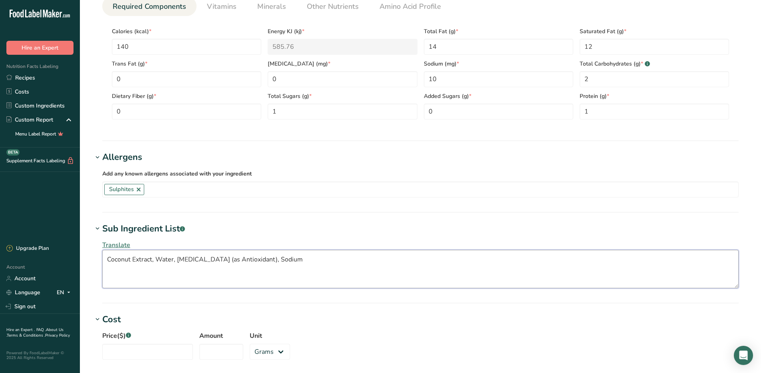
click at [281, 258] on textarea "Coconut Extract, Water, [MEDICAL_DATA] (as Antioxidant), Sodium" at bounding box center [420, 269] width 637 height 38
click at [309, 338] on div "Price($) .a-a{fill:#347362;}.b-a{fill:#fff;} Amount Unit Grams kg mg mcg lb oz" at bounding box center [421, 347] width 656 height 43
click at [315, 262] on textarea "Coconut Extract, Water, [MEDICAL_DATA] (as Antioxidant), Sodium Metabisulfide (" at bounding box center [420, 269] width 637 height 38
click at [338, 259] on textarea "Coconut Extract, Water, [MEDICAL_DATA] (as Antioxidant), Sodium Metabisulfite (" at bounding box center [420, 269] width 637 height 38
click at [220, 260] on textarea "Coconut Extract, Water, [MEDICAL_DATA] (as Antioxidant), Sodium Metabisulfite (…" at bounding box center [420, 269] width 637 height 38
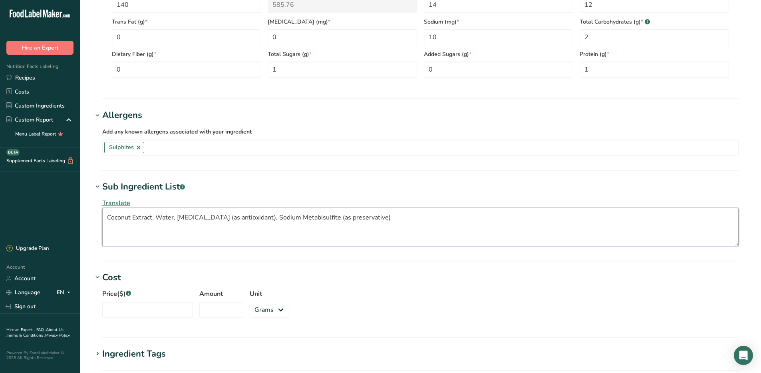
scroll to position [542, 0]
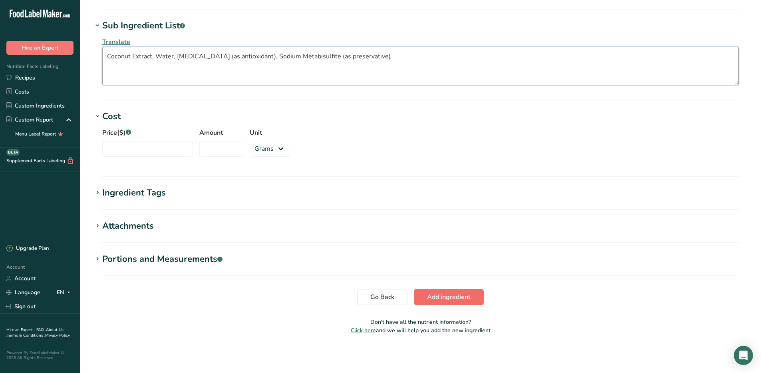
type textarea "Coconut Extract, Water, [MEDICAL_DATA] (as antioxidant), Sodium Metabisulfite (…"
click at [446, 299] on span "Add ingredient" at bounding box center [449, 297] width 44 height 10
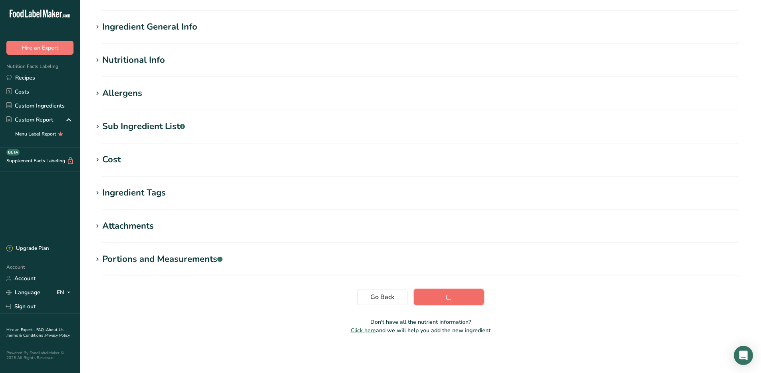
scroll to position [50, 0]
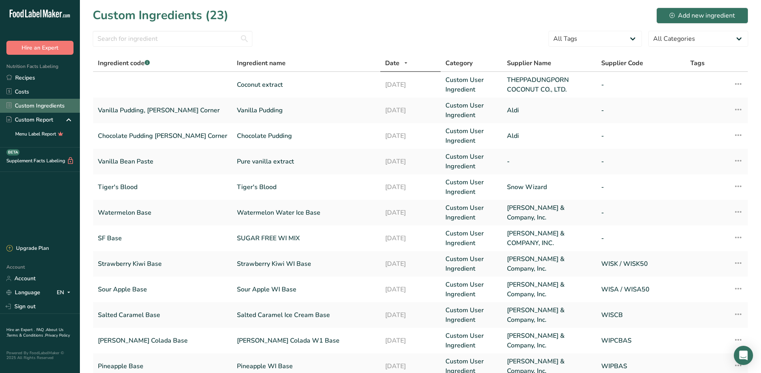
click at [44, 104] on link "Custom Ingredients" at bounding box center [40, 106] width 80 height 14
click at [711, 12] on div "Add new ingredient" at bounding box center [703, 16] width 66 height 10
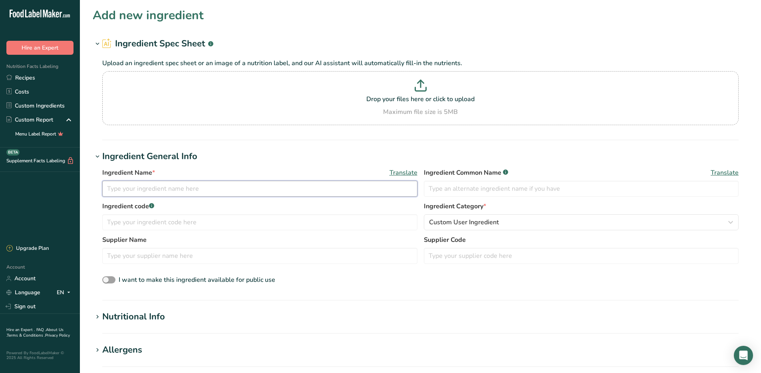
click at [221, 185] on input "text" at bounding box center [259, 189] width 315 height 16
click at [429, 86] on p at bounding box center [420, 87] width 633 height 15
click at [429, 86] on input "Drop your files here or click to upload Maximum file size is 5MB" at bounding box center [420, 98] width 637 height 54
type input "C:\fakepath\Coconut Flavoring.pdf"
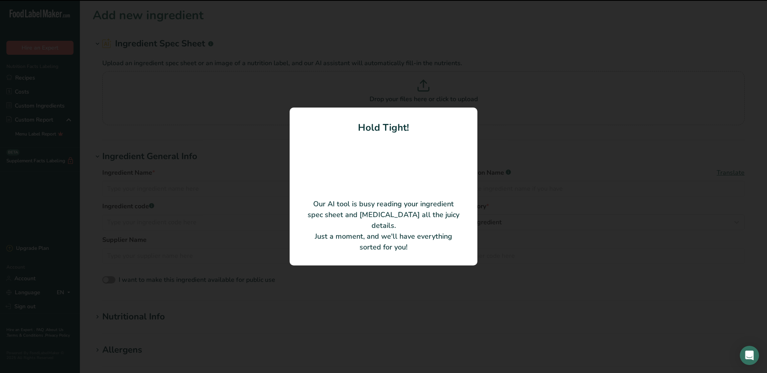
type input "Natural Coconut Type Flavor #53080"
type input "Green Mountain Flavors"
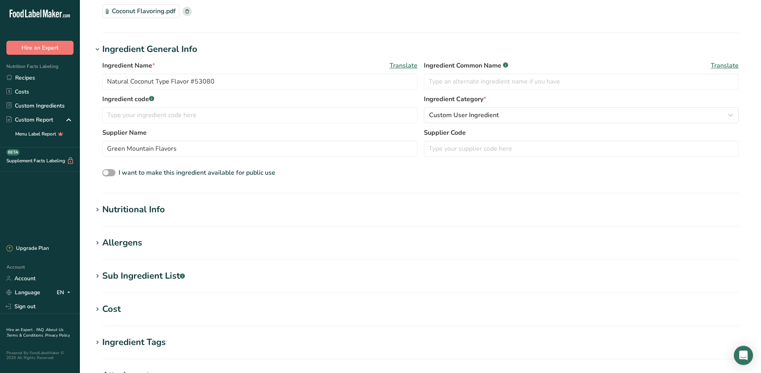
scroll to position [80, 0]
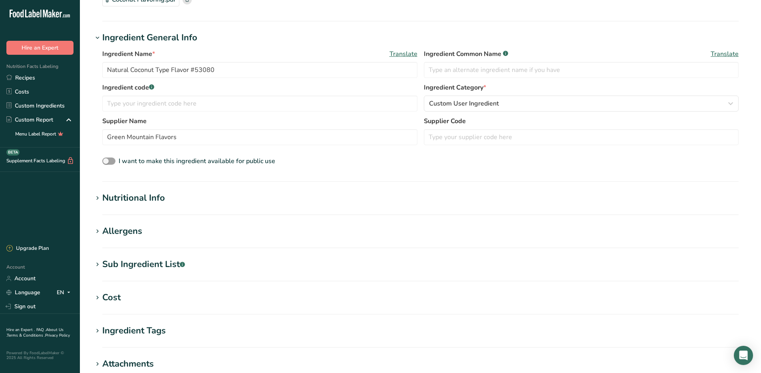
click at [139, 195] on div "Nutritional Info" at bounding box center [133, 197] width 63 height 13
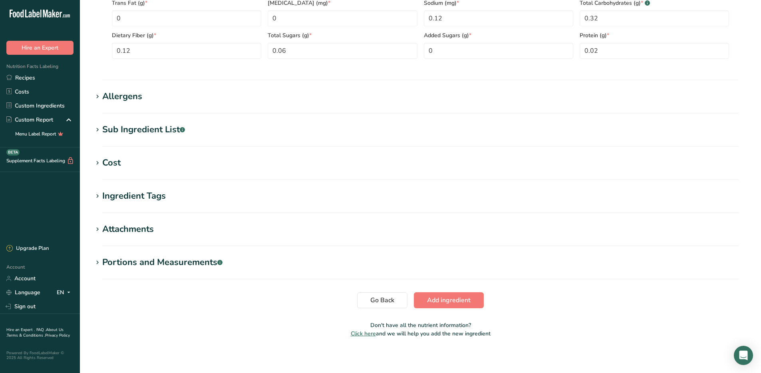
scroll to position [403, 0]
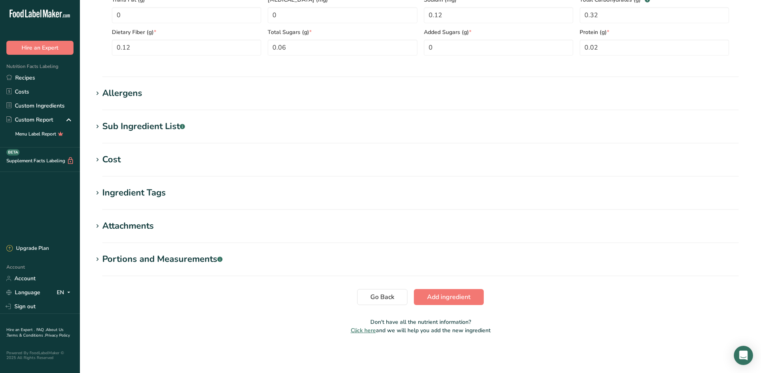
click at [131, 90] on div "Allergens" at bounding box center [122, 93] width 40 height 13
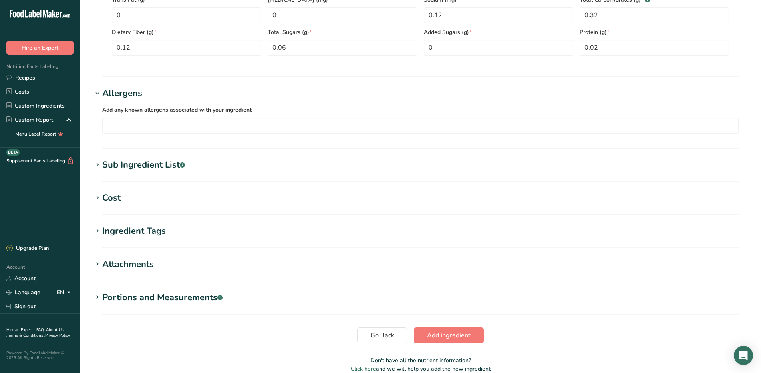
click at [135, 166] on div "Sub Ingredient List .a-a{fill:#347362;}.b-a{fill:#fff;}" at bounding box center [143, 164] width 83 height 13
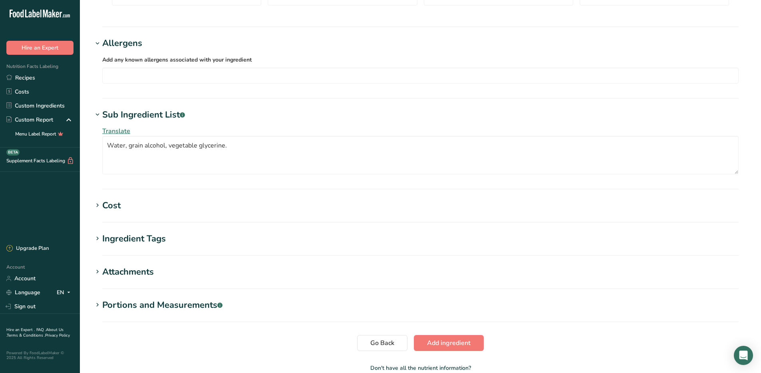
scroll to position [499, 0]
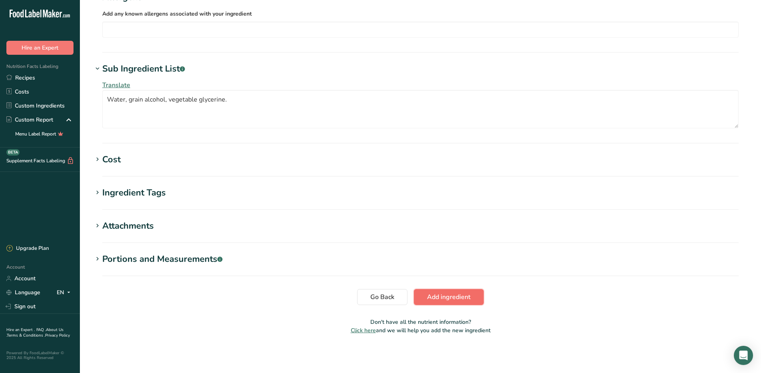
click at [462, 296] on span "Add ingredient" at bounding box center [449, 297] width 44 height 10
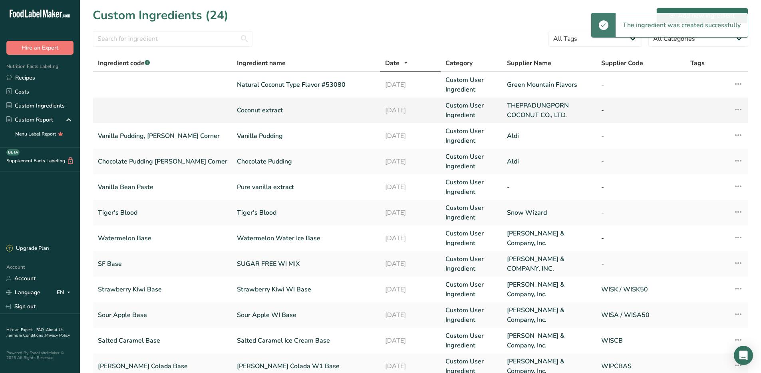
click at [237, 111] on link "Coconut extract" at bounding box center [306, 111] width 139 height 10
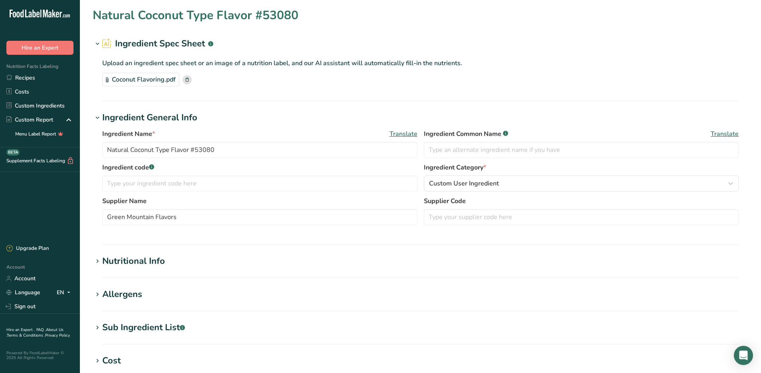
type input "Coconut extract"
type input "THEPPADUNGPORN COCONUT CO., LTD."
click at [202, 177] on input "text" at bounding box center [259, 183] width 315 height 16
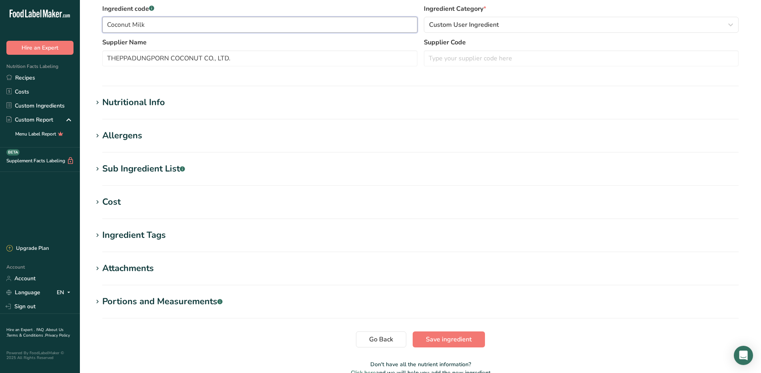
scroll to position [160, 0]
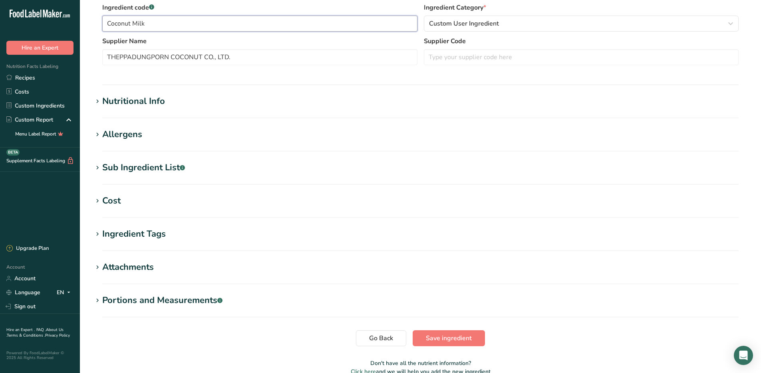
type input "Coconut Milk"
click at [133, 100] on div "Nutritional Info" at bounding box center [133, 101] width 63 height 13
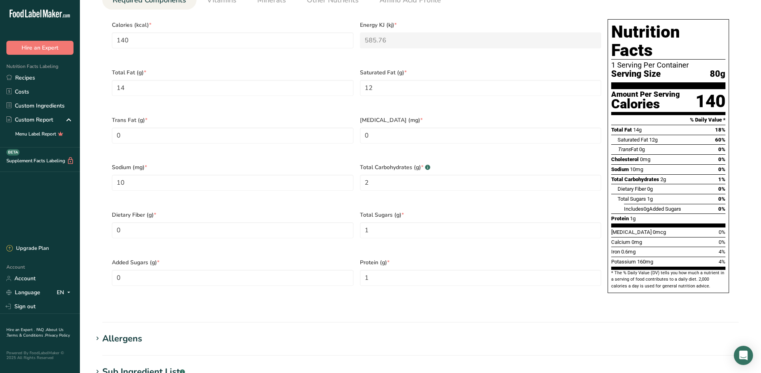
scroll to position [360, 0]
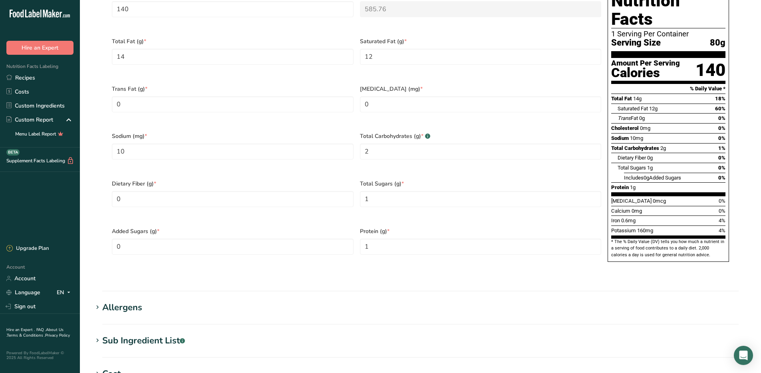
click at [131, 334] on div "Sub Ingredient List .a-a{fill:#347362;}.b-a{fill:#fff;}" at bounding box center [143, 340] width 83 height 13
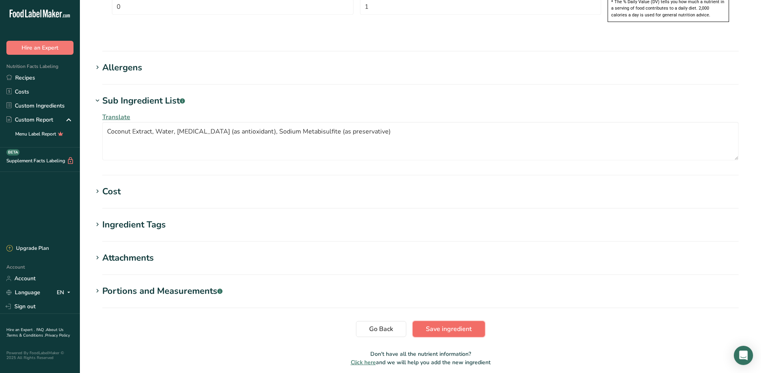
click at [452, 324] on span "Save ingredient" at bounding box center [449, 329] width 46 height 10
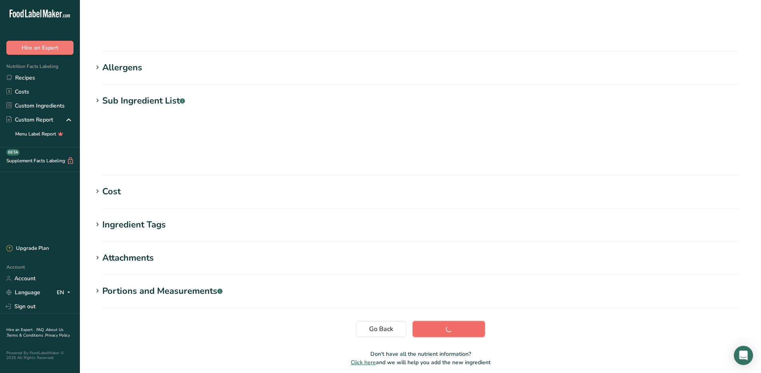
scroll to position [50, 0]
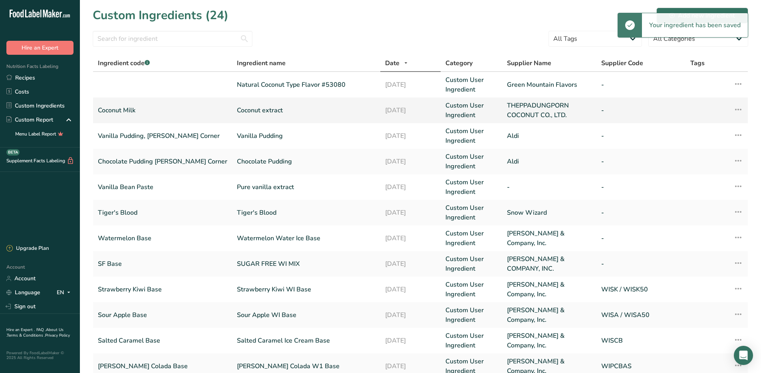
click at [247, 111] on link "Coconut extract" at bounding box center [306, 111] width 139 height 10
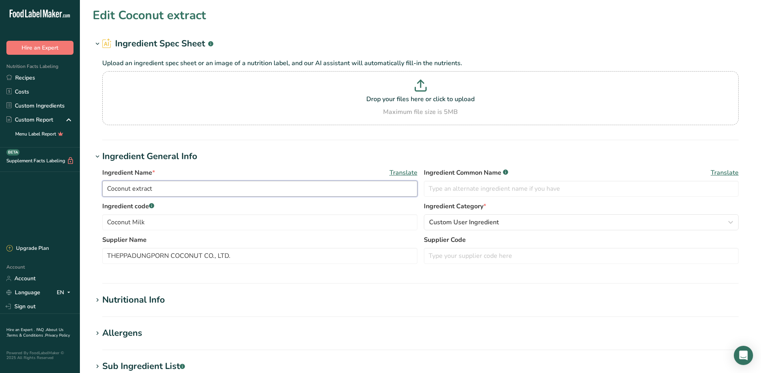
click at [177, 186] on input "Coconut extract" at bounding box center [259, 189] width 315 height 16
click at [219, 182] on input "Coconut Extract" at bounding box center [259, 189] width 315 height 16
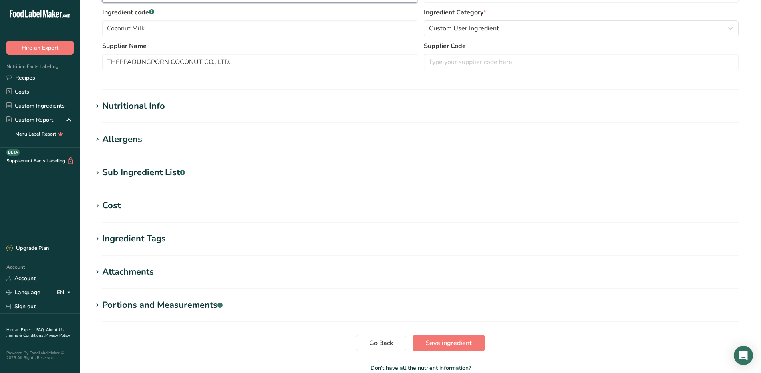
scroll to position [240, 0]
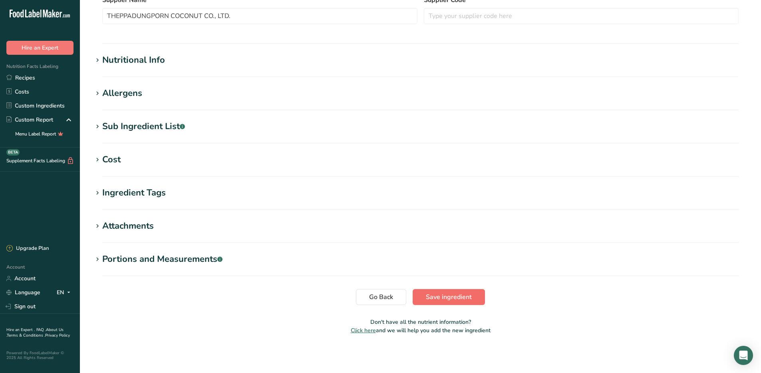
type input "Coconut Extract"
click at [459, 298] on span "Save ingredient" at bounding box center [449, 297] width 46 height 10
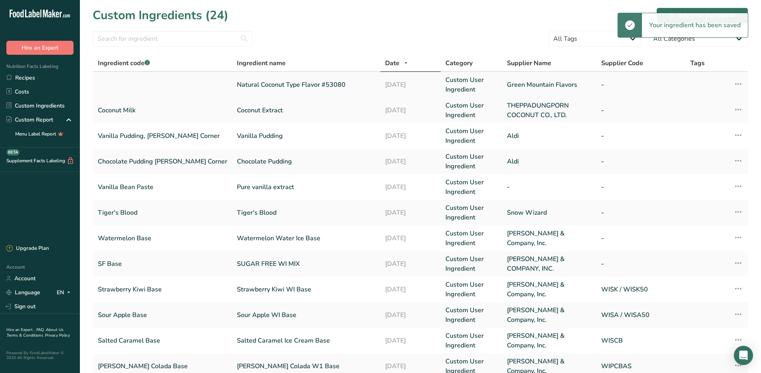
click at [250, 84] on link "Natural Coconut Type Flavor #53080" at bounding box center [306, 85] width 139 height 10
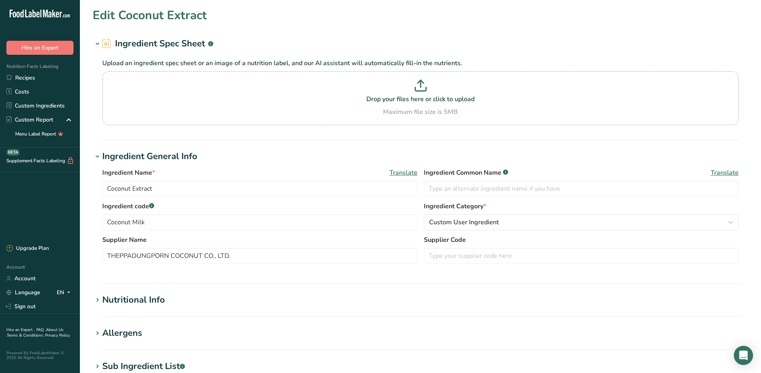
type input "Natural Coconut Type Flavor #53080"
type input "Green Mountain Flavors"
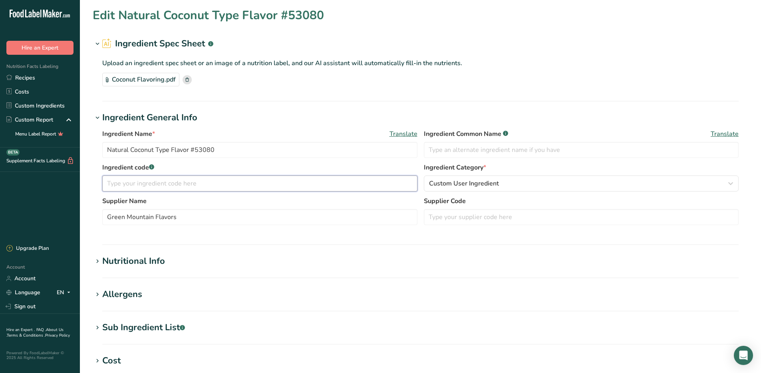
click at [174, 184] on input "text" at bounding box center [259, 183] width 315 height 16
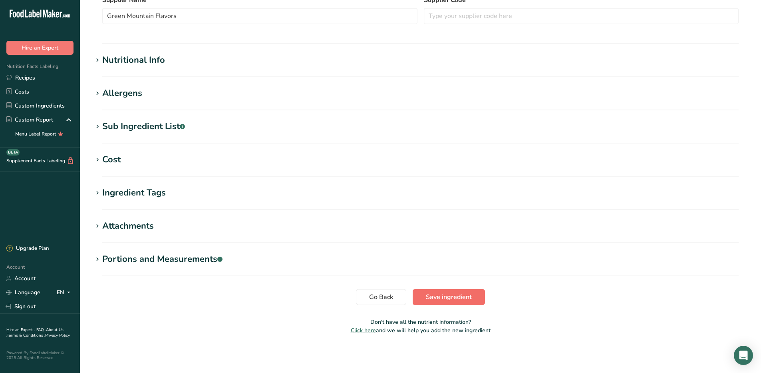
type input "Coconut Flavoring"
click at [445, 298] on span "Save ingredient" at bounding box center [449, 297] width 46 height 10
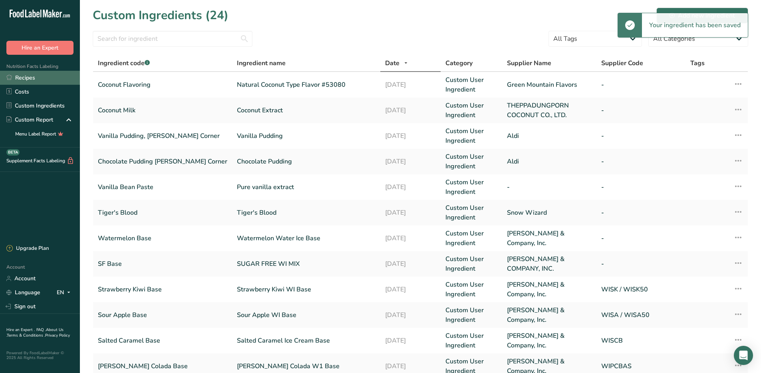
click at [30, 76] on link "Recipes" at bounding box center [40, 78] width 80 height 14
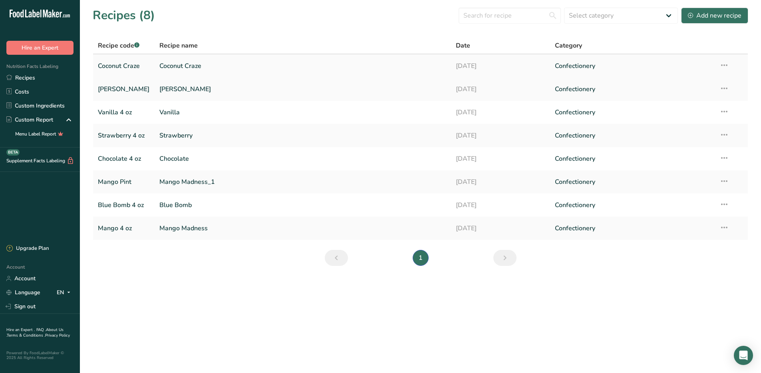
click at [167, 67] on link "Coconut Craze" at bounding box center [302, 66] width 287 height 17
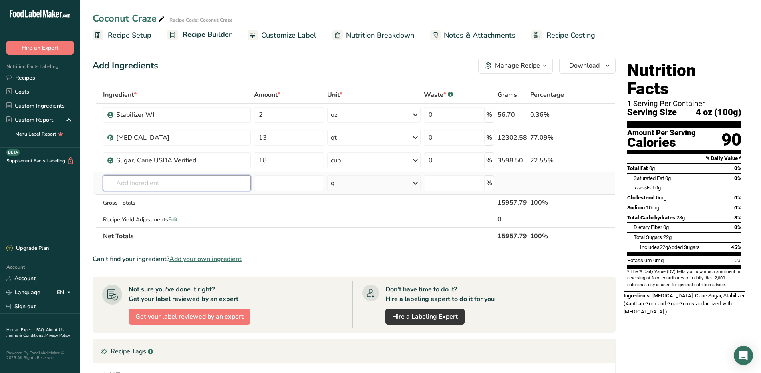
click at [143, 184] on input "text" at bounding box center [177, 183] width 148 height 16
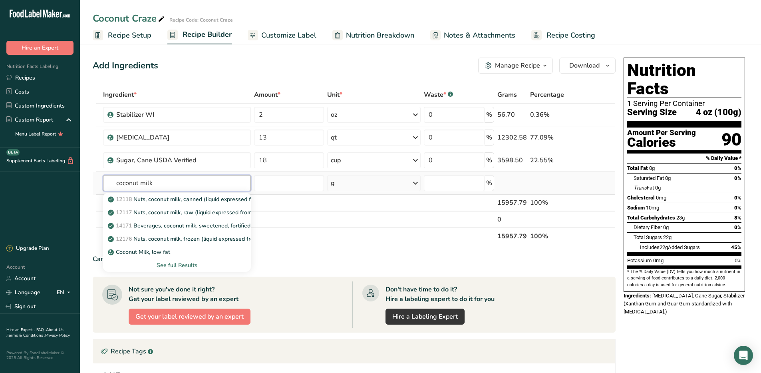
type input "coconut milk"
click at [174, 265] on div "See full Results" at bounding box center [177, 265] width 135 height 8
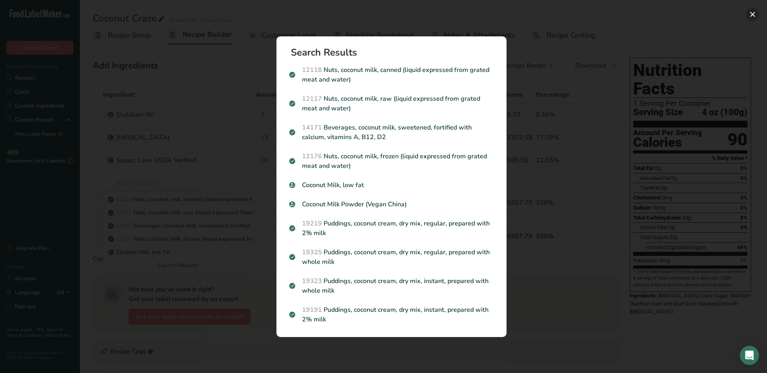
click at [755, 15] on button "Search results modal" at bounding box center [753, 14] width 13 height 13
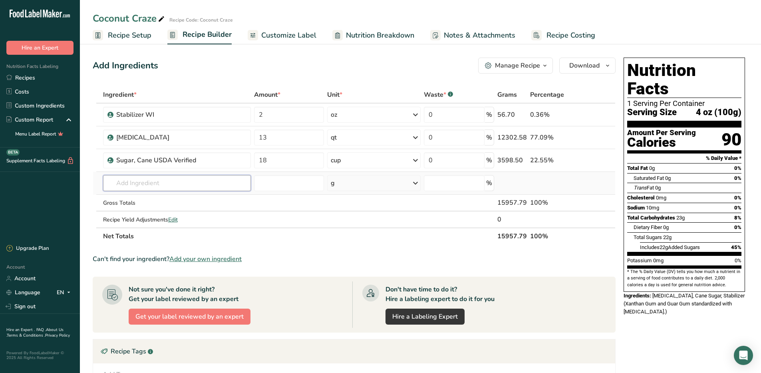
click at [181, 183] on input "text" at bounding box center [177, 183] width 148 height 16
type input "coconut flavor"
click at [186, 199] on p "Coconut Flavoring Natural Coconut Type Flavor #53080" at bounding box center [184, 199] width 149 height 8
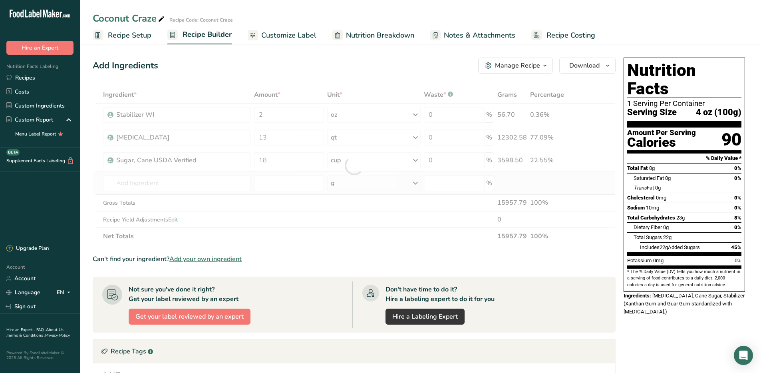
type input "Natural Coconut Type Flavor #53080"
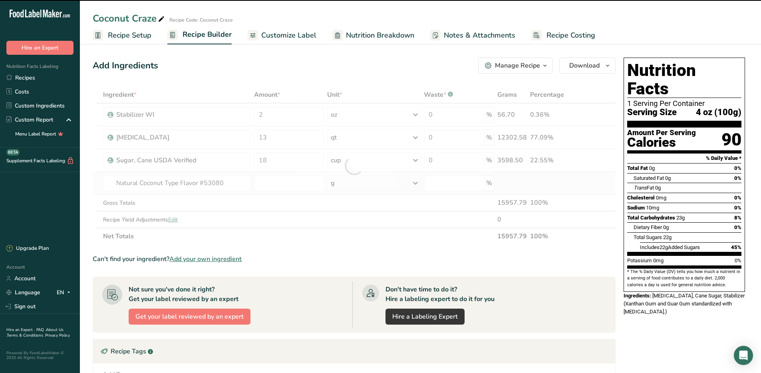
type input "0"
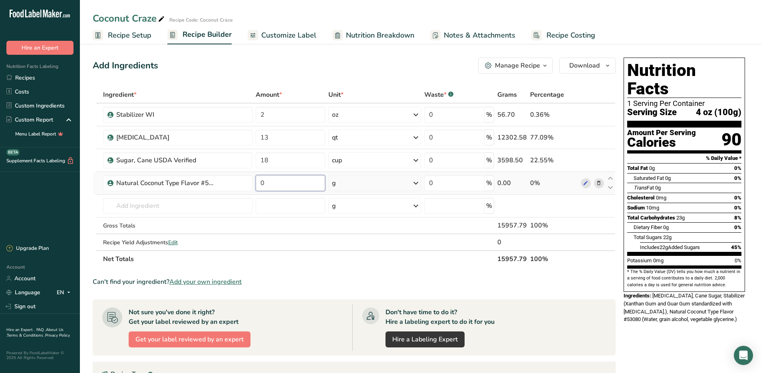
click at [276, 181] on input "0" at bounding box center [291, 183] width 70 height 16
type input "5"
click at [416, 181] on div "Ingredient * Amount * Unit * Waste * .a-a{fill:#347362;}.b-a{fill:#fff;} Grams …" at bounding box center [354, 176] width 523 height 181
click at [416, 184] on icon at bounding box center [416, 183] width 10 height 14
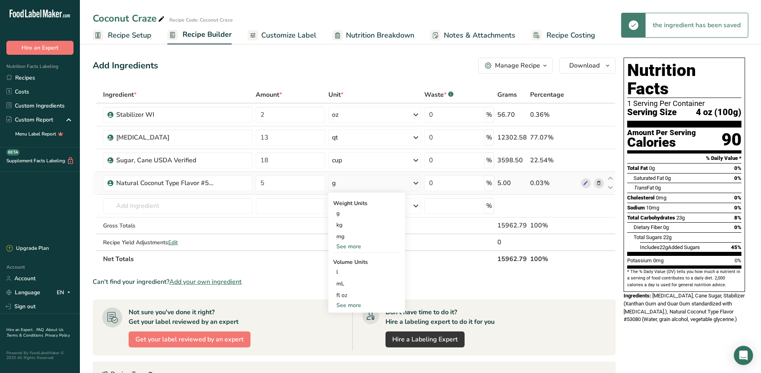
click at [344, 303] on div "See more" at bounding box center [366, 305] width 67 height 8
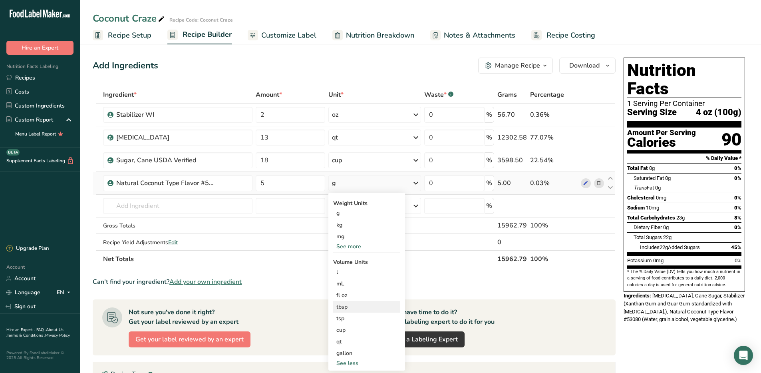
click at [344, 304] on div "tbsp" at bounding box center [366, 307] width 61 height 8
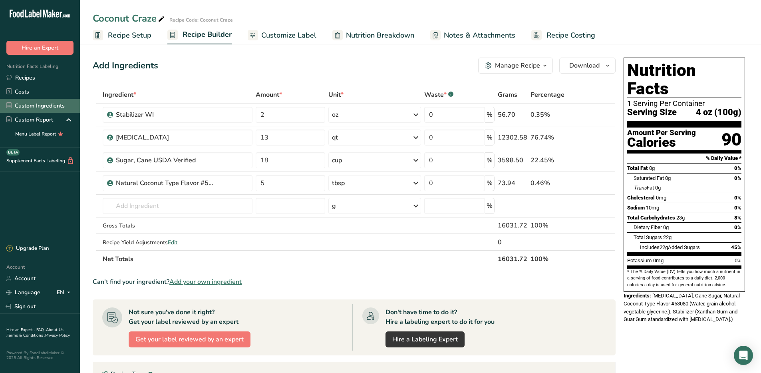
click at [49, 104] on link "Custom Ingredients" at bounding box center [40, 106] width 80 height 14
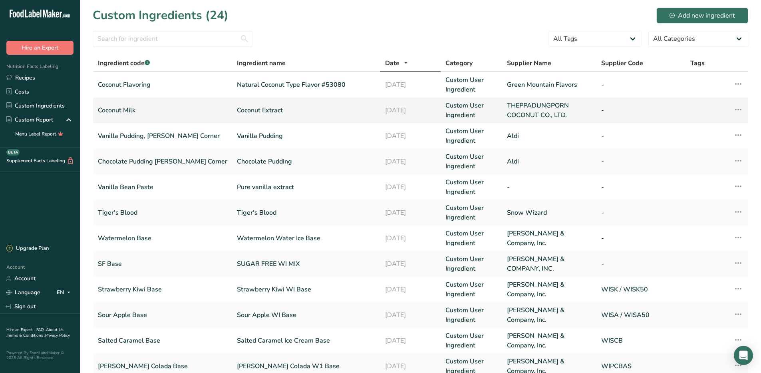
click at [237, 111] on link "Coconut Extract" at bounding box center [306, 111] width 139 height 10
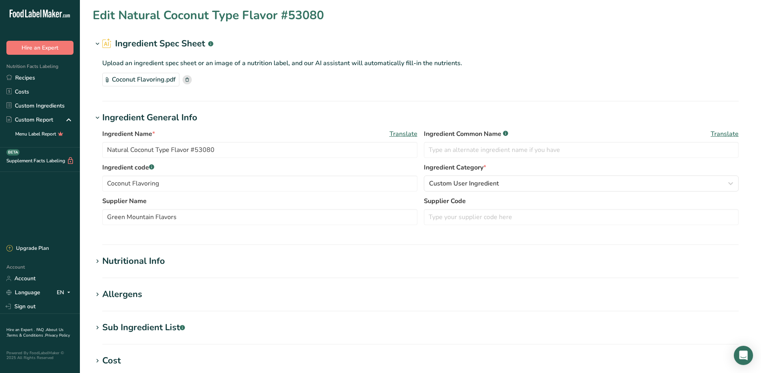
type input "Coconut Extract"
type input "Coconut Milk"
type input "THEPPADUNGPORN COCONUT CO., LTD."
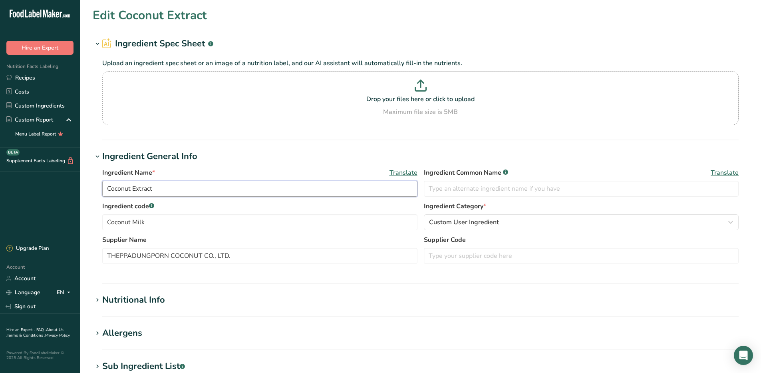
click at [165, 193] on input "Coconut Extract" at bounding box center [259, 189] width 315 height 16
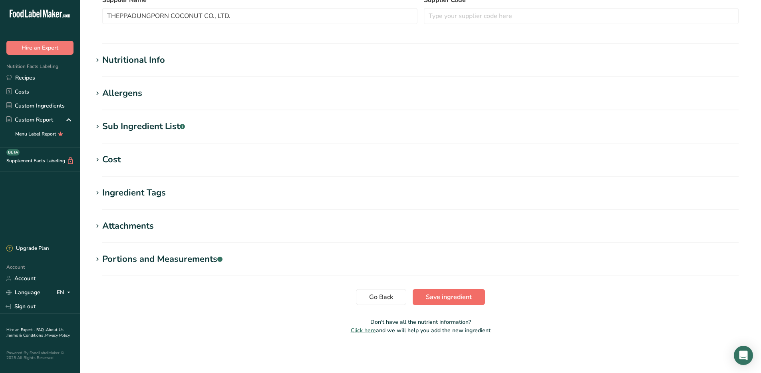
type input "Coconut Milk"
click at [433, 292] on span "Save ingredient" at bounding box center [449, 297] width 46 height 10
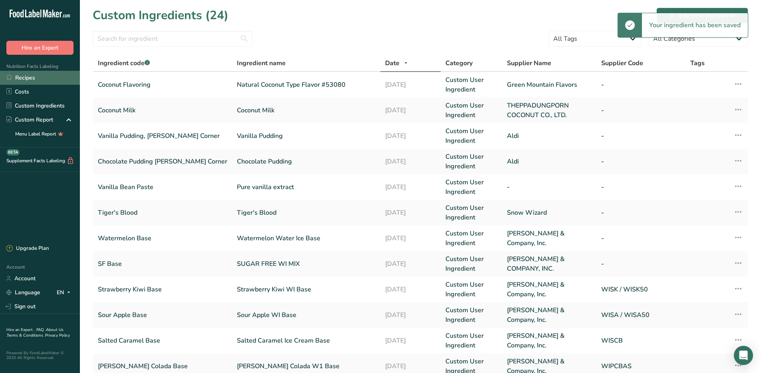
click at [38, 78] on link "Recipes" at bounding box center [40, 78] width 80 height 14
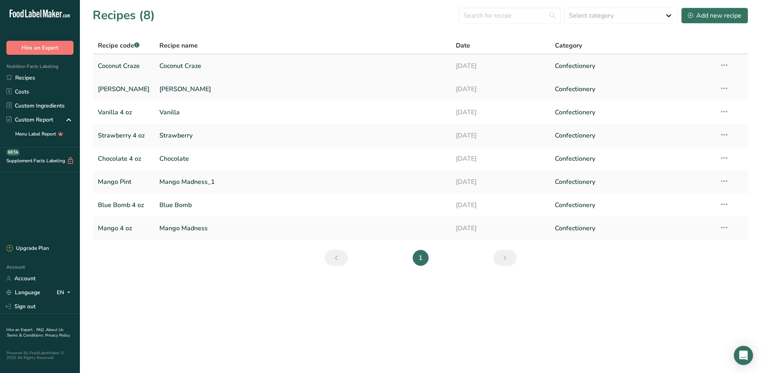
click at [169, 67] on link "Coconut Craze" at bounding box center [302, 66] width 287 height 17
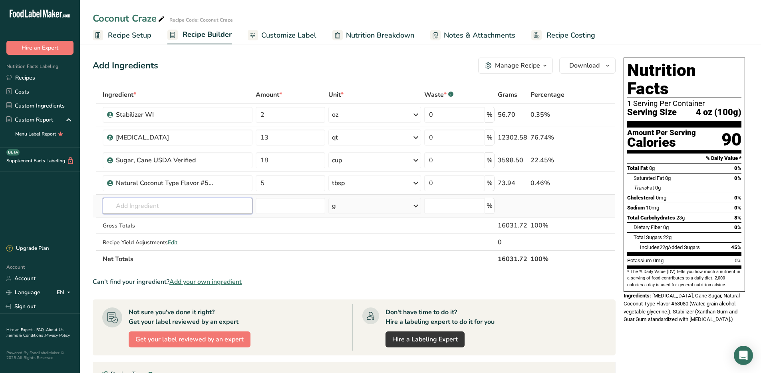
click at [155, 204] on input "text" at bounding box center [177, 206] width 149 height 16
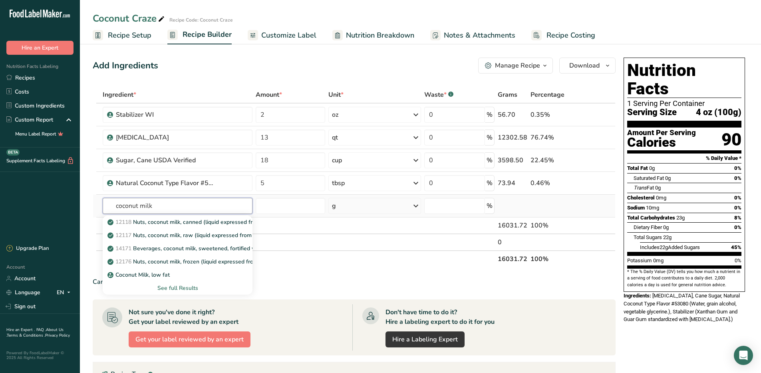
type input "coconut milk"
click at [179, 287] on div "See full Results" at bounding box center [177, 288] width 137 height 8
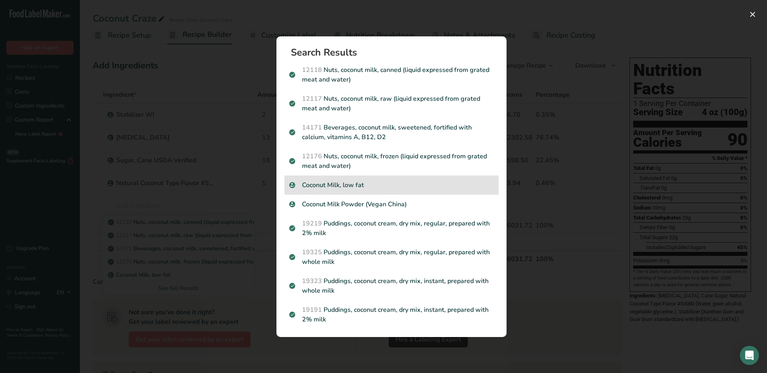
click at [313, 184] on p "Coconut Milk, low fat" at bounding box center [391, 185] width 205 height 10
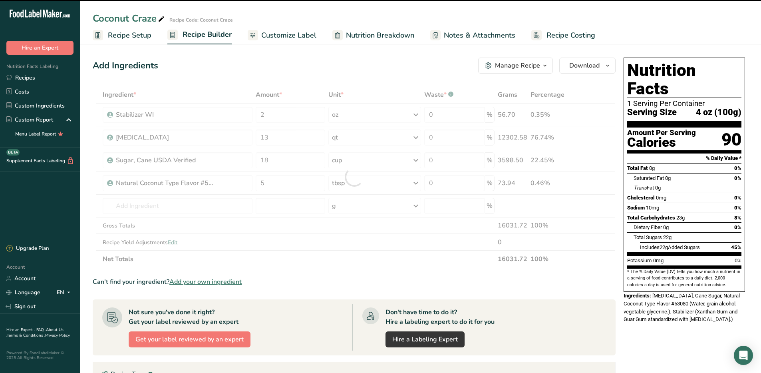
type input "0"
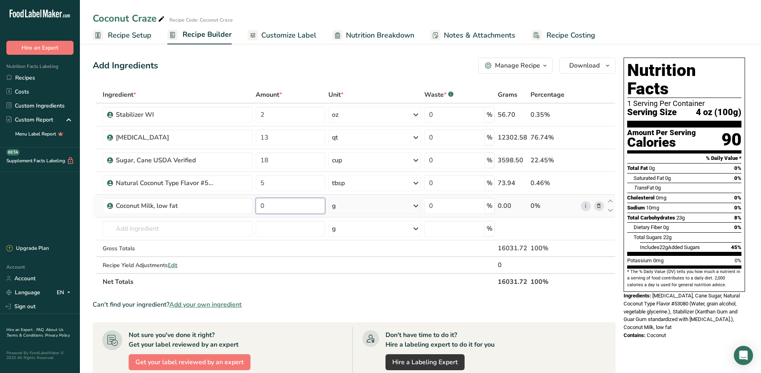
click at [282, 203] on input "0" at bounding box center [291, 206] width 70 height 16
type input "6"
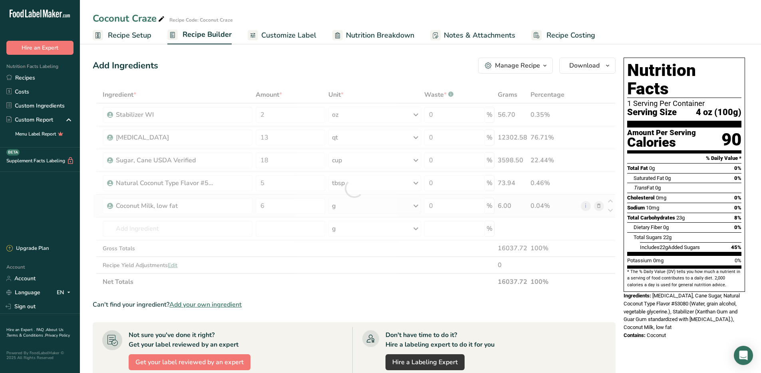
click at [416, 205] on div "Ingredient * Amount * Unit * Waste * .a-a{fill:#347362;}.b-a{fill:#fff;} Grams …" at bounding box center [354, 188] width 523 height 204
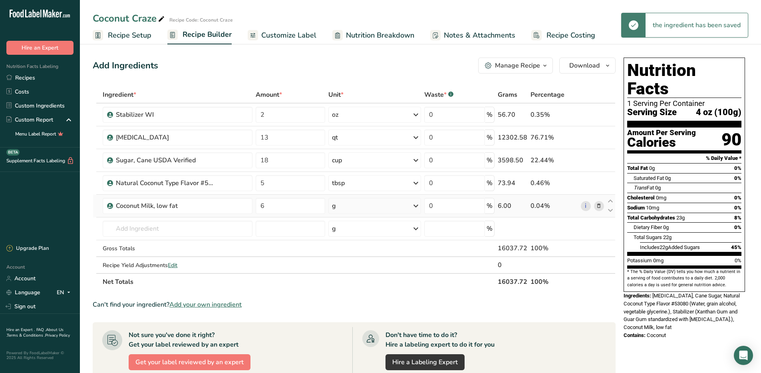
click at [416, 205] on icon at bounding box center [416, 206] width 10 height 14
click at [363, 331] on div "See more" at bounding box center [366, 328] width 67 height 8
select select "22"
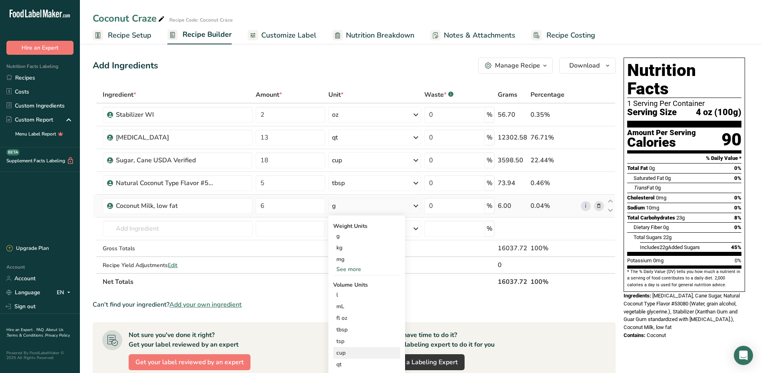
click at [343, 352] on div "cup" at bounding box center [366, 352] width 61 height 8
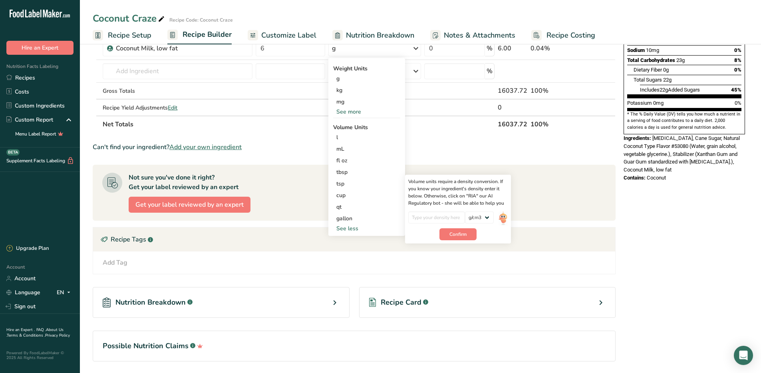
scroll to position [160, 0]
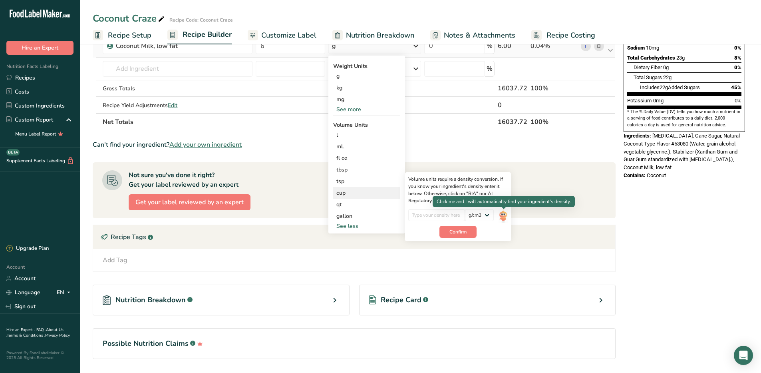
click at [504, 214] on img at bounding box center [503, 216] width 9 height 14
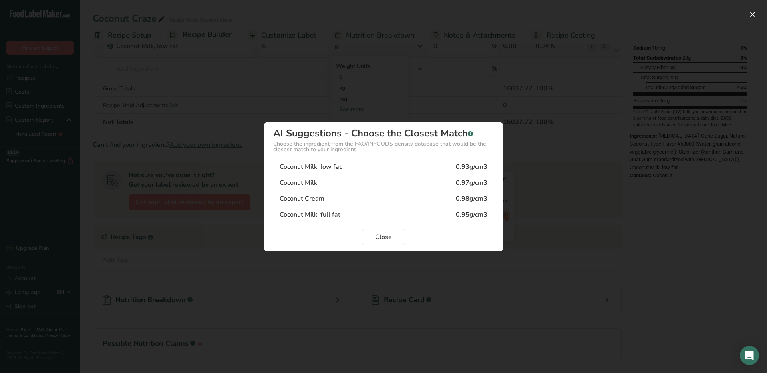
click at [299, 181] on div "Coconut Milk" at bounding box center [299, 183] width 38 height 10
type input "0.97"
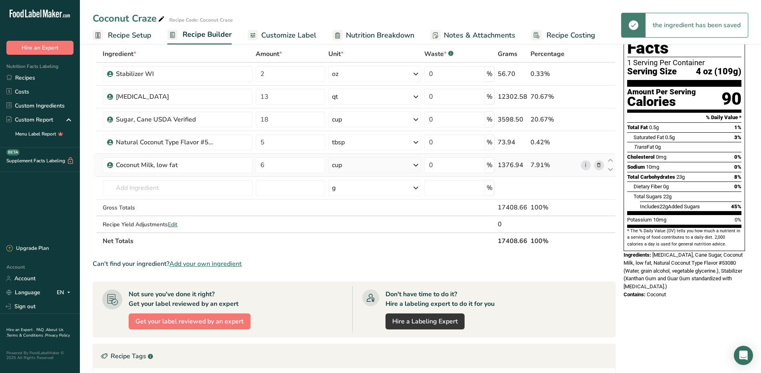
scroll to position [40, 0]
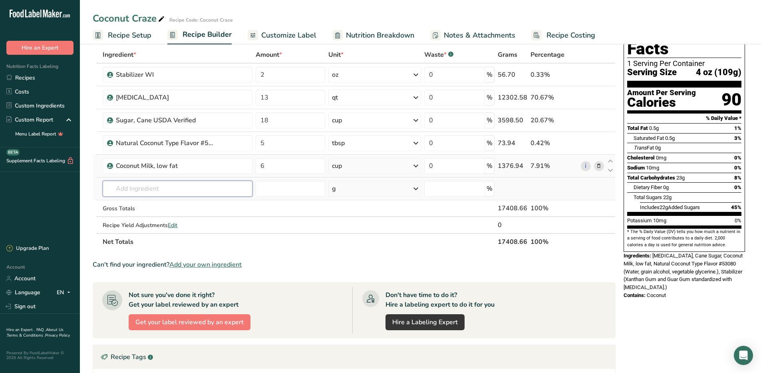
click at [209, 189] on input "text" at bounding box center [177, 189] width 149 height 16
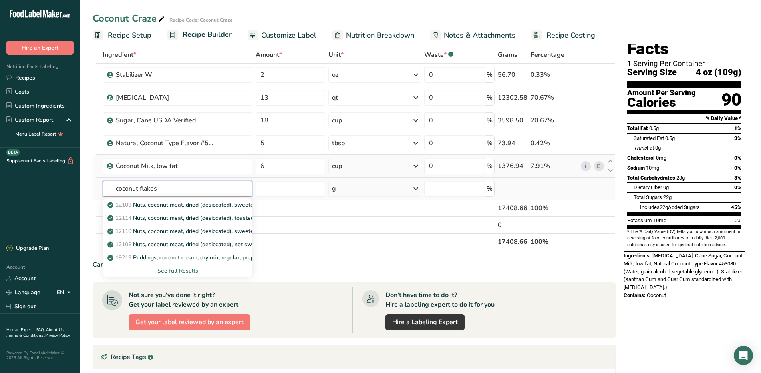
type input "coconut flakes"
click at [168, 270] on div "See full Results" at bounding box center [177, 271] width 137 height 8
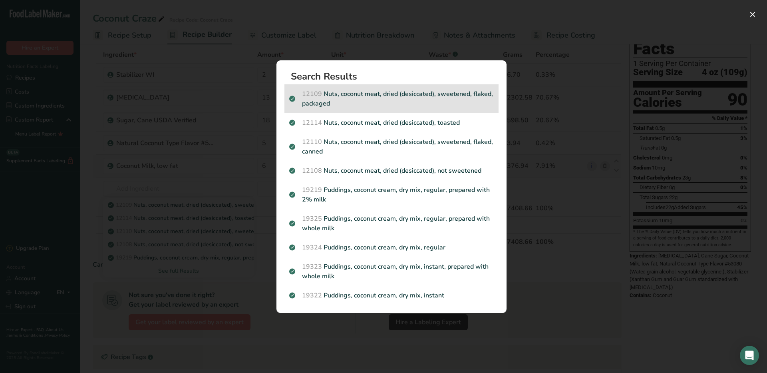
click at [366, 95] on p "12109 Nuts, coconut meat, dried (desiccated), sweetened, flaked, packaged" at bounding box center [391, 98] width 205 height 19
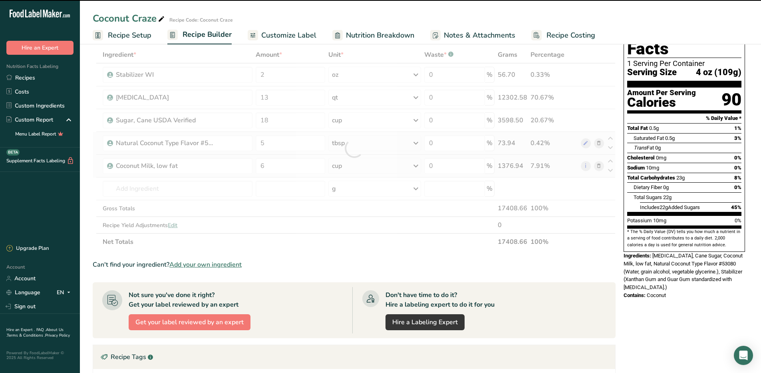
type input "0"
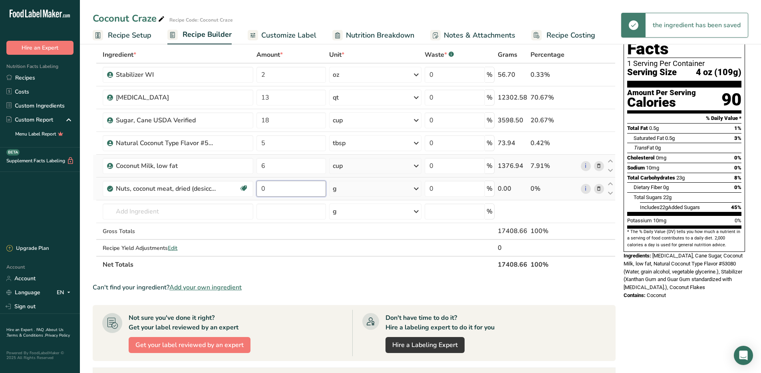
click at [305, 190] on input "0" at bounding box center [292, 189] width 70 height 16
type input "1"
click at [415, 187] on div "Ingredient * Amount * Unit * Waste * .a-a{fill:#347362;}.b-a{fill:#fff;} Grams …" at bounding box center [354, 159] width 523 height 227
click at [414, 187] on icon at bounding box center [417, 188] width 10 height 14
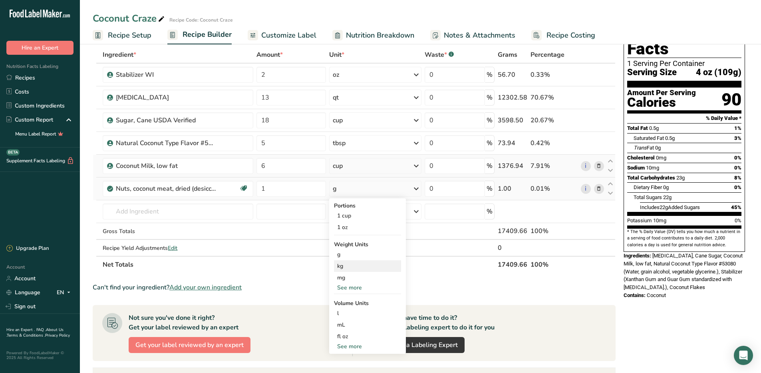
scroll to position [80, 0]
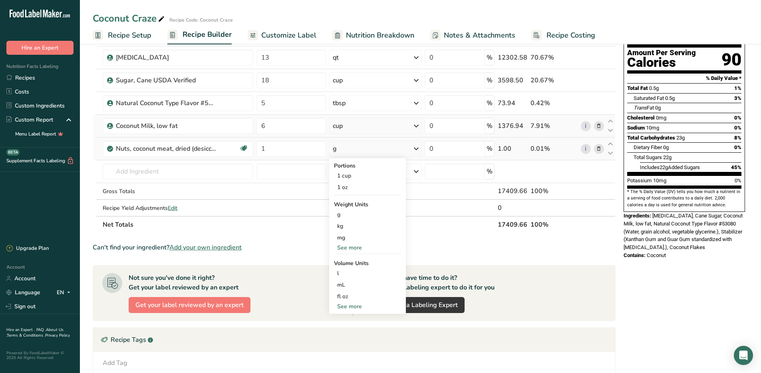
click at [352, 304] on div "See more" at bounding box center [367, 306] width 67 height 8
select select "22"
click at [348, 330] on div "cup" at bounding box center [367, 331] width 61 height 8
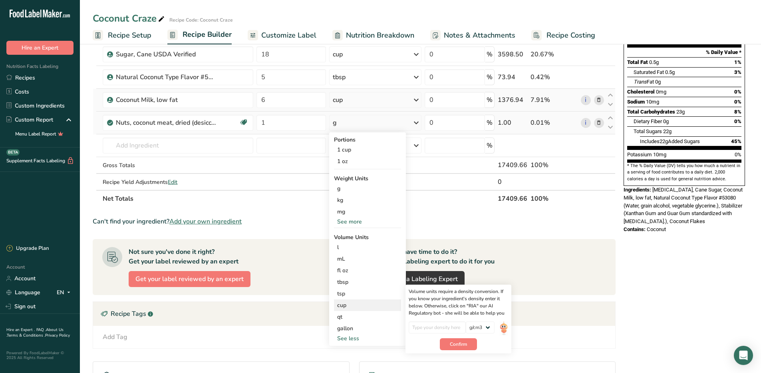
scroll to position [120, 0]
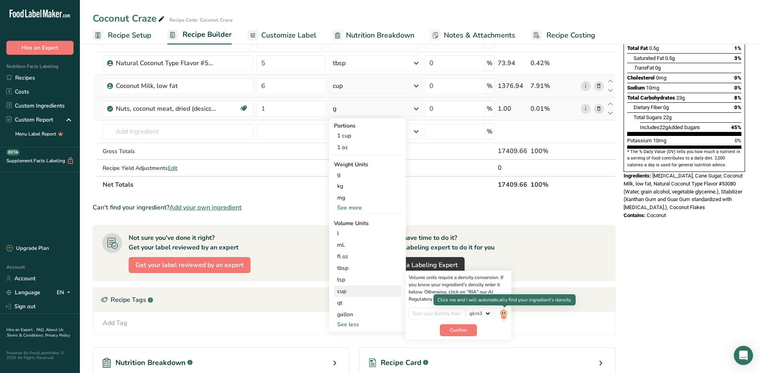
click at [502, 315] on img at bounding box center [504, 314] width 9 height 14
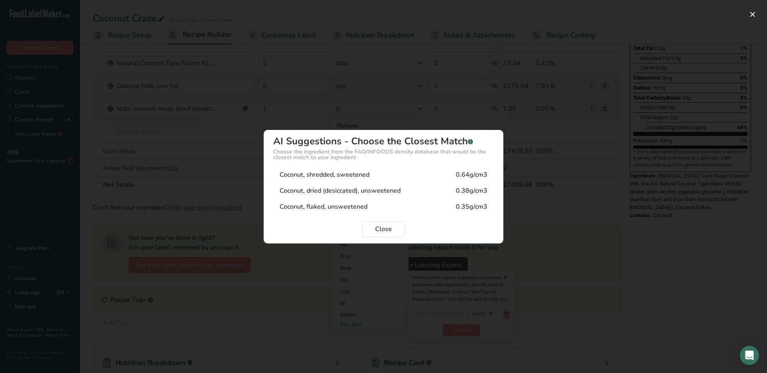
click at [352, 176] on div "Coconut, shredded, sweetened" at bounding box center [325, 175] width 90 height 10
type input "0.64"
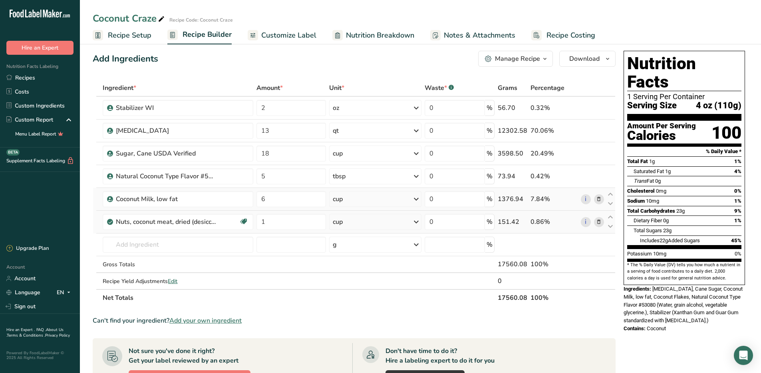
scroll to position [0, 0]
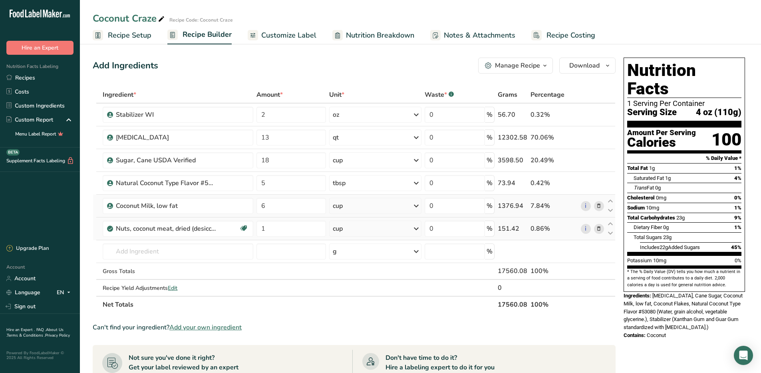
click at [141, 34] on span "Recipe Setup" at bounding box center [130, 35] width 44 height 11
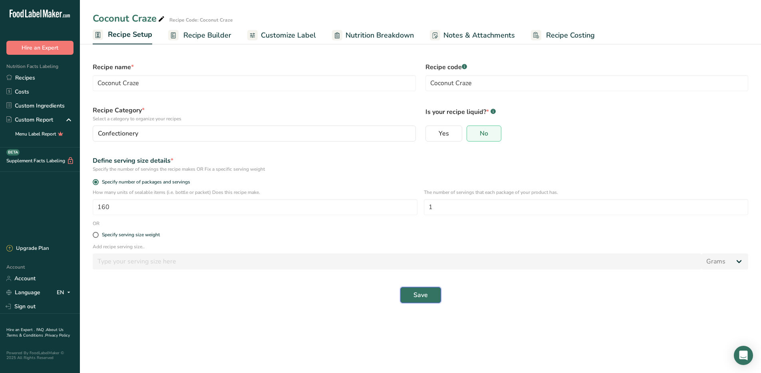
click at [412, 298] on button "Save" at bounding box center [420, 295] width 41 height 16
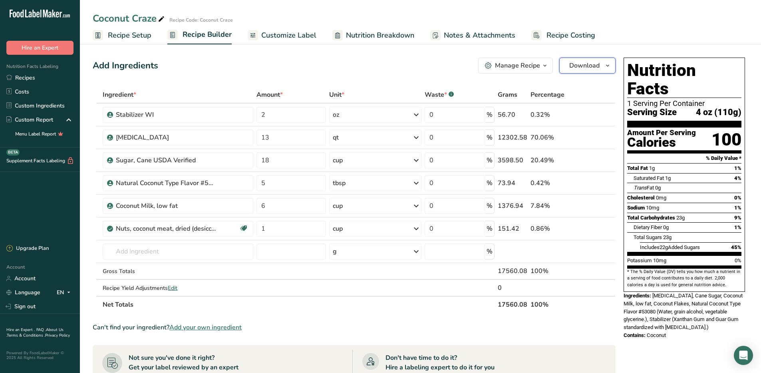
click at [605, 68] on icon "button" at bounding box center [608, 66] width 6 height 10
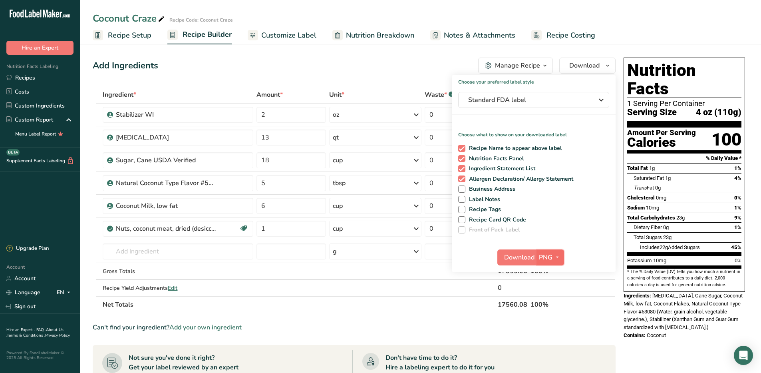
click at [556, 257] on icon "button" at bounding box center [557, 257] width 6 height 10
click at [548, 314] on link "PDF" at bounding box center [552, 313] width 26 height 13
click at [514, 255] on span "Download" at bounding box center [520, 258] width 30 height 10
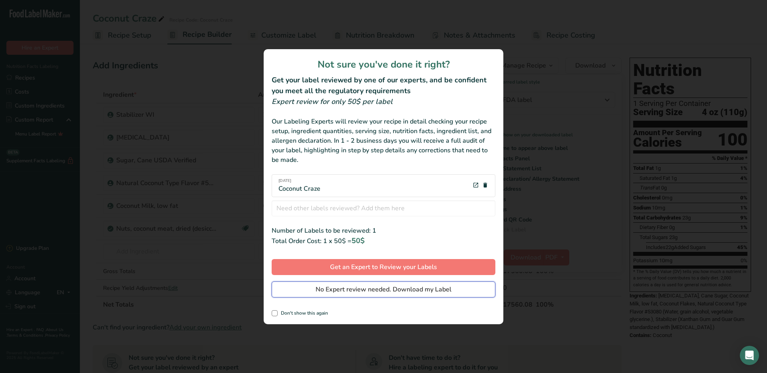
click at [398, 289] on span "No Expert review needed. Download my Label" at bounding box center [384, 290] width 136 height 10
